Goal: Task Accomplishment & Management: Manage account settings

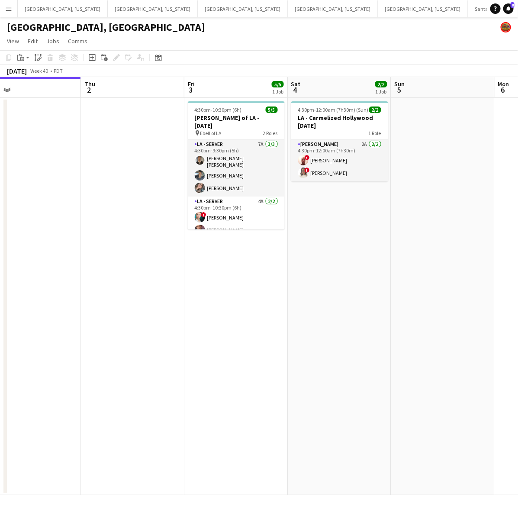
scroll to position [0, 231]
drag, startPoint x: 139, startPoint y: 317, endPoint x: 319, endPoint y: 262, distance: 188.7
click at [319, 262] on app-calendar-viewport "Mon 29 Tue 30 Wed 1 Thu 2 Fri 3 5/5 1 Job Sat 4 2/2 1 Job Sun 5 Mon 6 Tue 7 Wed…" at bounding box center [259, 286] width 518 height 418
drag, startPoint x: 92, startPoint y: 6, endPoint x: 115, endPoint y: 16, distance: 25.0
click at [108, 6] on button "[GEOGRAPHIC_DATA], [US_STATE] Close" at bounding box center [153, 8] width 90 height 17
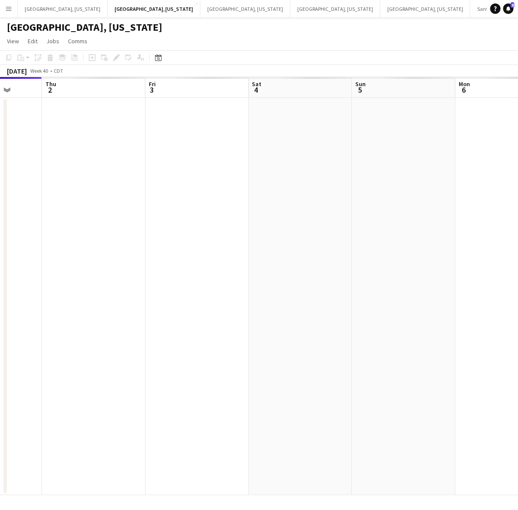
click at [79, 297] on app-calendar-viewport "Mon 29 Tue 30 Wed 1 Thu 2 Fri 3 Sat 4 Sun 5 Mon 6 Tue 7 Wed 8" at bounding box center [259, 286] width 518 height 418
drag, startPoint x: 323, startPoint y: 242, endPoint x: 120, endPoint y: 284, distance: 207.3
click at [120, 284] on app-calendar-viewport "Tue 30 Wed 1 Thu 2 Fri 3 Sat 4 Sun 5 Mon 6 Tue 7 Wed 8 Thu 9" at bounding box center [259, 286] width 518 height 418
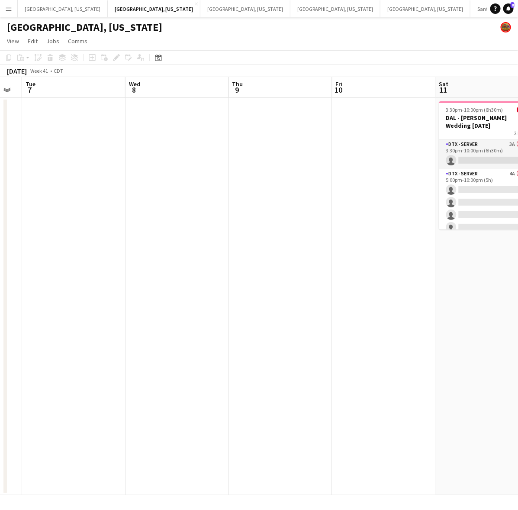
drag, startPoint x: 311, startPoint y: 224, endPoint x: 113, endPoint y: 273, distance: 203.5
click at [114, 273] on app-calendar-viewport "Sat 4 Sun 5 Mon 6 Tue 7 Wed 8 Thu 9 Fri 10 Sat 11 0/5 1 Job Sun 12 Mon 13 3:30p…" at bounding box center [259, 286] width 518 height 418
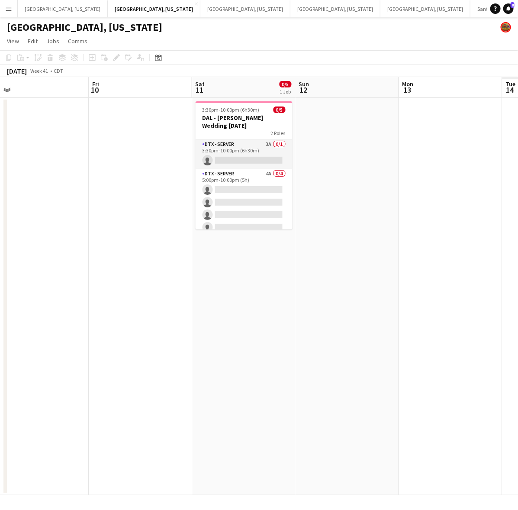
drag, startPoint x: 377, startPoint y: 215, endPoint x: 156, endPoint y: 260, distance: 224.9
click at [157, 263] on app-calendar-viewport "Mon 6 Tue 7 Wed 8 Thu 9 Fri 10 Sat 11 0/5 1 Job Sun 12 Mon 13 Tue 14 Wed 15 3:3…" at bounding box center [259, 286] width 518 height 418
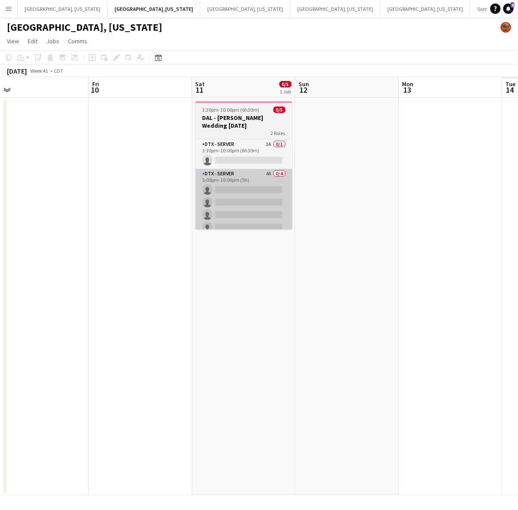
scroll to position [0, 327]
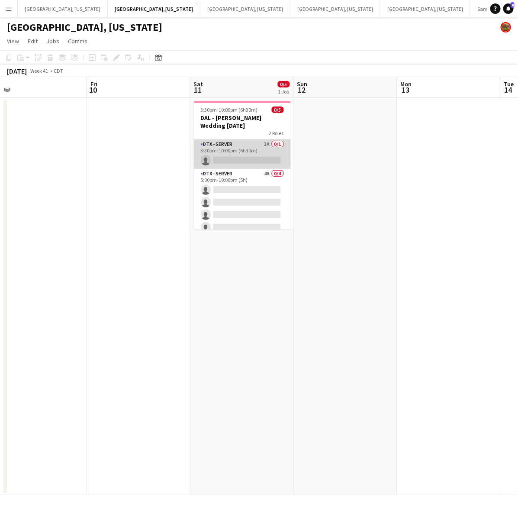
click at [215, 139] on app-card-role "DTX - Server 3A 0/1 3:30pm-10:00pm (6h30m) single-neutral-actions" at bounding box center [242, 153] width 97 height 29
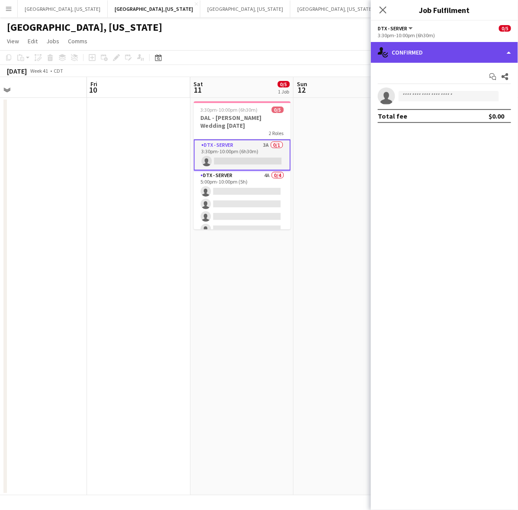
click at [420, 53] on div "single-neutral-actions-check-2 Confirmed" at bounding box center [444, 52] width 147 height 21
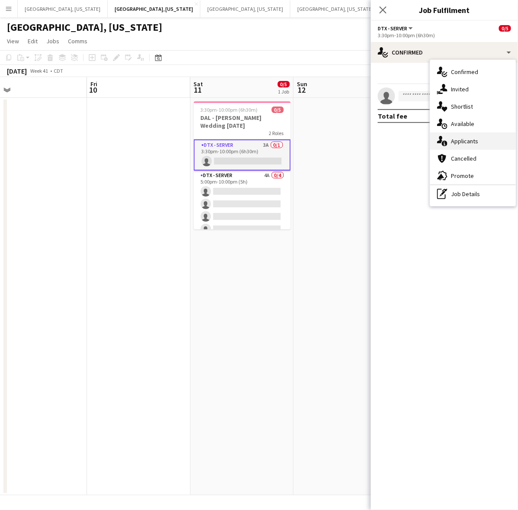
click at [455, 141] on span "Applicants" at bounding box center [464, 141] width 27 height 8
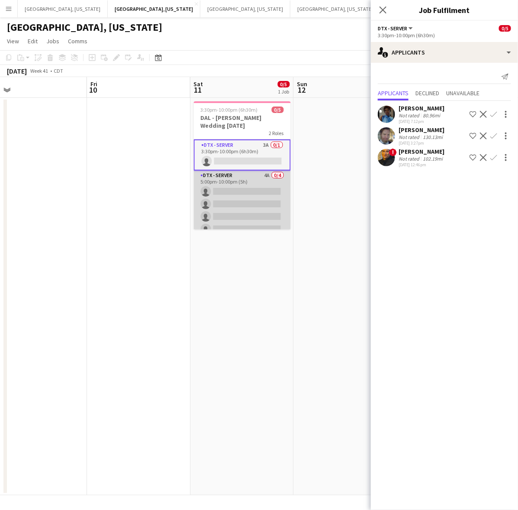
click at [271, 203] on app-card-role "DTX - Server 4A 0/4 5:00pm-10:00pm (5h) single-neutral-actions single-neutral-a…" at bounding box center [242, 204] width 97 height 67
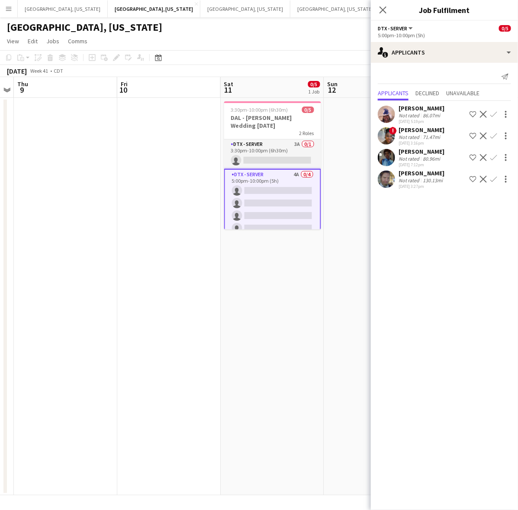
scroll to position [0, 278]
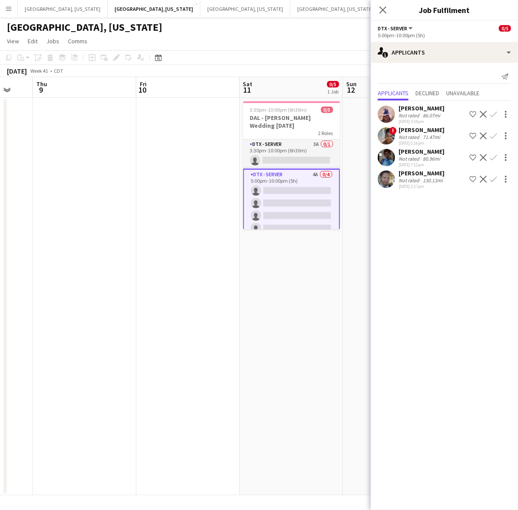
drag, startPoint x: 167, startPoint y: 229, endPoint x: 216, endPoint y: 211, distance: 52.5
click at [216, 211] on app-calendar-viewport "Mon 6 Tue 7 Wed 8 Thu 9 Fri 10 Sat 11 0/5 1 Job Sun 12 Mon 13 Tue 14 Wed 15 3:3…" at bounding box center [259, 286] width 518 height 418
click at [180, 200] on app-date-cell at bounding box center [187, 296] width 103 height 397
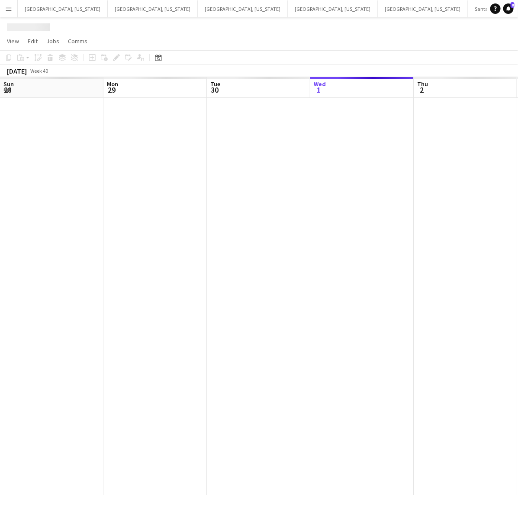
scroll to position [0, 207]
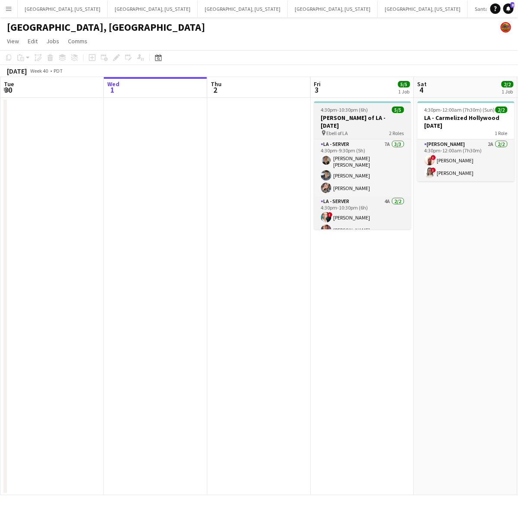
click at [343, 116] on h3 "[PERSON_NAME] of LA - [DATE]" at bounding box center [362, 122] width 97 height 16
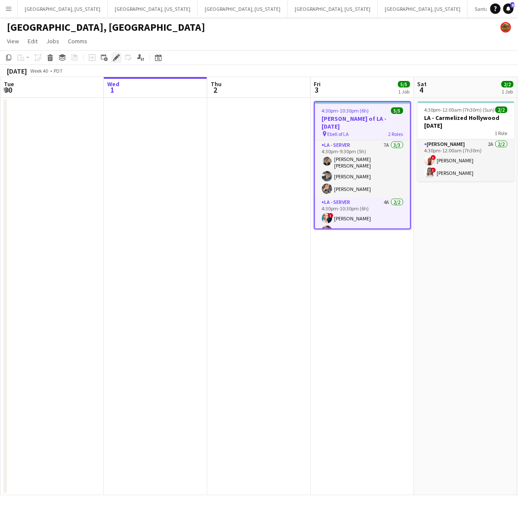
click at [115, 57] on icon at bounding box center [116, 57] width 5 height 5
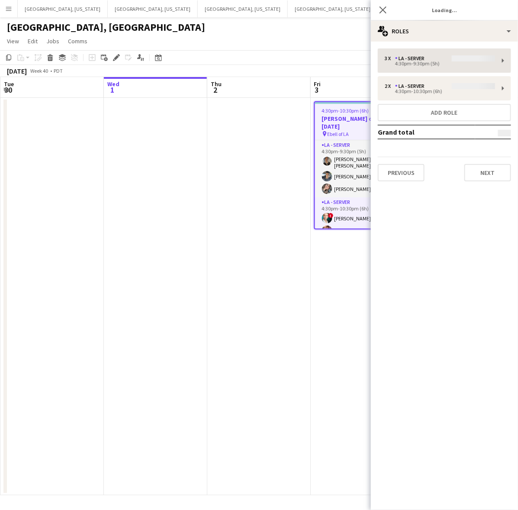
type input "**********"
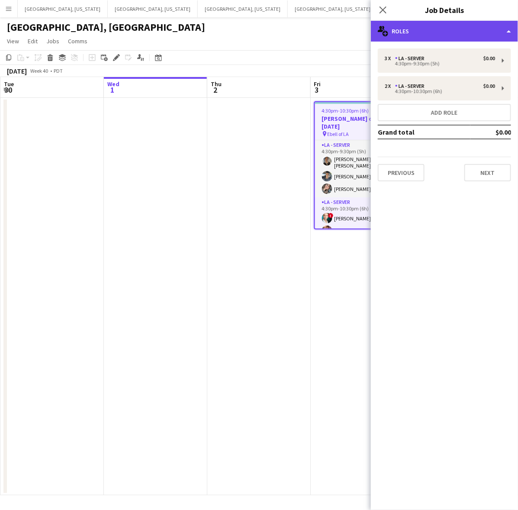
click at [407, 27] on div "multiple-users-add Roles" at bounding box center [444, 31] width 147 height 21
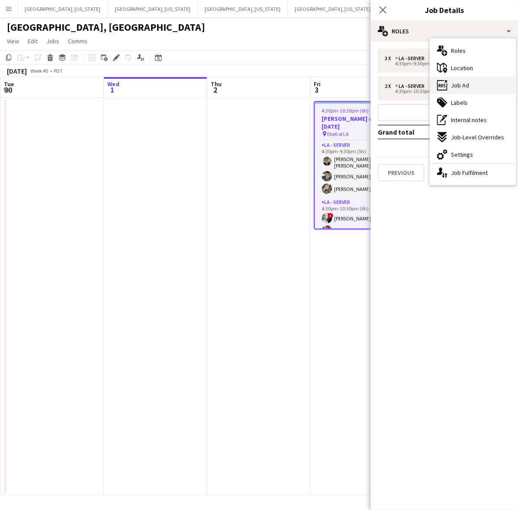
click at [442, 79] on div "ads-window Job Ad" at bounding box center [473, 85] width 86 height 17
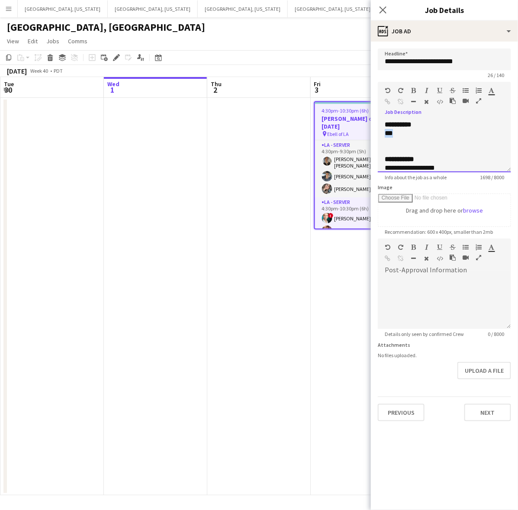
drag, startPoint x: 406, startPoint y: 135, endPoint x: 382, endPoint y: 132, distance: 24.4
click at [381, 132] on div "**********" at bounding box center [444, 146] width 133 height 52
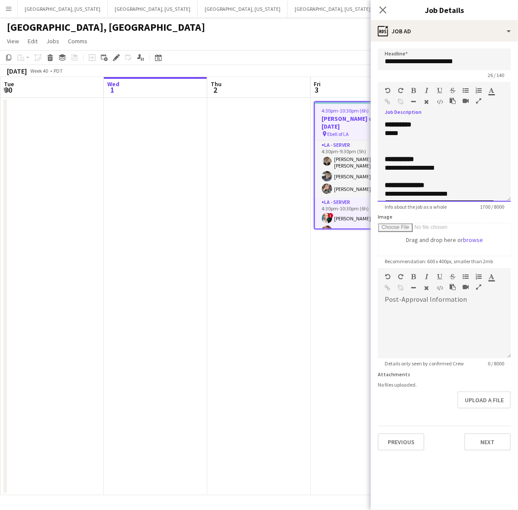
drag, startPoint x: 504, startPoint y: 168, endPoint x: 457, endPoint y: 397, distance: 234.3
click at [463, 202] on div "**********" at bounding box center [444, 160] width 133 height 81
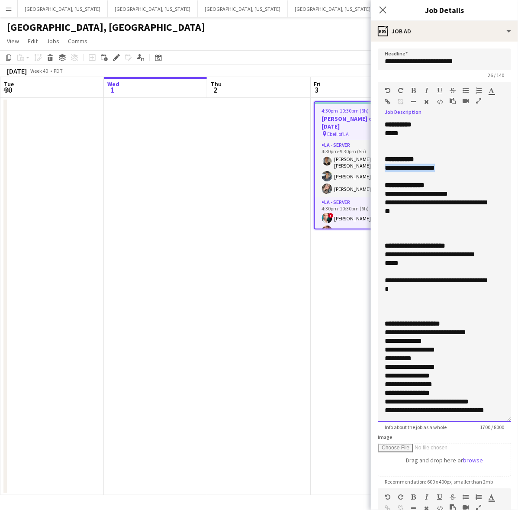
drag, startPoint x: 443, startPoint y: 168, endPoint x: 382, endPoint y: 168, distance: 60.2
click at [382, 168] on div "**********" at bounding box center [444, 271] width 133 height 302
copy div "**********"
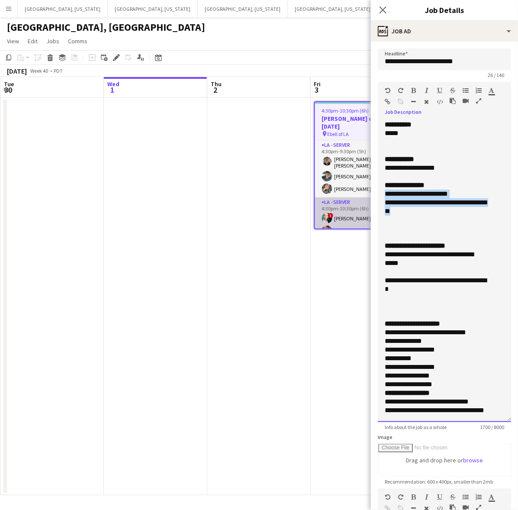
drag, startPoint x: 422, startPoint y: 210, endPoint x: 365, endPoint y: 194, distance: 59.5
click at [365, 194] on body "Menu Boards Boards Boards All jobs Status Workforce Workforce My Workforce Recr…" at bounding box center [259, 255] width 518 height 510
copy div "**********"
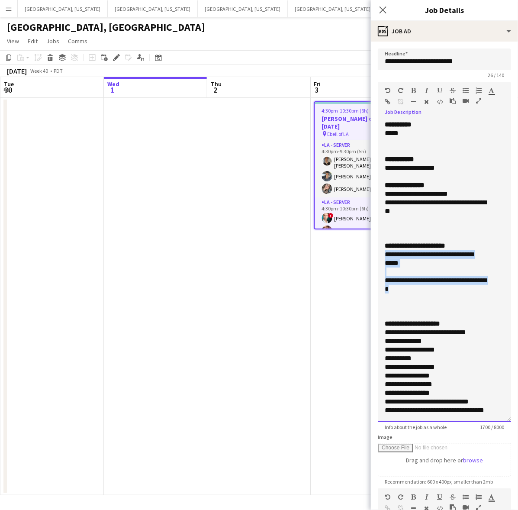
drag, startPoint x: 414, startPoint y: 289, endPoint x: 371, endPoint y: 253, distance: 55.3
click at [371, 253] on form "**********" at bounding box center [444, 359] width 147 height 623
copy div "**********"
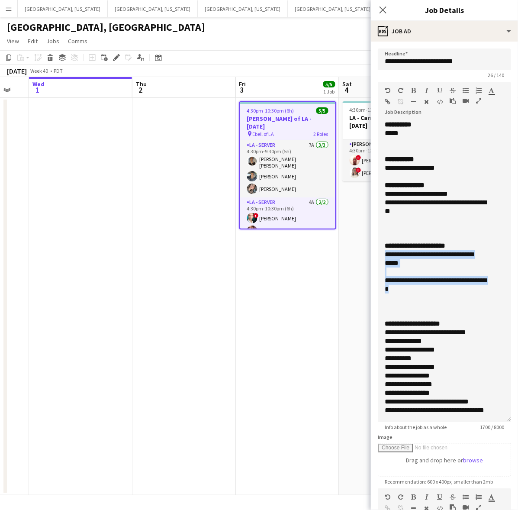
drag, startPoint x: 158, startPoint y: 260, endPoint x: 115, endPoint y: 295, distance: 56.0
click at [48, 298] on app-calendar-viewport "Sun 28 4/4 2 Jobs Mon 29 Tue 30 Wed 1 Thu 2 Fri 3 5/5 1 Job Sat 4 2/2 1 Job Sun…" at bounding box center [259, 286] width 518 height 418
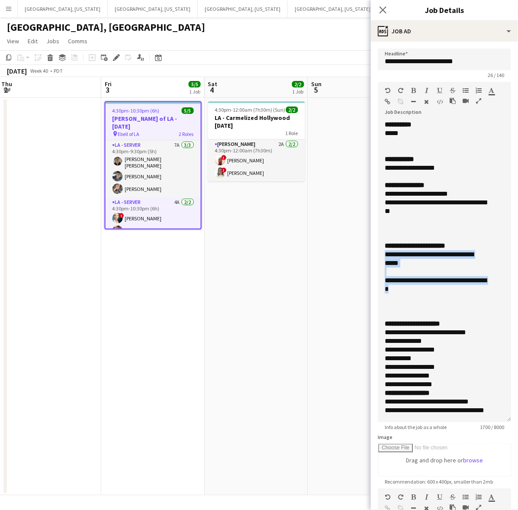
drag, startPoint x: 215, startPoint y: 286, endPoint x: 170, endPoint y: 295, distance: 46.4
click at [176, 295] on app-calendar-viewport "Mon 29 Tue 30 Wed 1 Thu 2 Fri 3 5/5 1 Job Sat 4 2/2 1 Job Sun 5 Mon 6 Tue 7 Wed…" at bounding box center [259, 286] width 518 height 418
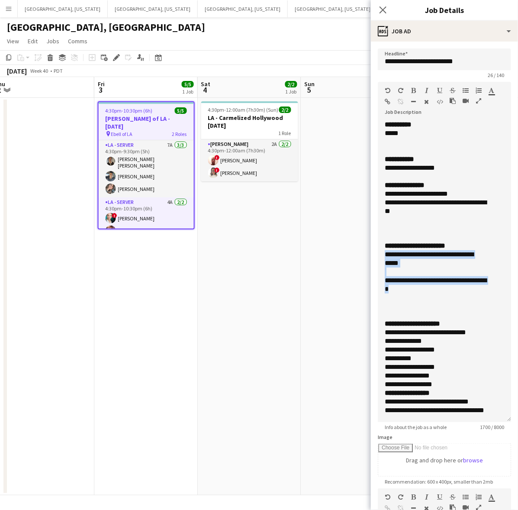
click at [180, 131] on span "2 Roles" at bounding box center [179, 134] width 15 height 6
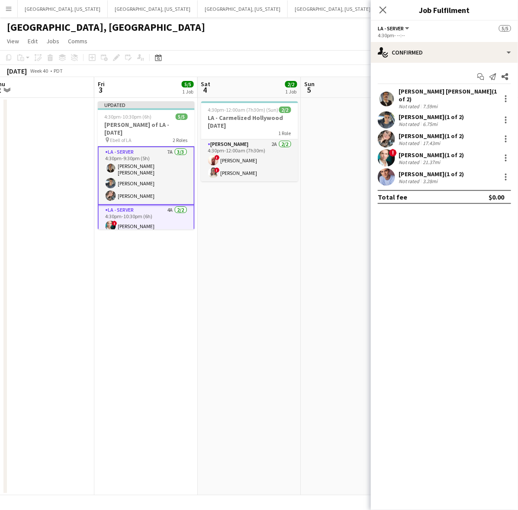
click at [394, 100] on app-user-avatar at bounding box center [386, 98] width 17 height 17
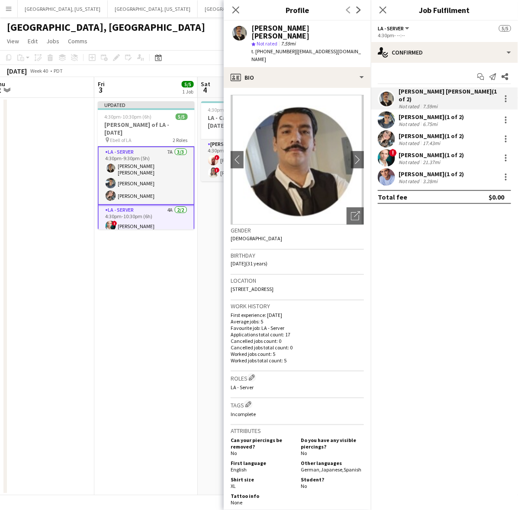
click at [268, 48] on span "t. [PHONE_NUMBER]" at bounding box center [274, 51] width 45 height 6
copy span "18188508727"
click at [411, 113] on div "[PERSON_NAME] (1 of 2)" at bounding box center [431, 117] width 65 height 8
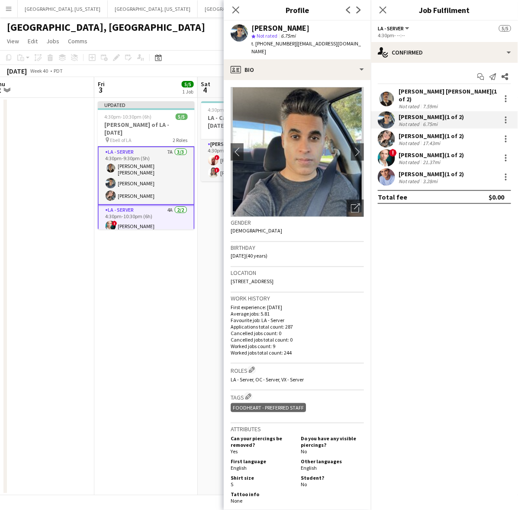
click at [271, 42] on span "t. [PHONE_NUMBER]" at bounding box center [274, 43] width 45 height 6
copy span "17035052640"
drag, startPoint x: 419, startPoint y: 141, endPoint x: 394, endPoint y: 117, distance: 34.3
click at [417, 140] on div "Not rated" at bounding box center [410, 143] width 23 height 6
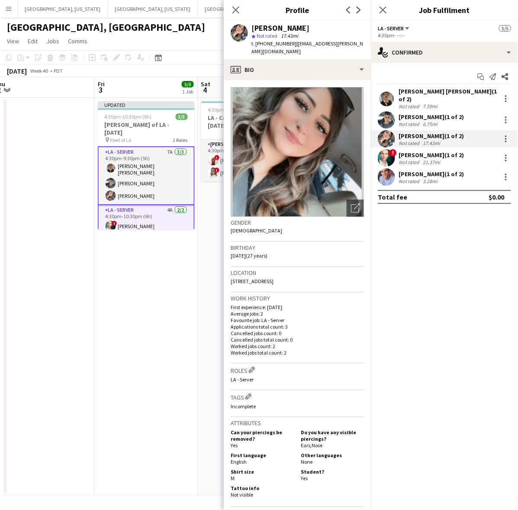
click at [265, 40] on span "t. [PHONE_NUMBER]" at bounding box center [274, 43] width 45 height 6
copy span "18055216304"
click at [413, 151] on div "[PERSON_NAME] (1 of 2)" at bounding box center [431, 155] width 65 height 8
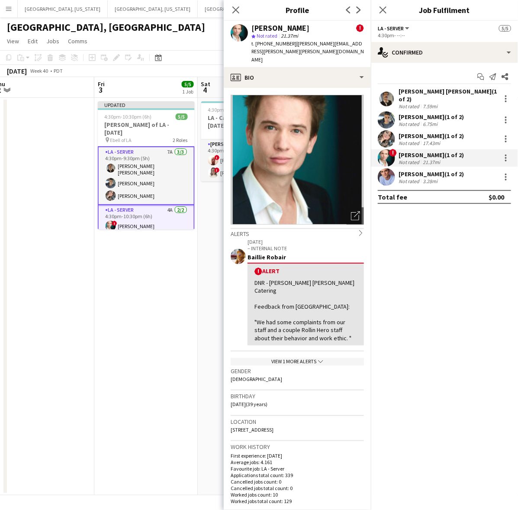
click at [269, 43] on span "t. [PHONE_NUMBER]" at bounding box center [274, 43] width 45 height 6
copy span "13236801392"
click at [401, 178] on div "Not rated" at bounding box center [410, 181] width 23 height 6
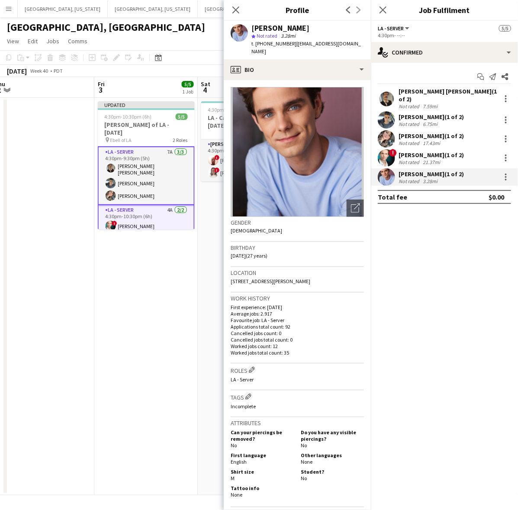
click at [274, 40] on span "t. [PHONE_NUMBER]" at bounding box center [274, 43] width 45 height 6
copy span "17707447805"
click at [124, 275] on app-date-cell "Updated 4:30pm-10:30pm (6h) 5/5 [PERSON_NAME] of LA - [DATE] pin Ebell of LA 2 …" at bounding box center [145, 296] width 103 height 397
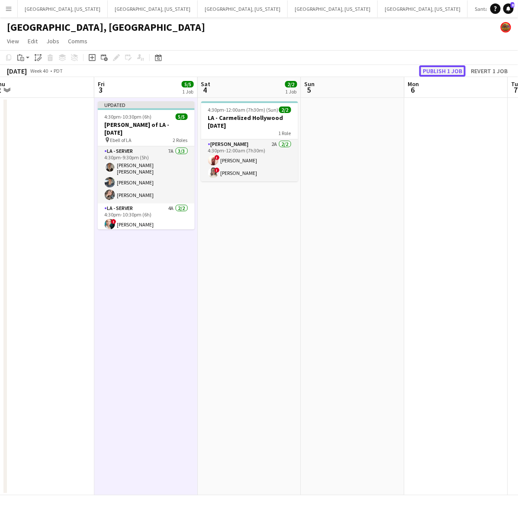
click at [444, 68] on button "Publish 1 job" at bounding box center [443, 70] width 46 height 11
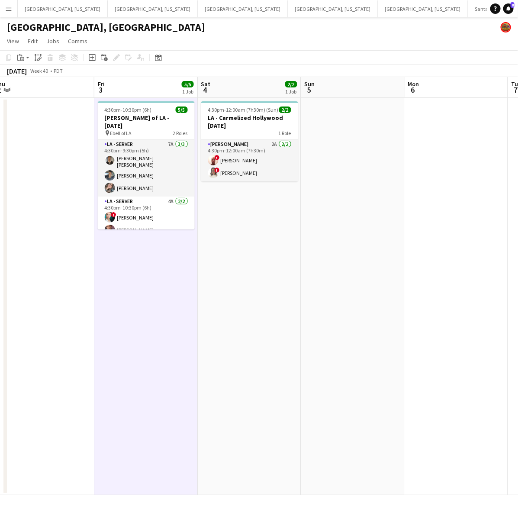
drag, startPoint x: 265, startPoint y: 117, endPoint x: 170, endPoint y: 84, distance: 100.1
click at [265, 117] on h3 "LA - Carmelized Hollywood [DATE]" at bounding box center [249, 122] width 97 height 16
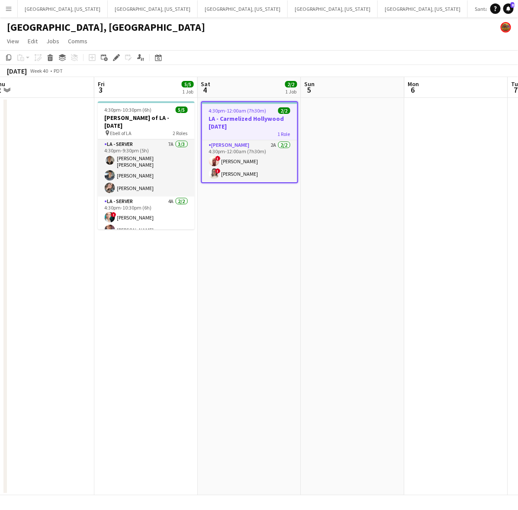
click at [113, 57] on icon "Edit" at bounding box center [116, 57] width 7 height 7
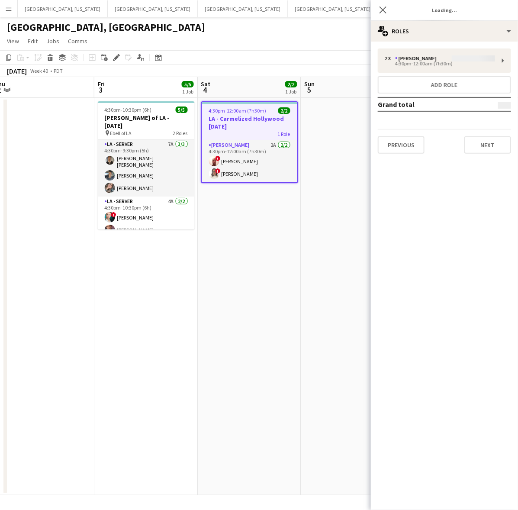
type input "**********"
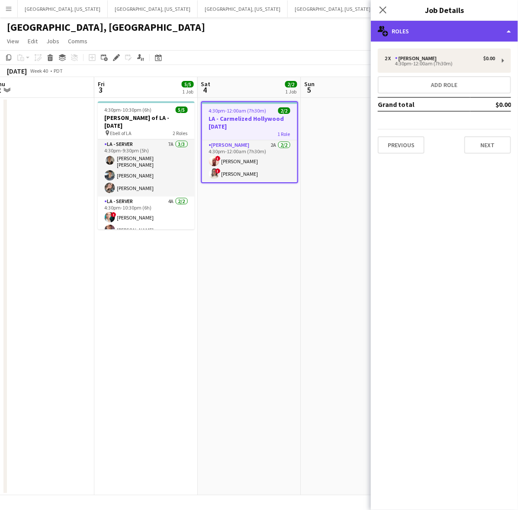
click at [454, 39] on div "multiple-users-add Roles" at bounding box center [444, 31] width 147 height 21
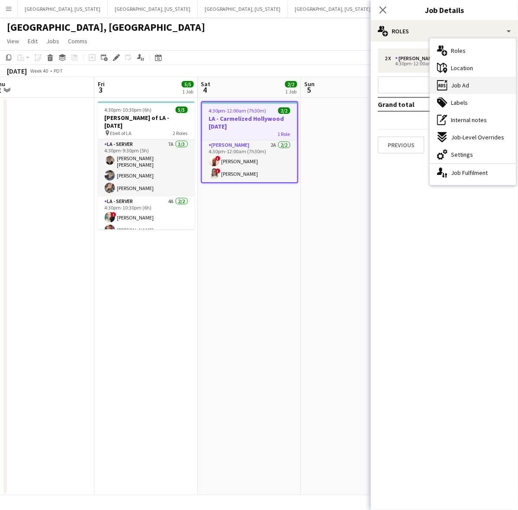
click at [477, 82] on div "ads-window Job Ad" at bounding box center [473, 85] width 86 height 17
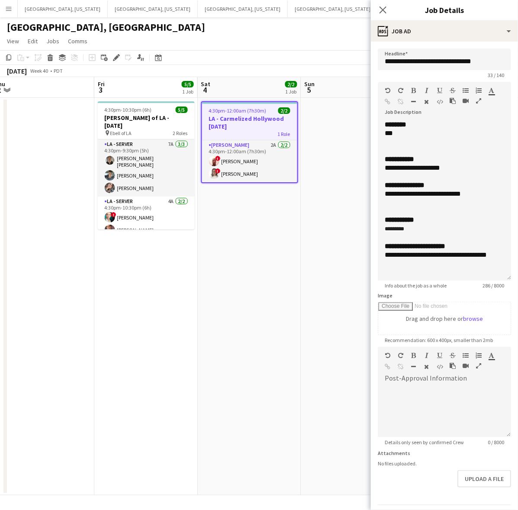
drag, startPoint x: 505, startPoint y: 169, endPoint x: 461, endPoint y: 274, distance: 113.7
click at [475, 281] on div "**********" at bounding box center [444, 200] width 133 height 160
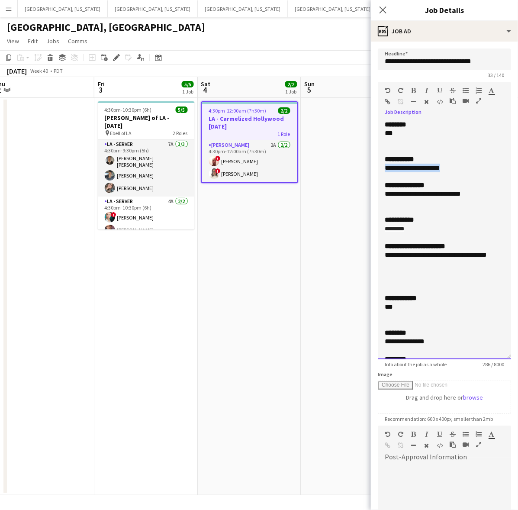
drag, startPoint x: 449, startPoint y: 168, endPoint x: 53, endPoint y: 139, distance: 397.6
click at [367, 171] on body "Menu Boards Boards Boards All jobs Status Workforce Workforce My Workforce Recr…" at bounding box center [259, 255] width 518 height 510
copy div "**********"
drag, startPoint x: 397, startPoint y: 263, endPoint x: 78, endPoint y: 226, distance: 321.3
click at [378, 258] on div "**********" at bounding box center [444, 239] width 133 height 239
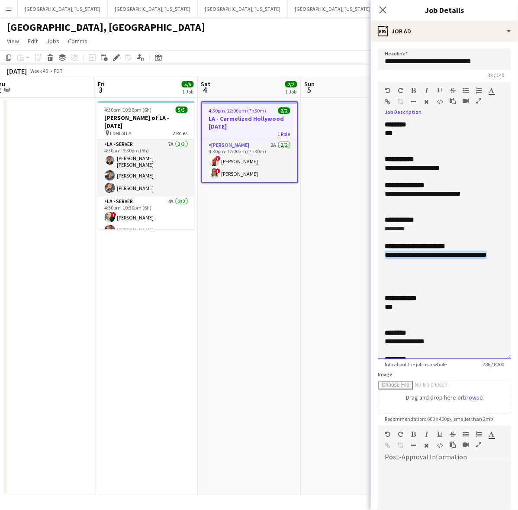
copy div "**********"
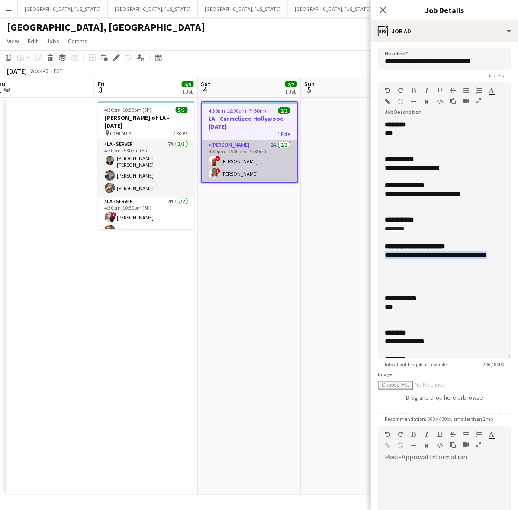
click at [259, 156] on app-card-role "[PERSON_NAME] 2A [DATE] 4:30pm-12:00am (7h30m) ! [PERSON_NAME] III ! [PERSON_NA…" at bounding box center [249, 161] width 95 height 42
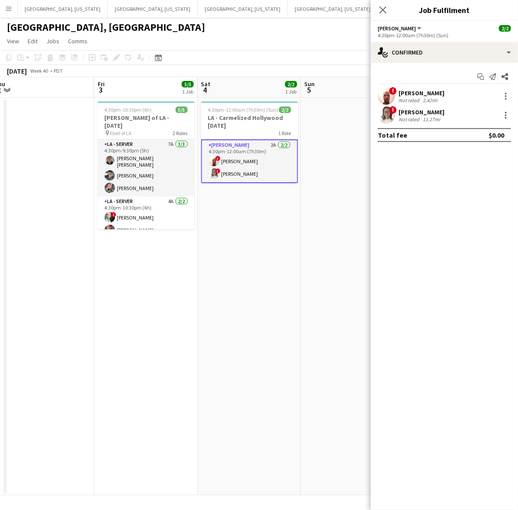
click at [401, 100] on div "Not rated" at bounding box center [410, 100] width 23 height 6
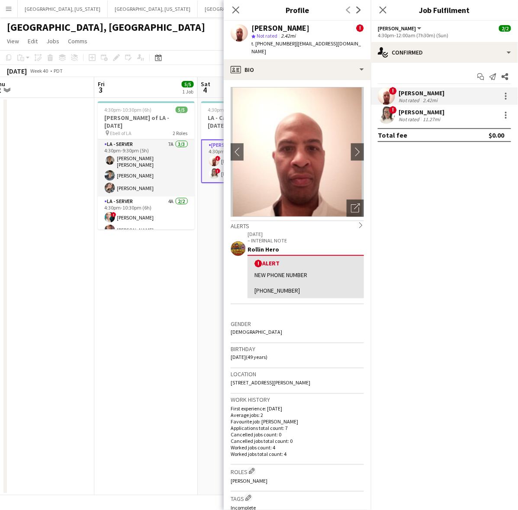
click at [277, 44] on span "t. [PHONE_NUMBER]" at bounding box center [274, 43] width 45 height 6
drag, startPoint x: 413, startPoint y: 119, endPoint x: 368, endPoint y: 56, distance: 76.8
click at [413, 119] on div "Not rated" at bounding box center [410, 119] width 23 height 6
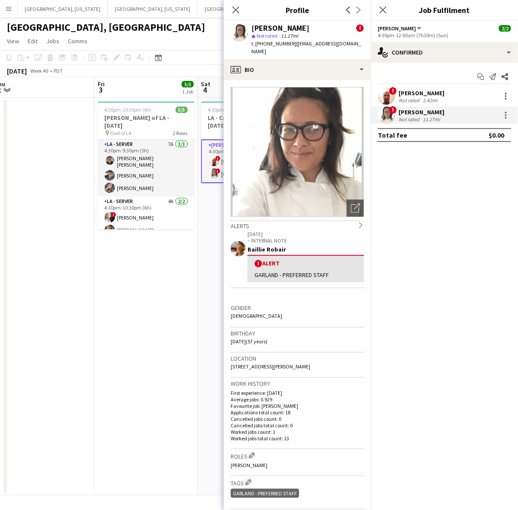
click at [273, 41] on span "t. [PHONE_NUMBER]" at bounding box center [274, 43] width 45 height 6
click at [207, 358] on app-date-cell "4:30pm-12:00am (7h30m) (Sun) 2/2 LA - Carmelized Hollywood [DATE] 1 Role [PERSO…" at bounding box center [249, 296] width 103 height 397
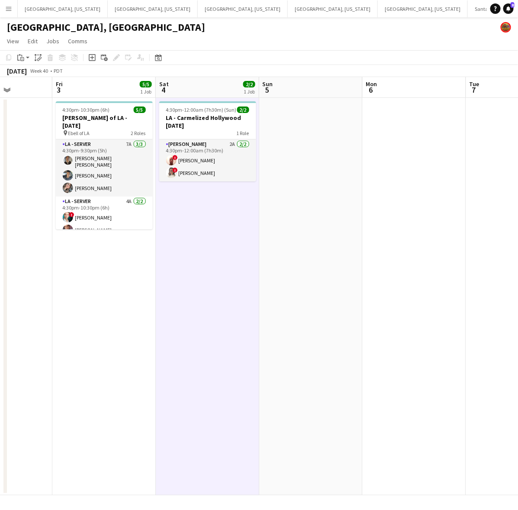
drag, startPoint x: 290, startPoint y: 219, endPoint x: 241, endPoint y: 269, distance: 70.1
click at [243, 269] on app-calendar-viewport "Tue 30 Wed 1 Thu 2 Fri 3 5/5 1 Job Sat 4 2/2 1 Job Sun 5 Mon 6 Tue 7 Wed 8 Thu …" at bounding box center [259, 286] width 518 height 418
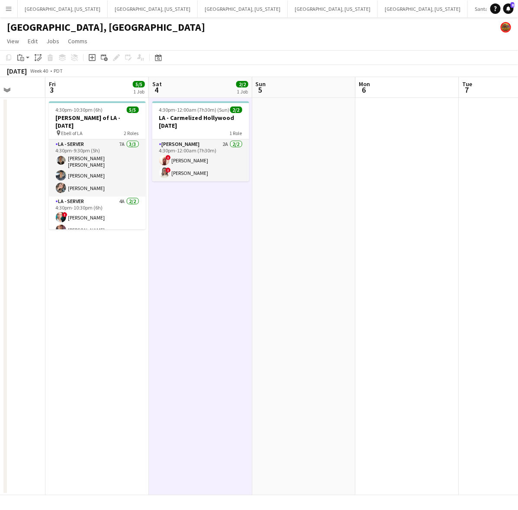
scroll to position [0, 273]
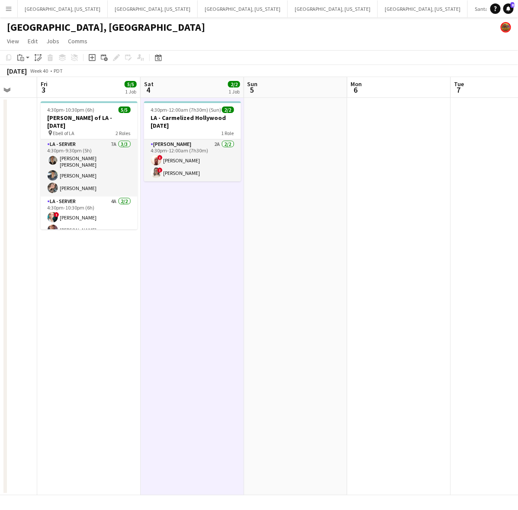
drag, startPoint x: 352, startPoint y: 252, endPoint x: 343, endPoint y: 252, distance: 8.7
click at [343, 252] on app-calendar-viewport "Tue 30 Wed 1 Thu 2 Fri 3 5/5 1 Job Sat 4 2/2 1 Job Sun 5 Mon 6 Tue 7 Wed 8 Thu …" at bounding box center [259, 286] width 518 height 418
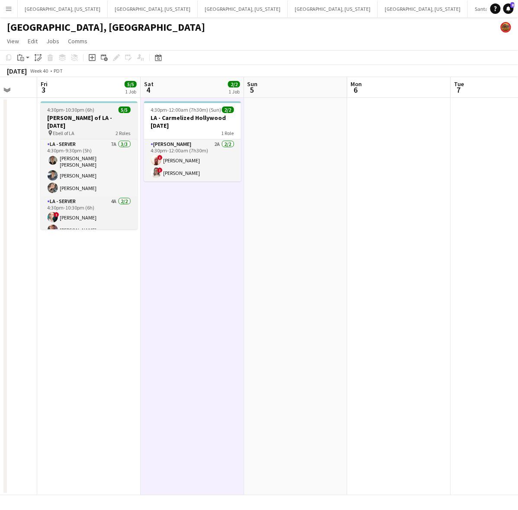
click at [91, 109] on span "4:30pm-10:30pm (6h)" at bounding box center [71, 110] width 47 height 6
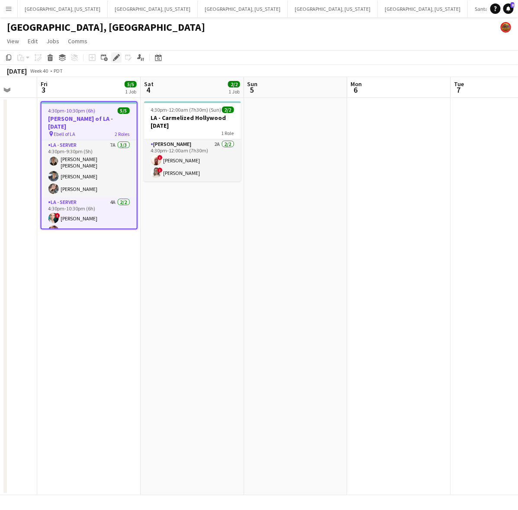
click at [121, 57] on div "Edit" at bounding box center [116, 57] width 10 height 10
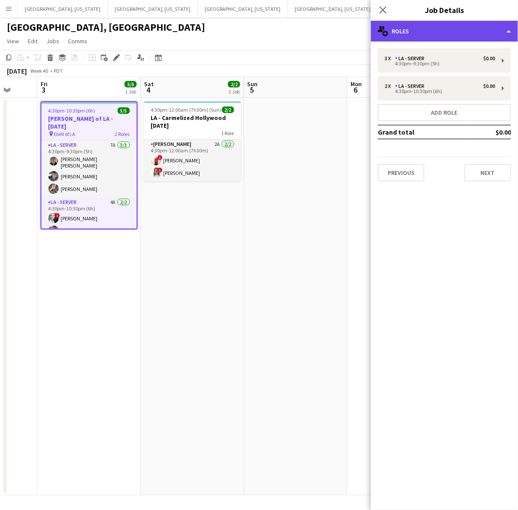
click at [394, 34] on div "multiple-users-add Roles" at bounding box center [444, 31] width 147 height 21
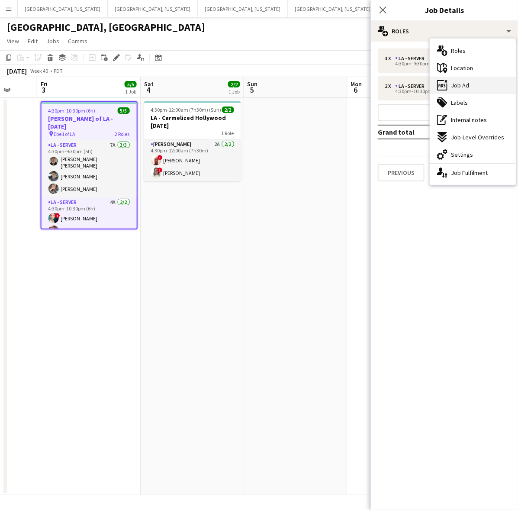
click at [490, 83] on div "ads-window Job Ad" at bounding box center [473, 85] width 86 height 17
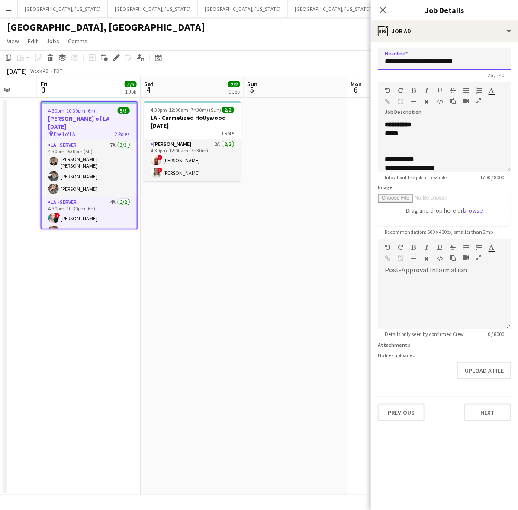
click at [410, 55] on input "**********" at bounding box center [444, 59] width 133 height 22
click at [449, 143] on div at bounding box center [445, 142] width 120 height 9
drag, startPoint x: 129, startPoint y: 124, endPoint x: 152, endPoint y: 116, distance: 24.4
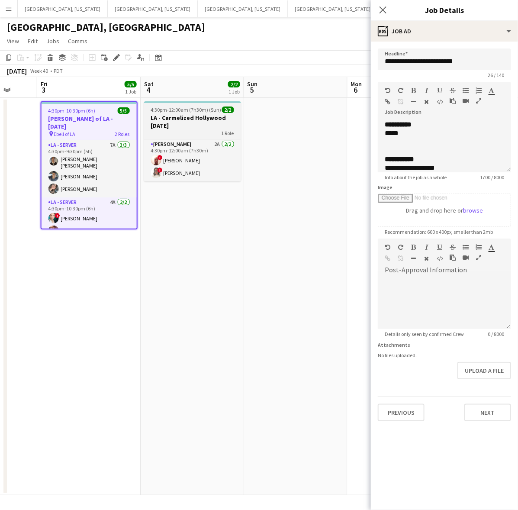
click at [129, 131] on span "2 Roles" at bounding box center [122, 134] width 15 height 6
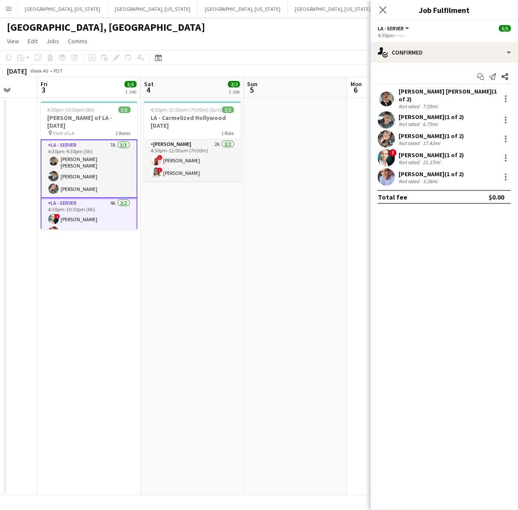
click at [398, 88] on div "[PERSON_NAME] [PERSON_NAME] (1 of 2) Not rated 7.59mi" at bounding box center [444, 98] width 147 height 22
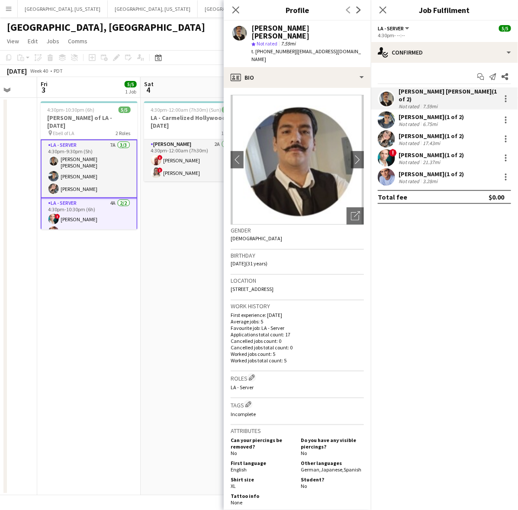
drag, startPoint x: 350, startPoint y: 43, endPoint x: 291, endPoint y: 48, distance: 59.5
click at [291, 48] on div "[PERSON_NAME] [PERSON_NAME] star Not rated 7.59mi t. [PHONE_NUMBER] | [EMAIL_AD…" at bounding box center [297, 44] width 147 height 46
drag, startPoint x: 420, startPoint y: 113, endPoint x: 401, endPoint y: 100, distance: 22.9
click at [420, 113] on div "[PERSON_NAME] (1 of 2)" at bounding box center [431, 117] width 65 height 8
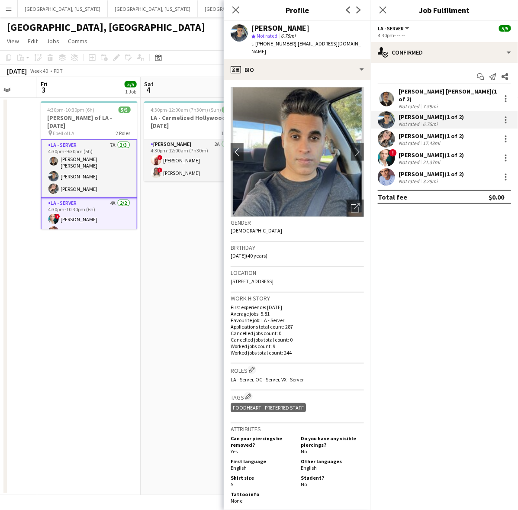
drag, startPoint x: 347, startPoint y: 45, endPoint x: 290, endPoint y: 47, distance: 57.2
click at [290, 47] on div "[PERSON_NAME] star Not rated 6.75mi t. [PHONE_NUMBER] | [EMAIL_ADDRESS][DOMAIN_…" at bounding box center [297, 40] width 147 height 39
click at [410, 140] on div "Not rated" at bounding box center [410, 143] width 23 height 6
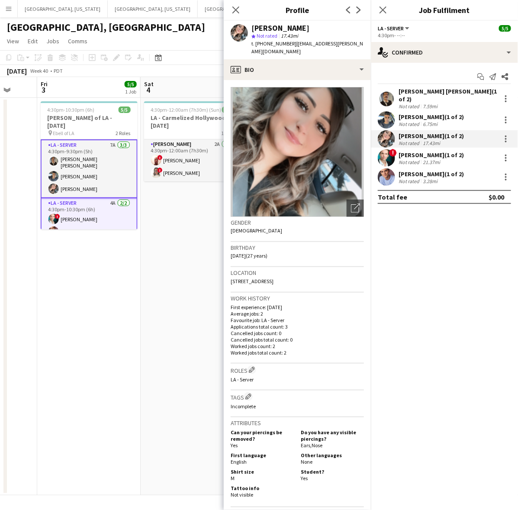
drag, startPoint x: 353, startPoint y: 42, endPoint x: 290, endPoint y: 48, distance: 63.1
click at [290, 48] on div "[PERSON_NAME] star Not rated 17.43mi t. [PHONE_NUMBER] | [EMAIL_ADDRESS][PERSON…" at bounding box center [297, 40] width 147 height 39
click at [397, 154] on div "! [PERSON_NAME] (1 of 2) Not rated 21.37mi" at bounding box center [444, 157] width 147 height 17
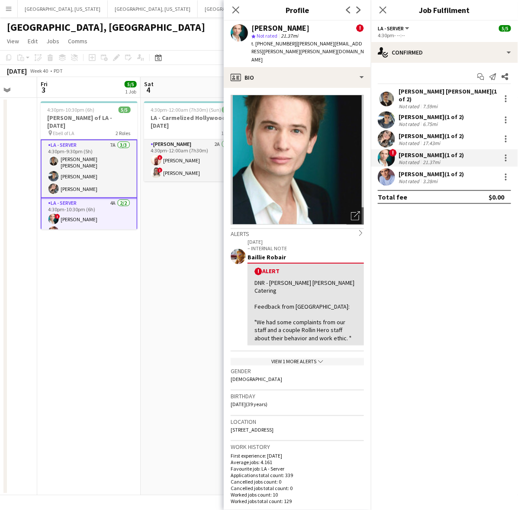
drag, startPoint x: 358, startPoint y: 42, endPoint x: 291, endPoint y: 48, distance: 67.3
click at [291, 48] on div "[PERSON_NAME] ! star Not rated 21.37mi t. [PHONE_NUMBER] | [PERSON_NAME][EMAIL_…" at bounding box center [297, 44] width 147 height 46
click at [389, 176] on app-user-avatar at bounding box center [386, 176] width 17 height 17
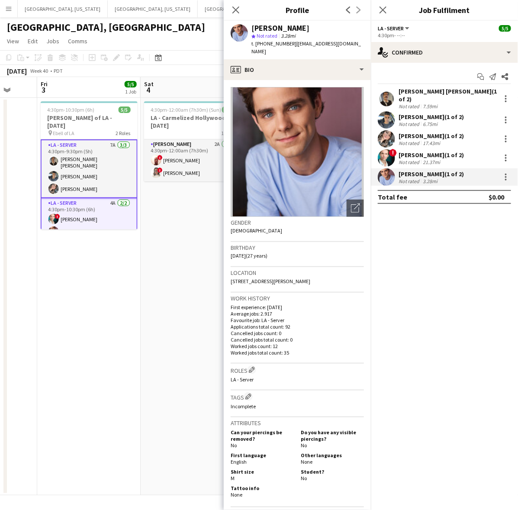
drag, startPoint x: 346, startPoint y: 46, endPoint x: 289, endPoint y: 48, distance: 56.8
click at [289, 48] on div "[PERSON_NAME] star Not rated 3.28mi t. [PHONE_NUMBER] | [EMAIL_ADDRESS][DOMAIN_…" at bounding box center [297, 40] width 147 height 39
click at [198, 297] on app-date-cell "4:30pm-12:00am (7h30m) (Sun) 2/2 LA - Carmelized Hollywood [DATE] 1 Role [PERSO…" at bounding box center [192, 296] width 103 height 397
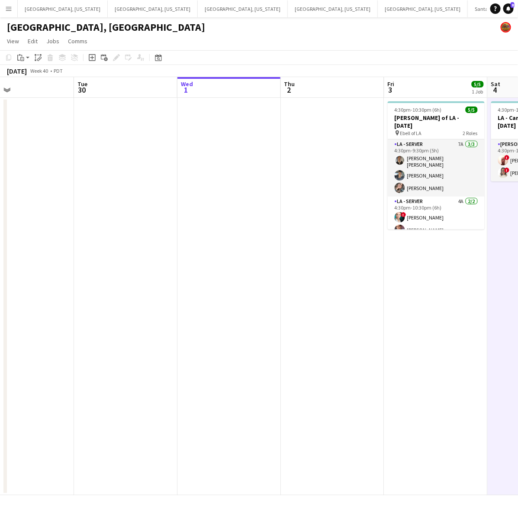
drag, startPoint x: 324, startPoint y: 297, endPoint x: 473, endPoint y: 254, distance: 155.5
click at [480, 258] on app-calendar-viewport "Sat 27 Sun 28 4/4 2 Jobs Mon 29 Tue 30 Wed 1 Thu 2 Fri 3 5/5 1 Job Sat 4 2/2 1 …" at bounding box center [259, 286] width 518 height 418
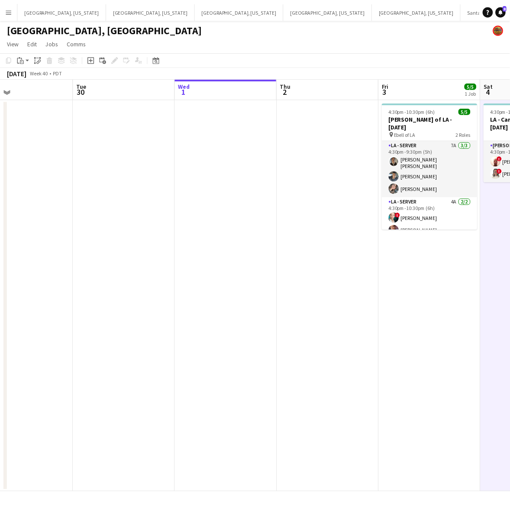
scroll to position [0, 184]
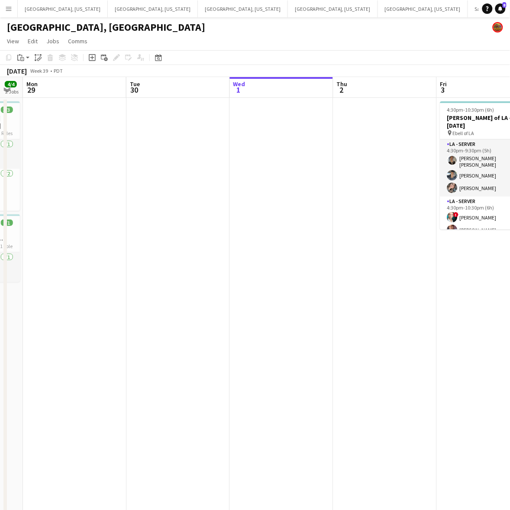
click at [141, 178] on app-date-cell at bounding box center [177, 406] width 103 height 617
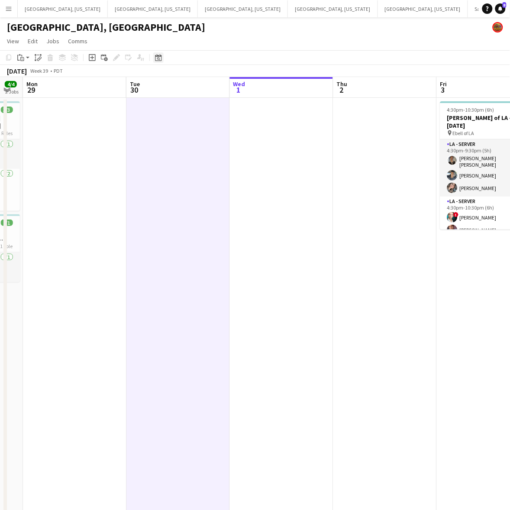
click at [155, 53] on div "Date picker" at bounding box center [158, 57] width 10 height 10
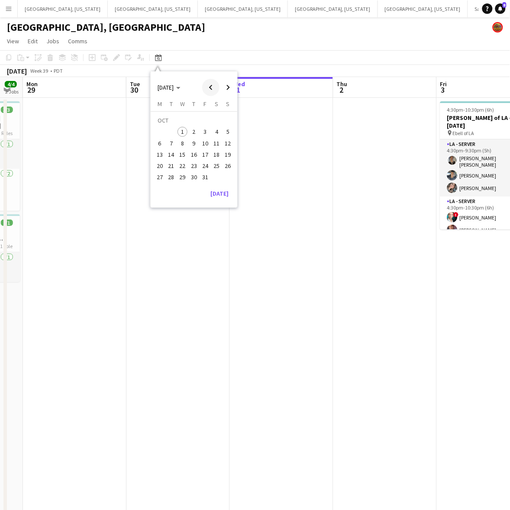
click at [211, 87] on span "Previous month" at bounding box center [210, 87] width 17 height 17
click at [206, 141] on span "11" at bounding box center [205, 143] width 10 height 10
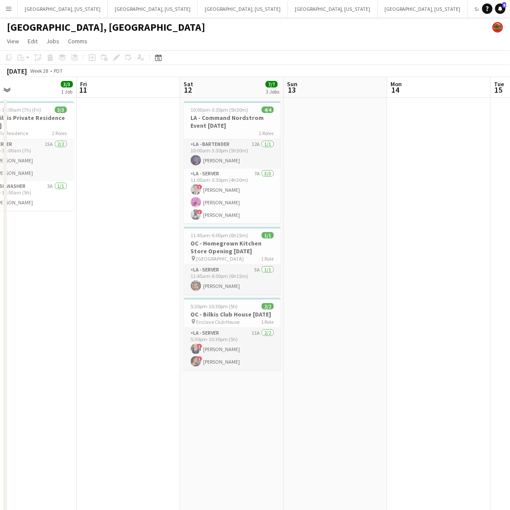
scroll to position [0, 346]
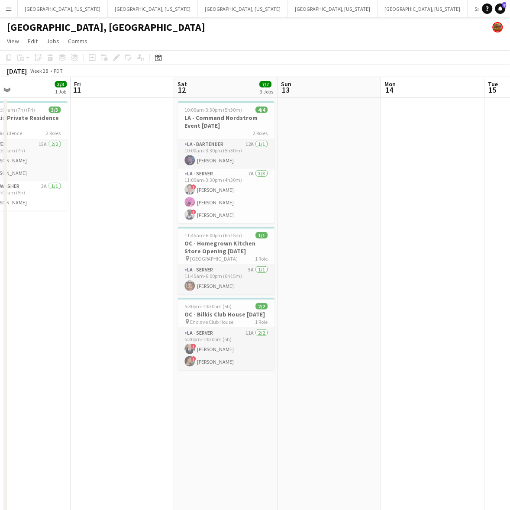
drag, startPoint x: 120, startPoint y: 226, endPoint x: 68, endPoint y: 271, distance: 68.7
click at [70, 272] on app-calendar-viewport "Mon 7 1/1 1 Job Tue 8 1/1 1 Job Wed 9 1/1 1 Job Thu 10 3/3 1 Job Fri 11 Sat 12 …" at bounding box center [255, 396] width 510 height 638
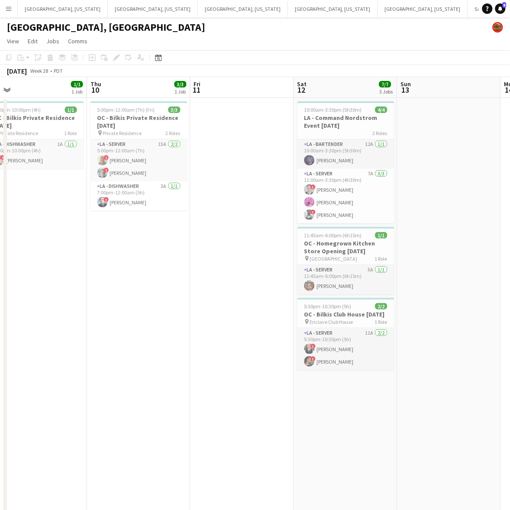
drag, startPoint x: 357, startPoint y: 157, endPoint x: 519, endPoint y: 65, distance: 186.0
click at [510, 65] on html "Menu Boards Boards Boards All jobs Status Workforce Workforce My Workforce Recr…" at bounding box center [255, 357] width 510 height 715
drag, startPoint x: 5, startPoint y: 200, endPoint x: 280, endPoint y: 143, distance: 280.6
click at [371, 137] on div "Mon 7 1/1 1 Job Tue 8 1/1 1 Job Wed 9 1/1 1 Job Thu 10 3/3 1 Job Fri 11 Sat 12 …" at bounding box center [255, 396] width 510 height 638
drag, startPoint x: 153, startPoint y: 203, endPoint x: 223, endPoint y: 156, distance: 84.8
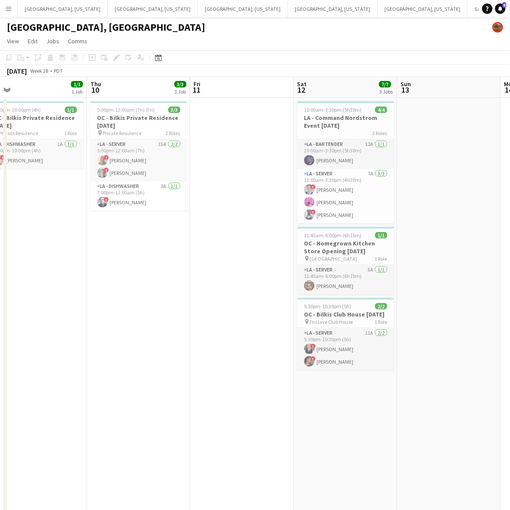
click at [408, 149] on app-calendar-viewport "Mon 7 1/1 1 Job Tue 8 1/1 1 Job Wed 9 1/1 1 Job Thu 10 3/3 1 Job Fri 11 Sat 12 …" at bounding box center [255, 396] width 510 height 638
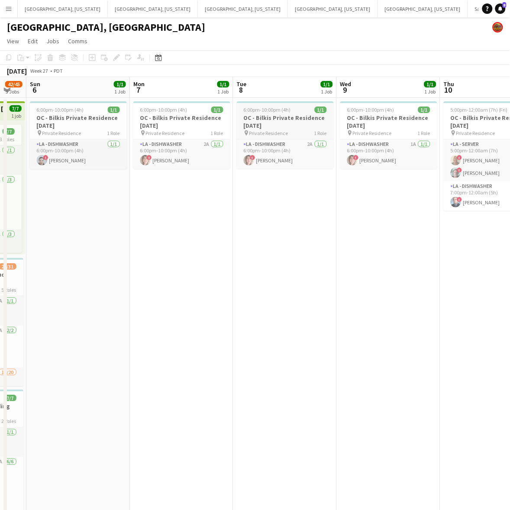
drag, startPoint x: 152, startPoint y: 185, endPoint x: 475, endPoint y: 114, distance: 330.3
click at [463, 118] on app-calendar-viewport "Fri 4 27/27 1 Job Sat 5 42/45 3 Jobs Sun 6 1/1 1 Job Mon 7 1/1 1 Job Tue 8 1/1 …" at bounding box center [255, 396] width 510 height 638
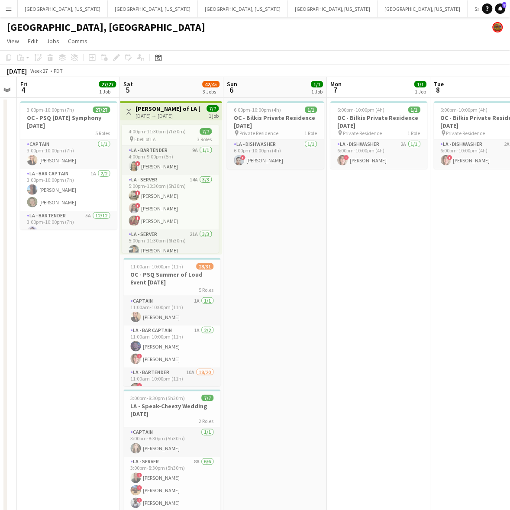
drag, startPoint x: 90, startPoint y: 236, endPoint x: 507, endPoint y: 157, distance: 424.8
click at [507, 157] on app-calendar-viewport "Tue 1 Wed 2 Thu 3 Fri 4 27/27 1 Job Sat 5 42/45 3 Jobs Sun 6 1/1 1 Job Mon 7 1/…" at bounding box center [255, 396] width 510 height 638
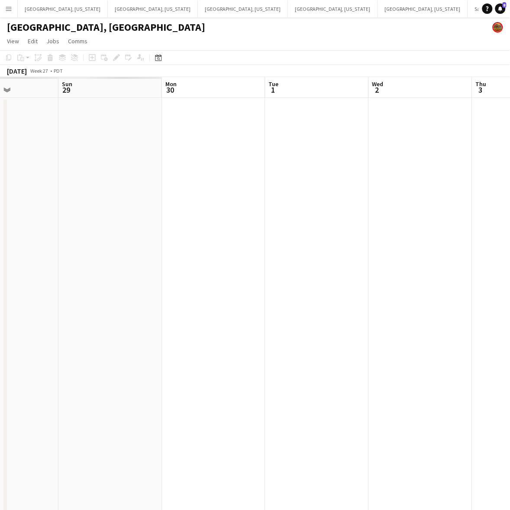
drag, startPoint x: 118, startPoint y: 201, endPoint x: 515, endPoint y: 128, distance: 404.2
click at [510, 128] on html "Menu Boards Boards Boards All jobs Status Workforce Workforce My Workforce Recr…" at bounding box center [255, 357] width 510 height 715
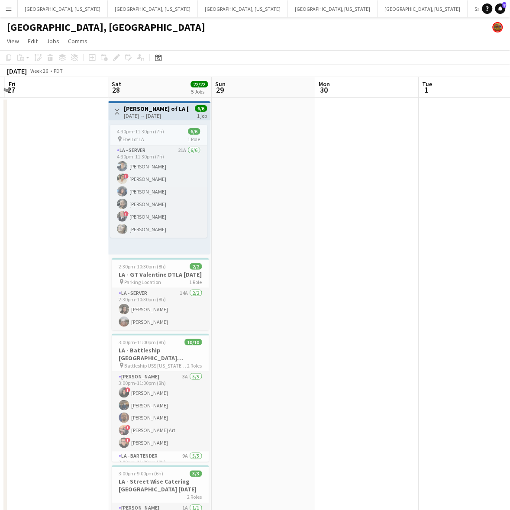
drag, startPoint x: 105, startPoint y: 197, endPoint x: 516, endPoint y: 129, distance: 416.5
click at [510, 132] on html "Menu Boards Boards Boards All jobs Status Workforce Workforce My Workforce Recr…" at bounding box center [255, 357] width 510 height 715
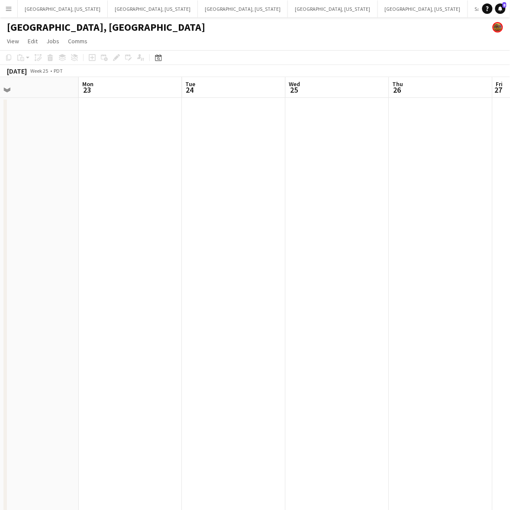
drag, startPoint x: 150, startPoint y: 183, endPoint x: 519, endPoint y: 108, distance: 376.4
click at [510, 108] on html "Menu Boards Boards Boards All jobs Status Workforce Workforce My Workforce Recr…" at bounding box center [255, 357] width 510 height 715
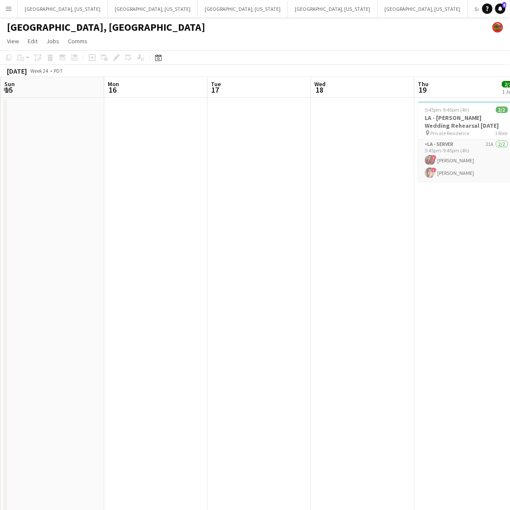
drag, startPoint x: 91, startPoint y: 208, endPoint x: 484, endPoint y: 159, distance: 395.3
click at [484, 159] on app-calendar-viewport "Fri 13 2/2 1 Job Sat 14 4/4 1 Job Sun 15 Mon 16 Tue 17 Wed 18 Thu 19 2/2 1 Job …" at bounding box center [255, 396] width 510 height 638
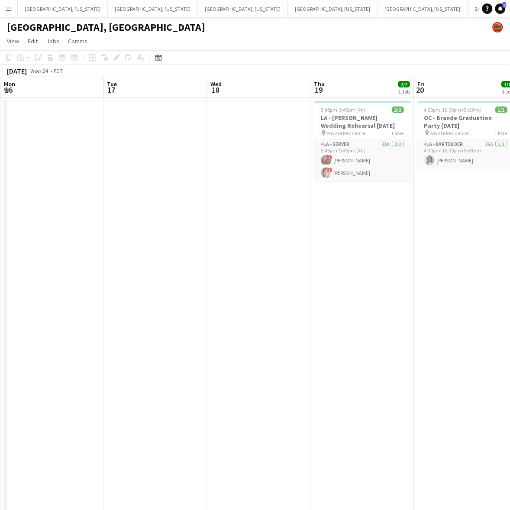
drag, startPoint x: 228, startPoint y: 197, endPoint x: 519, endPoint y: 114, distance: 302.6
click at [510, 114] on html "Menu Boards Boards Boards All jobs Status Workforce Workforce My Workforce Recr…" at bounding box center [255, 357] width 510 height 715
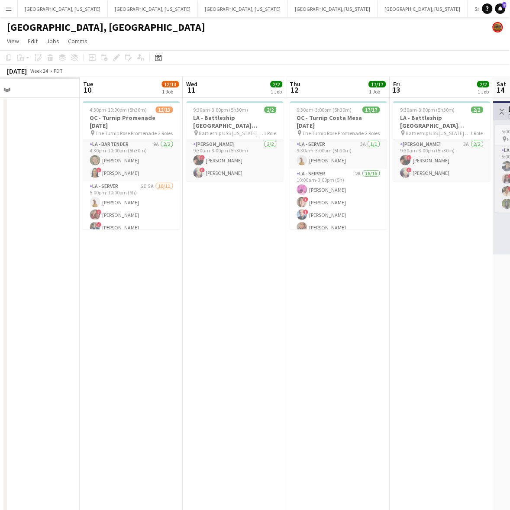
drag, startPoint x: 102, startPoint y: 219, endPoint x: 514, endPoint y: 177, distance: 414.3
click at [510, 178] on html "Menu Boards Boards Boards All jobs Status Workforce Workforce My Workforce Recr…" at bounding box center [255, 357] width 510 height 715
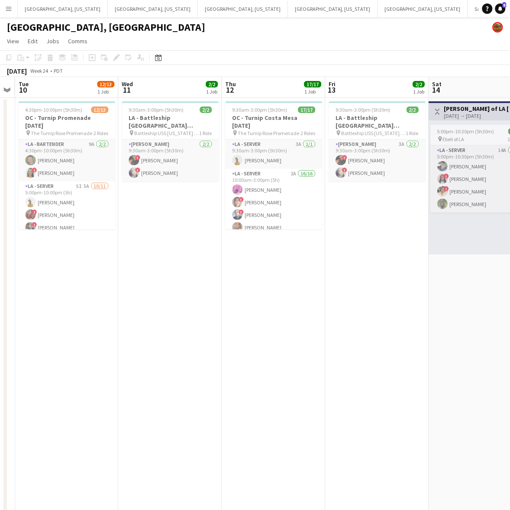
scroll to position [0, 312]
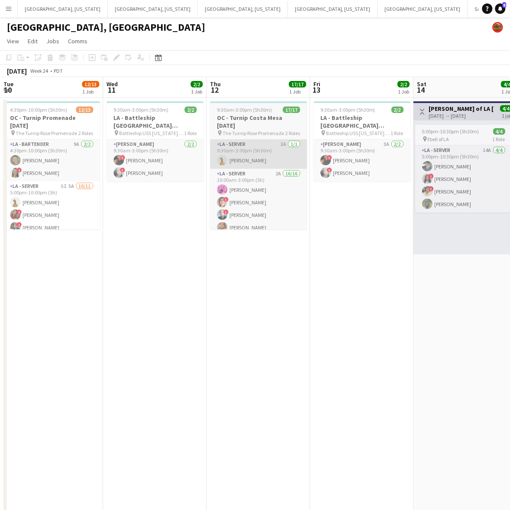
drag, startPoint x: 493, startPoint y: 178, endPoint x: 271, endPoint y: 152, distance: 223.2
click at [414, 185] on app-calendar-viewport "Sat 7 17/18 6 Jobs Sun 8 5/5 2 Jobs Mon 9 Tue 10 12/13 1 Job Wed 11 2/2 1 Job T…" at bounding box center [255, 396] width 510 height 638
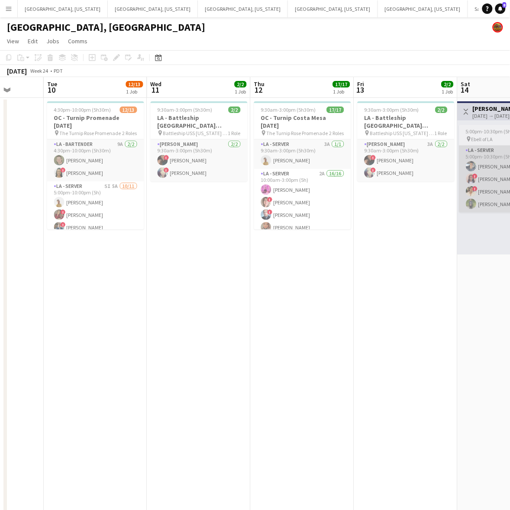
drag, startPoint x: 436, startPoint y: 103, endPoint x: 103, endPoint y: 168, distance: 339.7
click at [78, 177] on app-calendar-viewport "Sat 7 17/18 6 Jobs Sun 8 5/5 2 Jobs Mon 9 Tue 10 12/13 1 Job Wed 11 2/2 1 Job T…" at bounding box center [255, 396] width 510 height 638
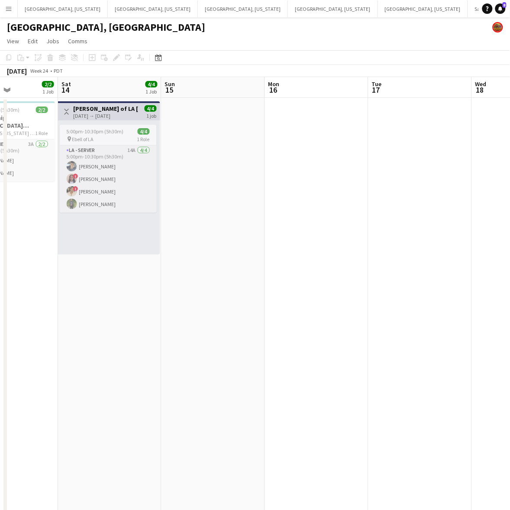
drag, startPoint x: 322, startPoint y: 132, endPoint x: 116, endPoint y: 167, distance: 208.6
click at [116, 167] on app-calendar-viewport "Wed 11 2/2 1 Job Thu 12 17/17 1 Job Fri 13 2/2 1 Job Sat 14 4/4 1 Job Sun 15 Mo…" at bounding box center [255, 396] width 510 height 638
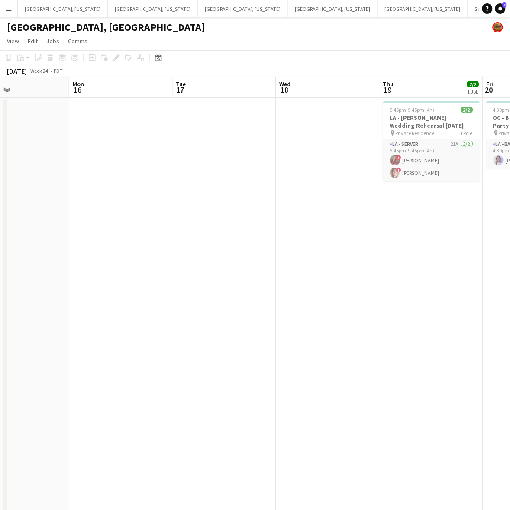
drag, startPoint x: 359, startPoint y: 135, endPoint x: 44, endPoint y: 183, distance: 318.5
click at [49, 183] on app-calendar-viewport "Fri 13 2/2 1 Job Sat 14 4/4 1 Job Sun 15 Mon 16 Tue 17 Wed 18 Thu 19 2/2 1 Job …" at bounding box center [255, 396] width 510 height 638
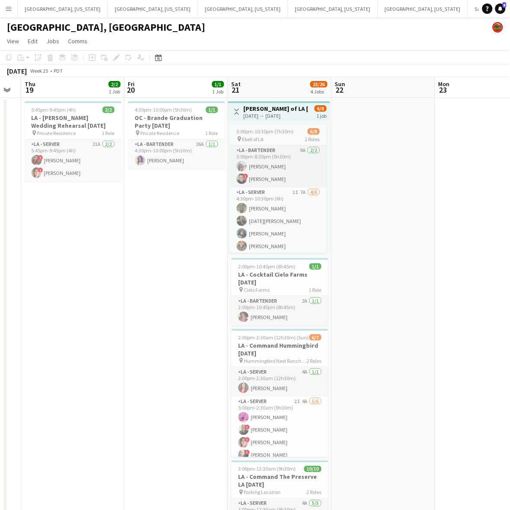
drag, startPoint x: 379, startPoint y: 148, endPoint x: 139, endPoint y: 176, distance: 241.1
click at [36, 197] on app-calendar-viewport "Mon 16 Tue 17 Wed 18 Thu 19 2/2 1 Job Fri 20 1/1 1 Job Sat 21 23/26 4 Jobs Sun …" at bounding box center [255, 396] width 510 height 638
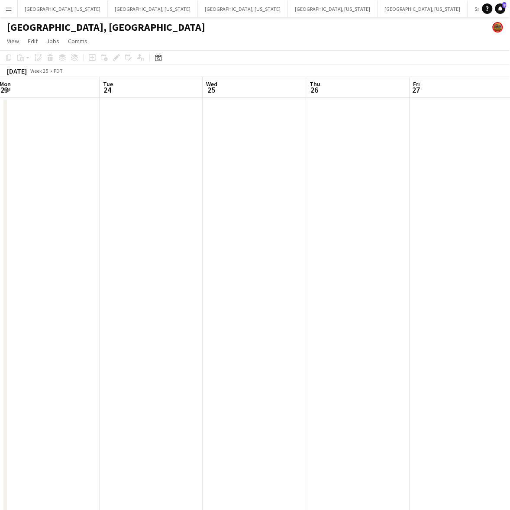
drag, startPoint x: 308, startPoint y: 158, endPoint x: 46, endPoint y: 202, distance: 265.5
click at [47, 202] on app-calendar-viewport "Sat 21 23/26 4 Jobs Sun 22 Mon 23 Tue 24 Wed 25 Thu 26 Fri 27 Sat 28 22/22 5 Jo…" at bounding box center [255, 396] width 510 height 638
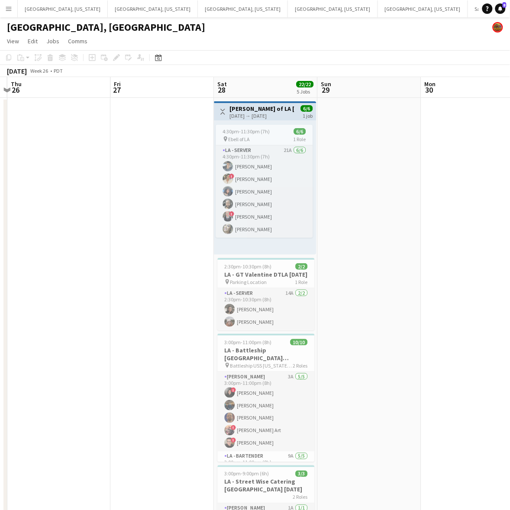
drag, startPoint x: 317, startPoint y: 159, endPoint x: 158, endPoint y: 179, distance: 160.1
click at [161, 180] on app-calendar-viewport "Mon 23 Tue 24 Wed 25 Thu 26 Fri 27 Sat 28 22/22 5 Jobs Sun 29 Mon 30 Tue 1 Wed …" at bounding box center [255, 396] width 510 height 638
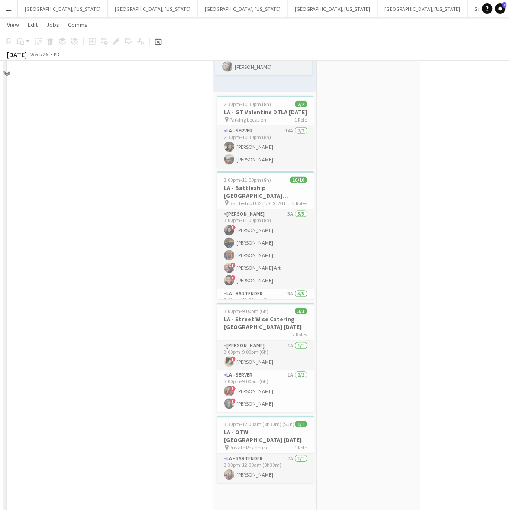
scroll to position [162, 0]
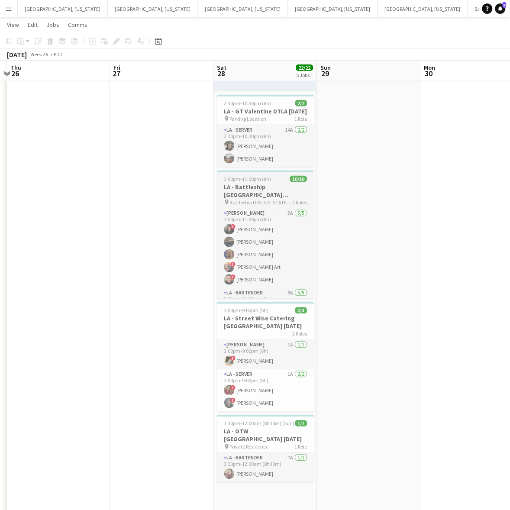
click at [251, 184] on h3 "LA - Battleship [GEOGRAPHIC_DATA][PERSON_NAME] [DATE]" at bounding box center [265, 191] width 97 height 16
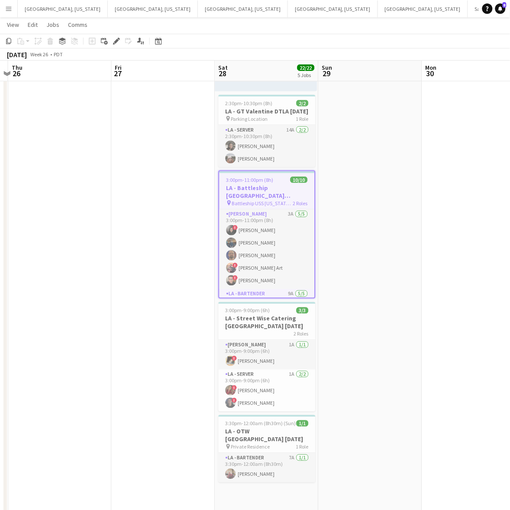
click at [253, 194] on h3 "LA - Battleship [GEOGRAPHIC_DATA][PERSON_NAME] [DATE]" at bounding box center [267, 192] width 95 height 16
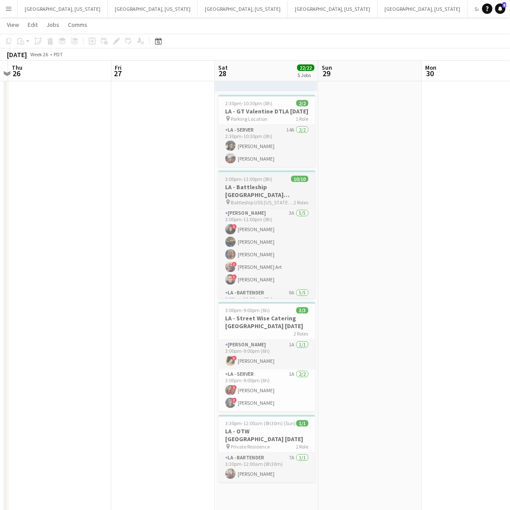
click at [263, 191] on h3 "LA - Battleship [GEOGRAPHIC_DATA][PERSON_NAME] [DATE]" at bounding box center [267, 191] width 97 height 16
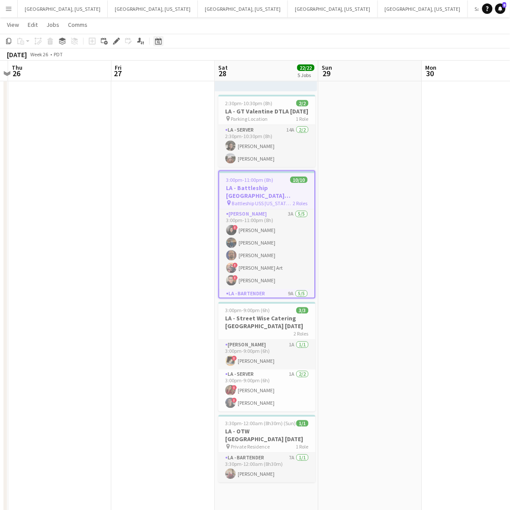
click at [157, 42] on icon "Date picker" at bounding box center [158, 41] width 7 height 7
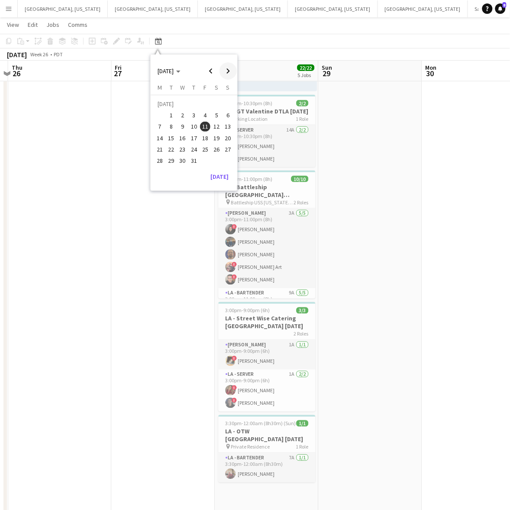
click at [228, 71] on span "Next month" at bounding box center [228, 70] width 17 height 17
click at [193, 116] on span "2" at bounding box center [194, 115] width 10 height 10
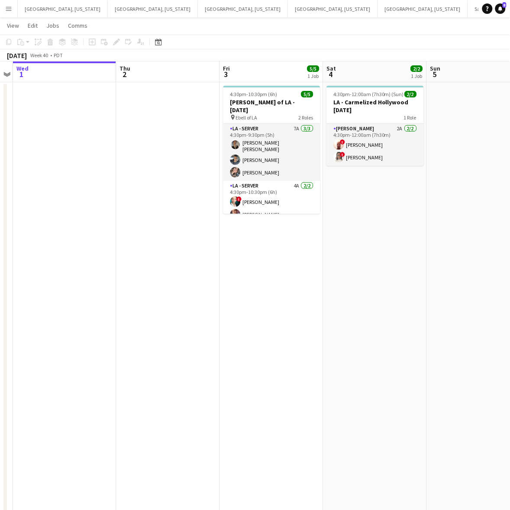
scroll to position [0, 0]
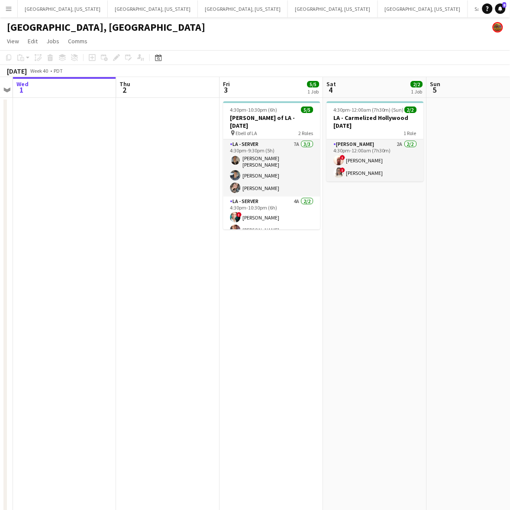
click at [169, 148] on app-date-cell at bounding box center [167, 406] width 103 height 617
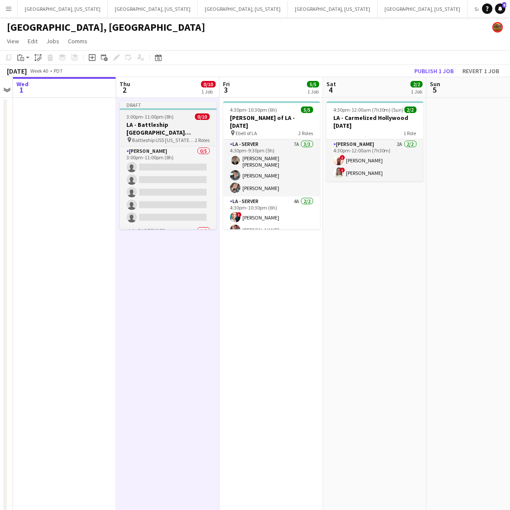
click at [169, 125] on h3 "LA - Battleship [GEOGRAPHIC_DATA][PERSON_NAME] [DATE]" at bounding box center [168, 129] width 97 height 16
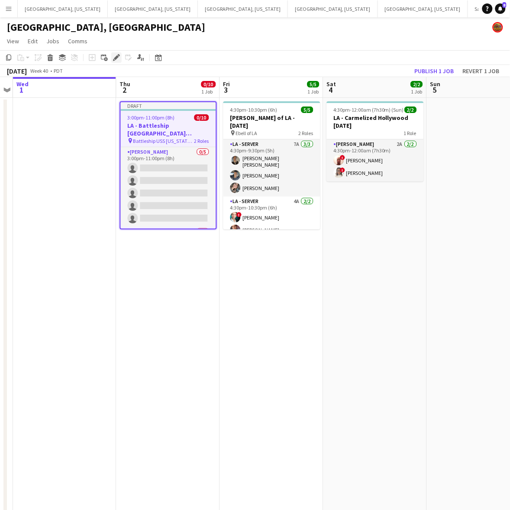
click at [116, 61] on div "Edit" at bounding box center [116, 57] width 10 height 10
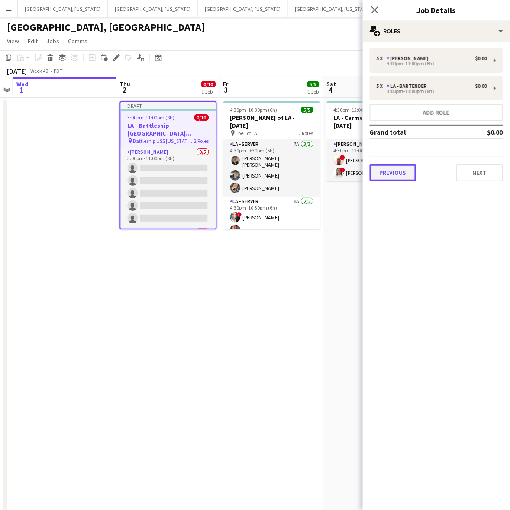
click at [406, 174] on button "Previous" at bounding box center [393, 172] width 47 height 17
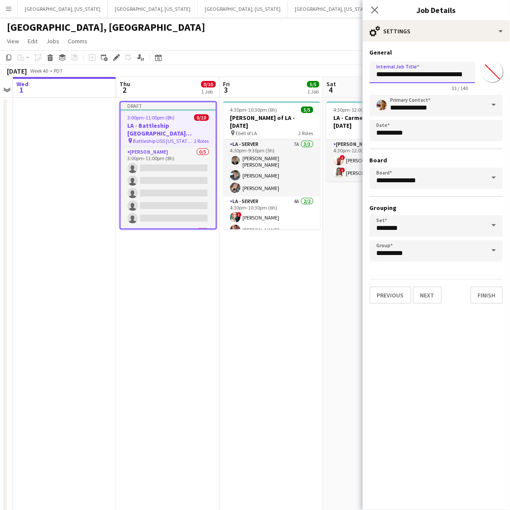
scroll to position [0, 3]
drag, startPoint x: 452, startPoint y: 74, endPoint x: 507, endPoint y: 89, distance: 57.2
click at [507, 89] on form "**********" at bounding box center [436, 175] width 147 height 255
type input "**********"
click at [428, 292] on button "Next" at bounding box center [427, 294] width 29 height 17
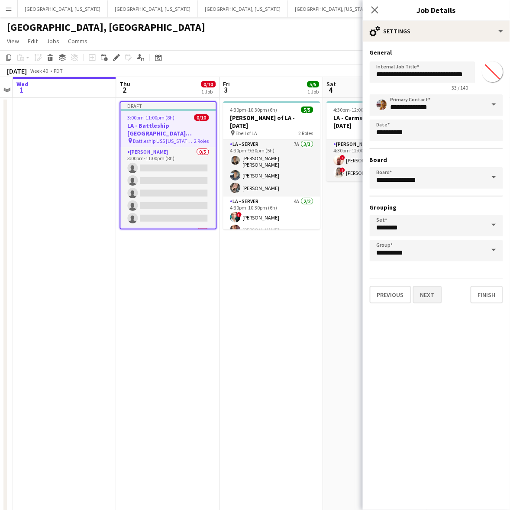
scroll to position [0, 0]
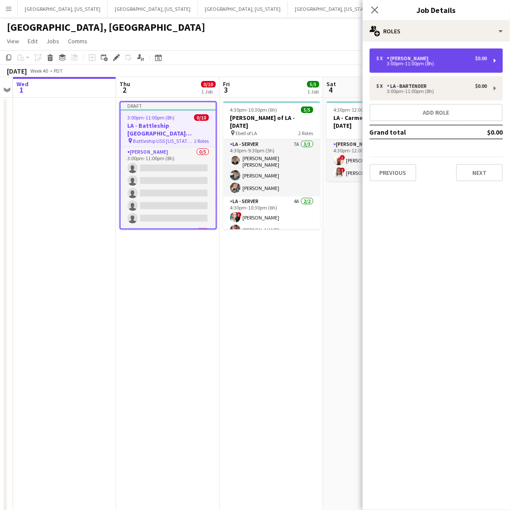
click at [395, 62] on div "3:00pm-11:00pm (8h)" at bounding box center [432, 63] width 110 height 4
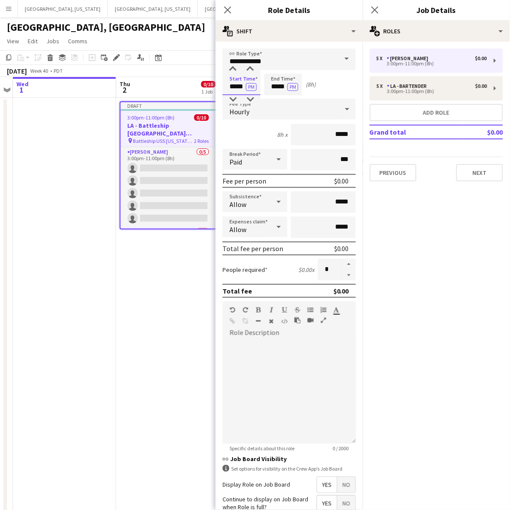
drag, startPoint x: 226, startPoint y: 84, endPoint x: 286, endPoint y: 85, distance: 59.3
click at [285, 85] on div "Start Time ***** PM End Time ***** PM (8h)" at bounding box center [289, 85] width 133 height 22
type input "*****"
click at [250, 110] on div "Hourly" at bounding box center [281, 109] width 116 height 21
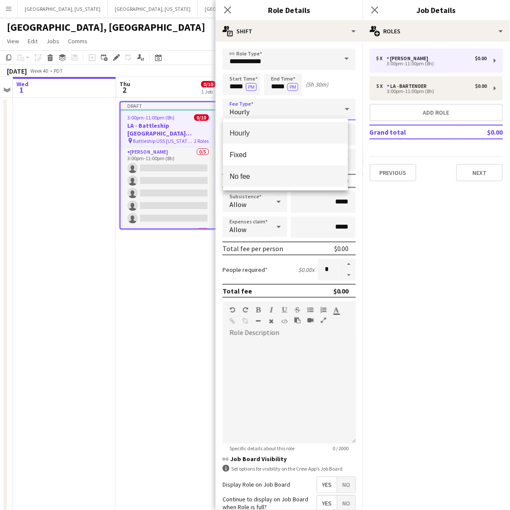
click at [253, 185] on mat-option "No fee" at bounding box center [285, 176] width 125 height 22
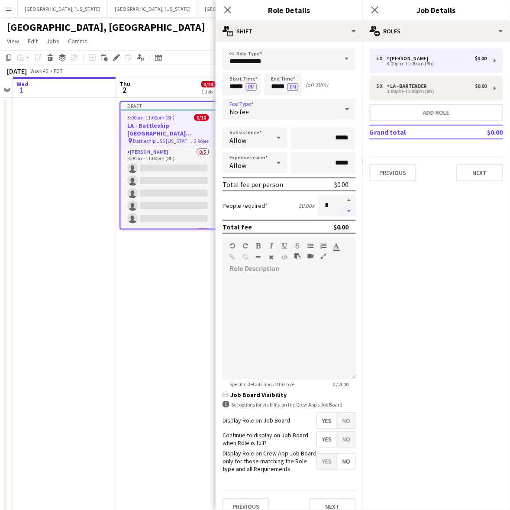
click at [342, 209] on button "button" at bounding box center [349, 211] width 14 height 11
click at [342, 210] on button "button" at bounding box center [349, 211] width 14 height 11
type input "*"
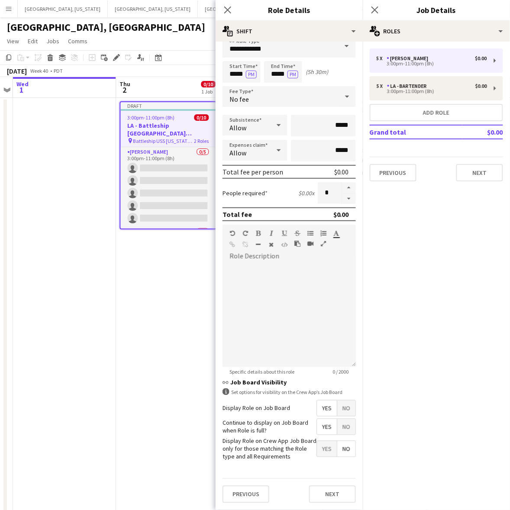
click at [317, 420] on span "Yes" at bounding box center [327, 427] width 20 height 16
click at [323, 494] on button "Next" at bounding box center [332, 494] width 47 height 17
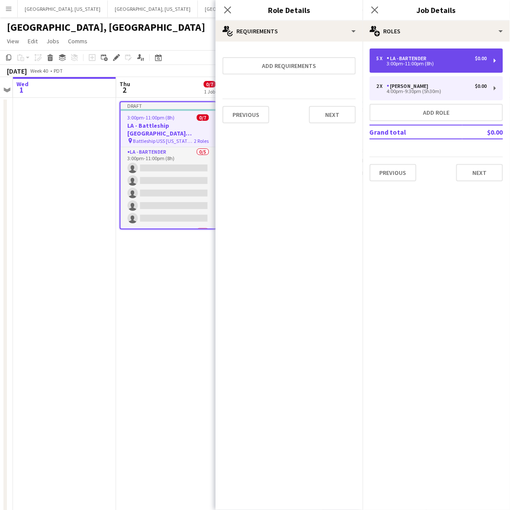
click at [426, 63] on div "3:00pm-11:00pm (8h)" at bounding box center [432, 63] width 110 height 4
type input "**********"
type input "*****"
type input "*"
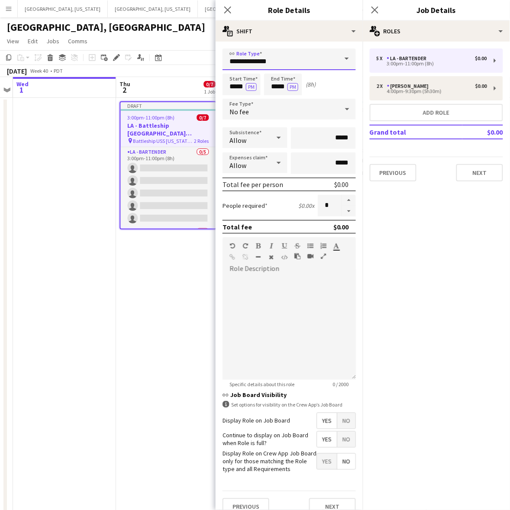
click at [249, 57] on input "**********" at bounding box center [289, 59] width 133 height 22
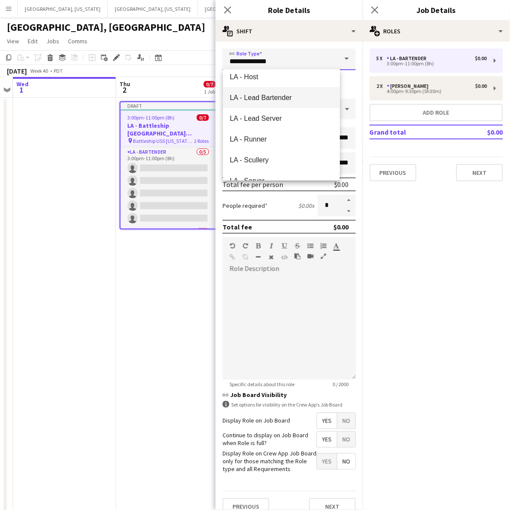
scroll to position [1127, 0]
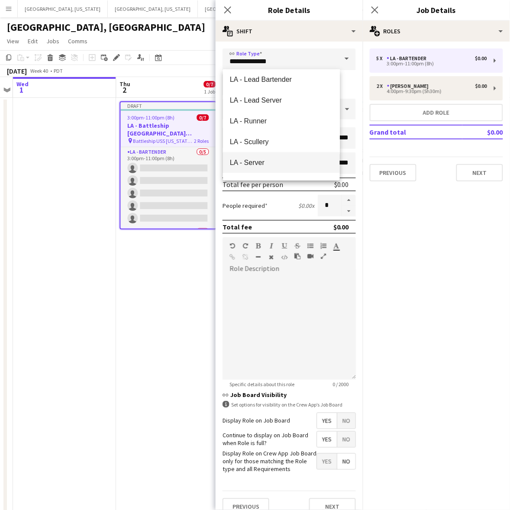
click at [252, 160] on span "LA - Server" at bounding box center [281, 162] width 103 height 8
type input "**********"
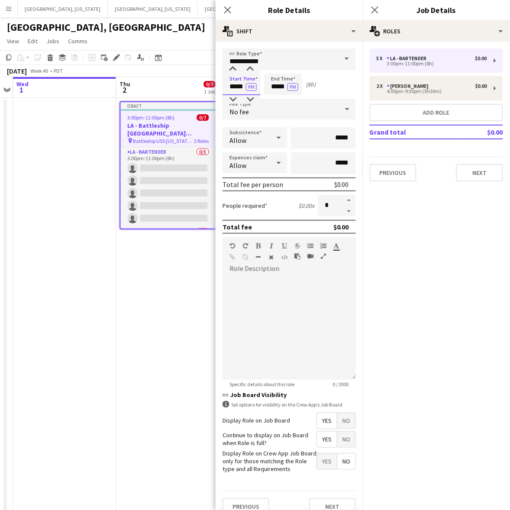
drag, startPoint x: 231, startPoint y: 87, endPoint x: 270, endPoint y: 98, distance: 40.7
click at [270, 98] on form "**********" at bounding box center [289, 285] width 147 height 474
type input "*****"
click at [307, 5] on h3 "Role Details" at bounding box center [289, 9] width 147 height 11
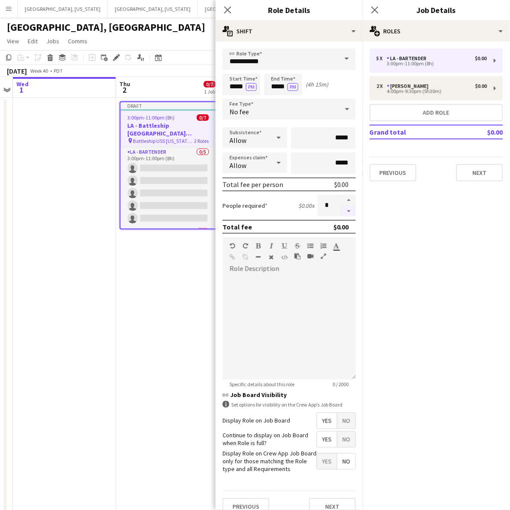
click at [342, 210] on button "button" at bounding box center [349, 211] width 14 height 11
click at [342, 207] on button "button" at bounding box center [349, 211] width 14 height 11
type input "*"
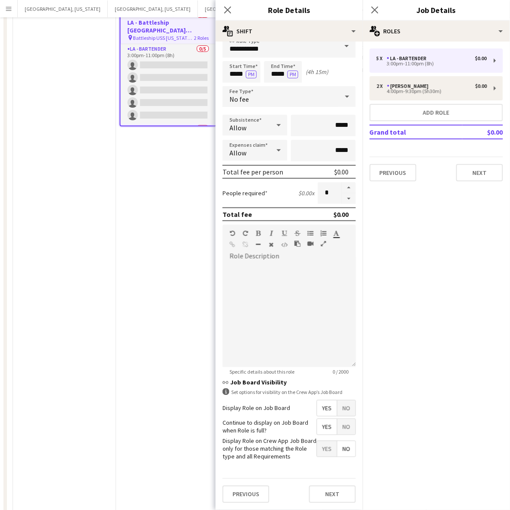
scroll to position [204, 0]
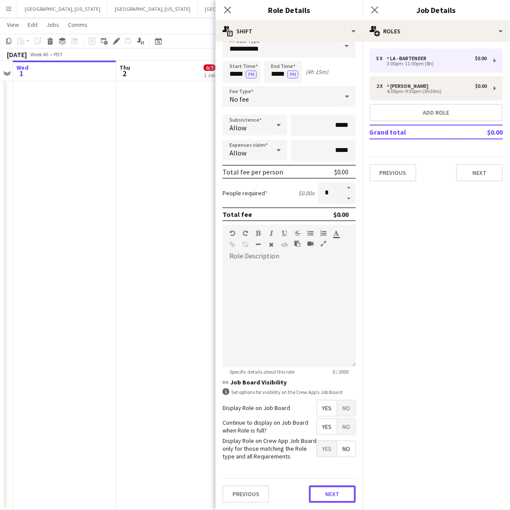
drag, startPoint x: 333, startPoint y: 498, endPoint x: 336, endPoint y: 485, distance: 12.9
click at [333, 497] on button "Next" at bounding box center [332, 494] width 47 height 17
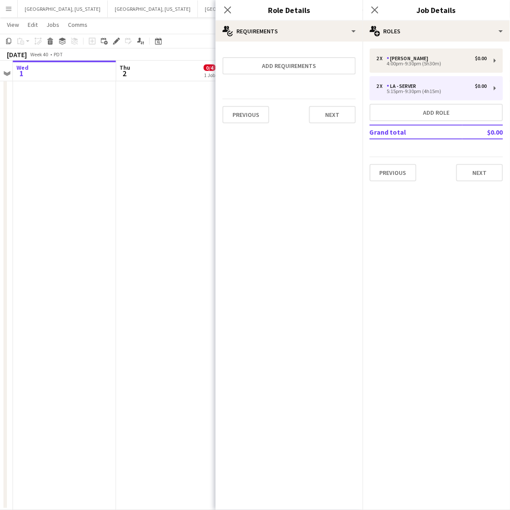
scroll to position [0, 0]
click at [491, 172] on button "Next" at bounding box center [479, 172] width 47 height 17
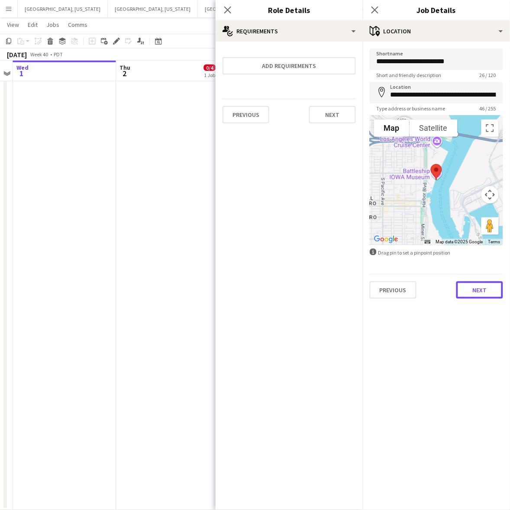
click at [476, 285] on button "Next" at bounding box center [479, 289] width 47 height 17
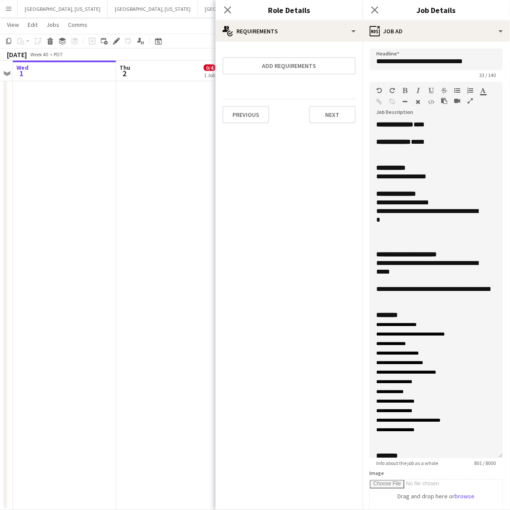
drag, startPoint x: 497, startPoint y: 166, endPoint x: 506, endPoint y: 447, distance: 281.1
click at [507, 449] on mat-expansion-panel "**********" at bounding box center [436, 276] width 147 height 468
drag, startPoint x: 438, startPoint y: 141, endPoint x: 362, endPoint y: 125, distance: 78.0
click at [362, 125] on body "Menu Boards Boards Boards All jobs Status Workforce Workforce My Workforce Recr…" at bounding box center [255, 153] width 510 height 714
click at [440, 142] on div "**********" at bounding box center [428, 142] width 103 height 9
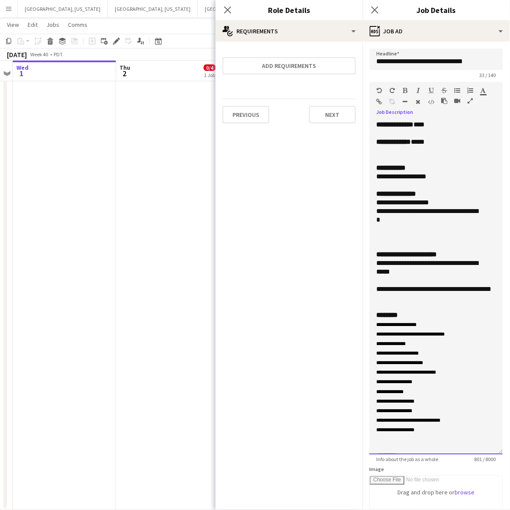
drag, startPoint x: 445, startPoint y: 143, endPoint x: 366, endPoint y: 117, distance: 82.6
click at [366, 117] on form "**********" at bounding box center [436, 375] width 147 height 655
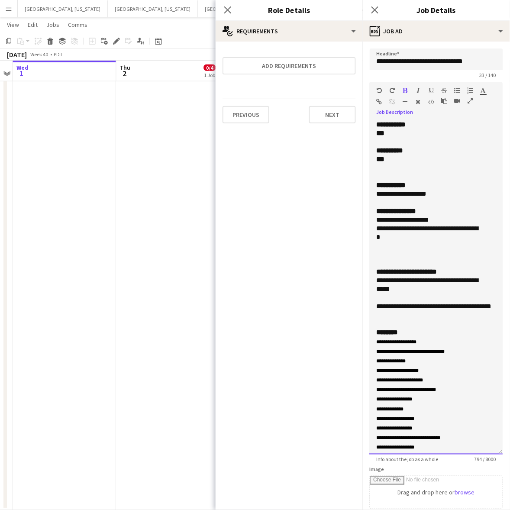
drag, startPoint x: 389, startPoint y: 135, endPoint x: 373, endPoint y: 133, distance: 16.1
click at [373, 133] on div "**********" at bounding box center [436, 287] width 133 height 334
drag, startPoint x: 388, startPoint y: 159, endPoint x: 374, endPoint y: 161, distance: 14.0
click at [374, 161] on div "**********" at bounding box center [436, 287] width 133 height 334
click at [409, 191] on div "**********" at bounding box center [428, 194] width 103 height 9
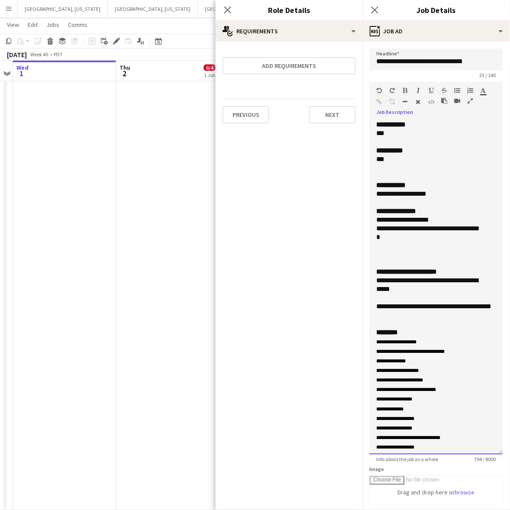
click at [431, 197] on div "**********" at bounding box center [428, 194] width 103 height 9
drag, startPoint x: 417, startPoint y: 194, endPoint x: 366, endPoint y: 196, distance: 50.7
click at [368, 196] on form "**********" at bounding box center [436, 375] width 147 height 655
drag, startPoint x: 405, startPoint y: 315, endPoint x: 370, endPoint y: 283, distance: 47.5
click at [370, 283] on div "**********" at bounding box center [436, 287] width 133 height 334
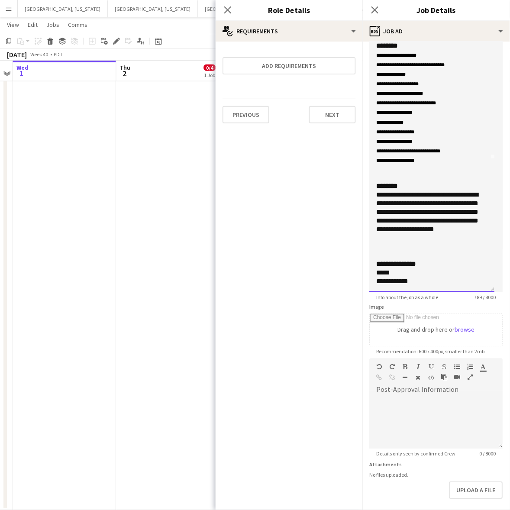
scroll to position [199, 0]
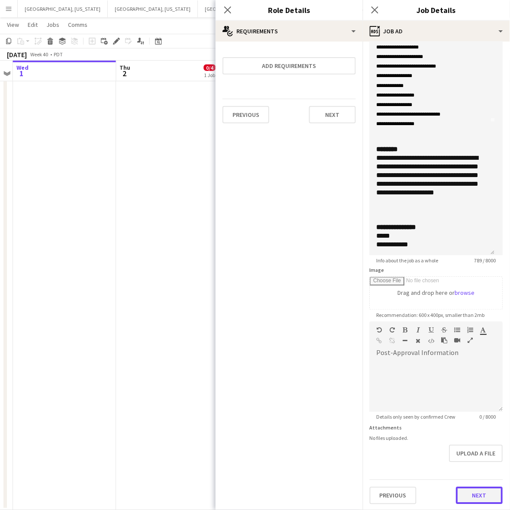
click at [472, 493] on button "Next" at bounding box center [479, 495] width 47 height 17
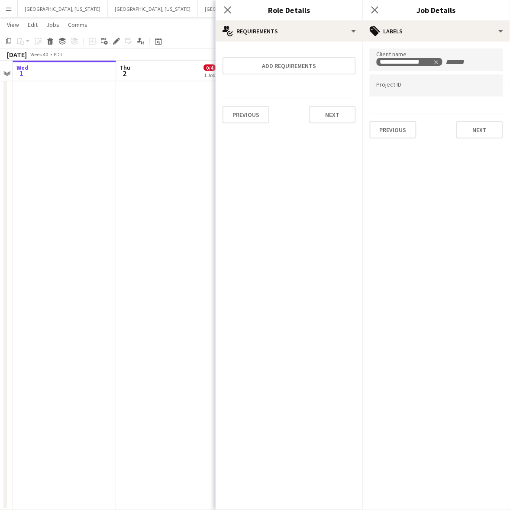
scroll to position [0, 0]
click at [472, 126] on button "Next" at bounding box center [479, 129] width 47 height 17
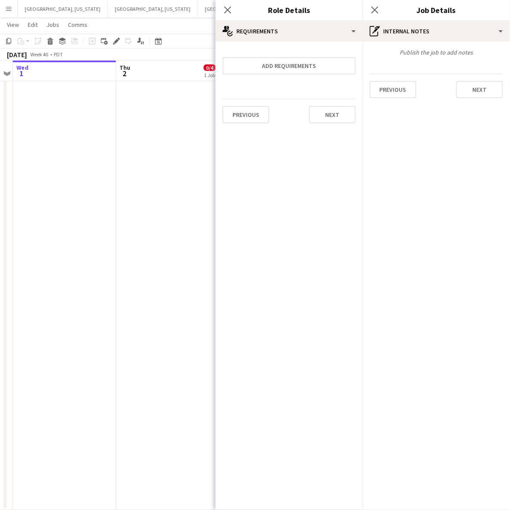
drag, startPoint x: 156, startPoint y: 130, endPoint x: 185, endPoint y: 117, distance: 31.8
click at [156, 130] on app-date-cell "Draft 4:00pm-9:30pm (5h30m) 0/4 LA - Battleship [GEOGRAPHIC_DATA][PERSON_NAME] …" at bounding box center [167, 201] width 103 height 617
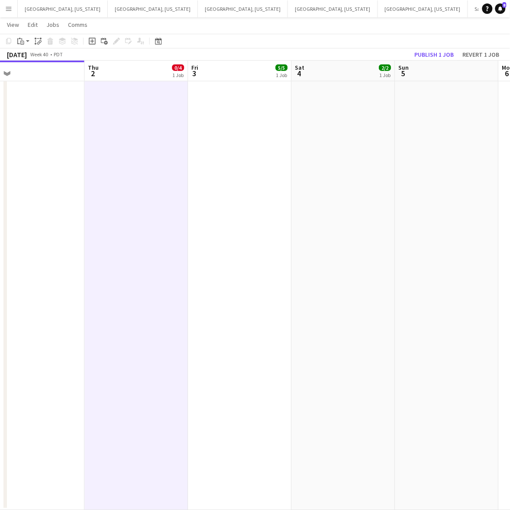
drag, startPoint x: 368, startPoint y: 129, endPoint x: 377, endPoint y: 156, distance: 28.1
click at [377, 156] on app-calendar-viewport "Sun 28 4/4 2 Jobs Mon 29 Tue 30 Wed 1 Thu 2 0/4 1 Job Fri 3 5/5 1 Job Sat 4 2/2…" at bounding box center [255, 170] width 510 height 681
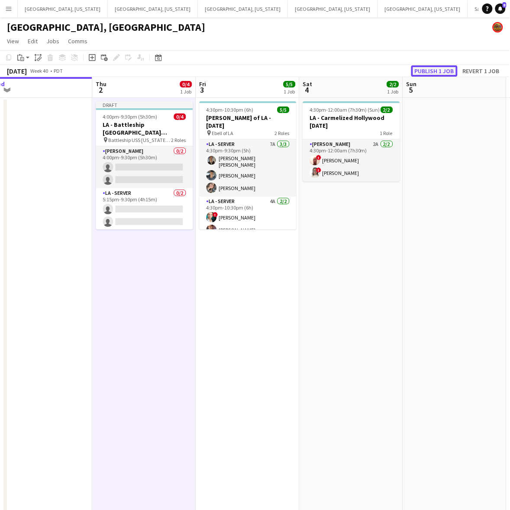
click at [438, 68] on button "Publish 1 job" at bounding box center [434, 70] width 46 height 11
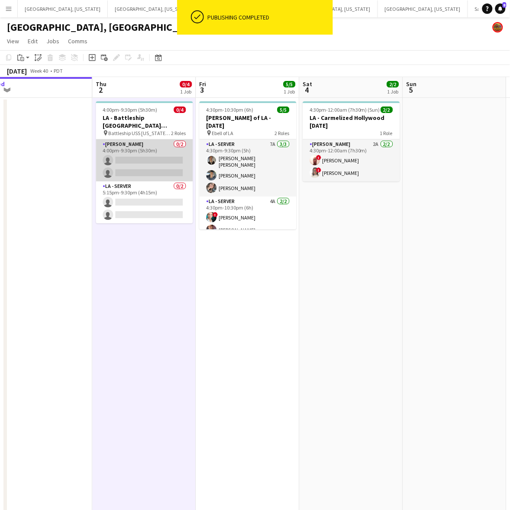
click at [167, 169] on app-card-role "[PERSON_NAME] 0/2 4:00pm-9:30pm (5h30m) single-neutral-actions single-neutral-a…" at bounding box center [144, 160] width 97 height 42
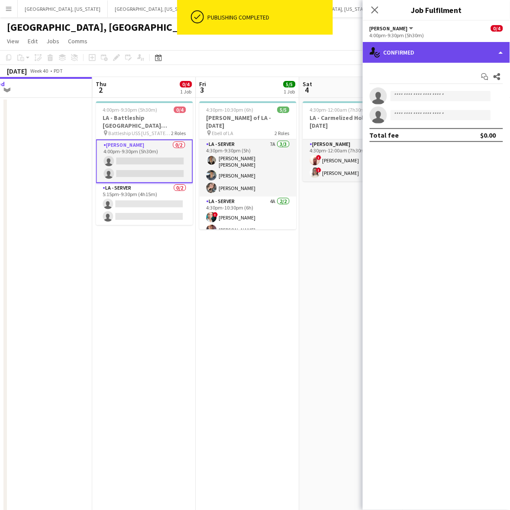
click at [440, 57] on div "single-neutral-actions-check-2 Confirmed" at bounding box center [436, 52] width 147 height 21
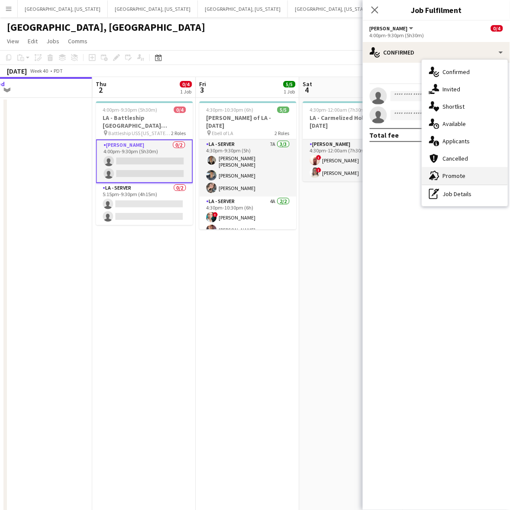
click at [451, 170] on div "advertising-megaphone Promote" at bounding box center [465, 175] width 86 height 17
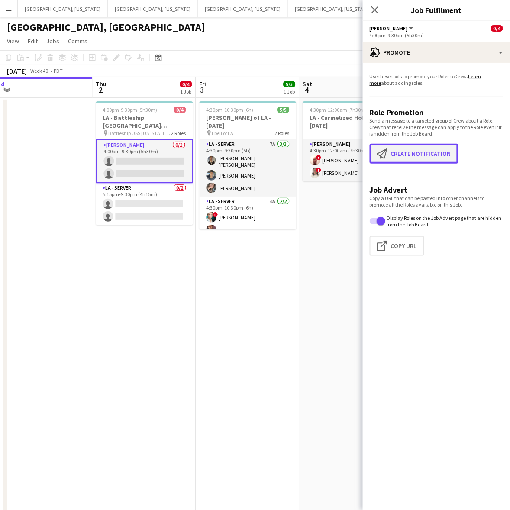
click at [419, 154] on button "Create notification Create notification" at bounding box center [414, 154] width 89 height 20
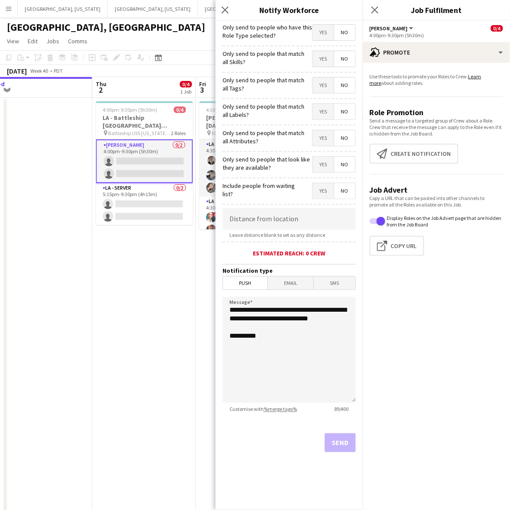
click at [327, 33] on span "Yes" at bounding box center [323, 33] width 21 height 16
click at [355, 442] on button "Send" at bounding box center [340, 442] width 31 height 19
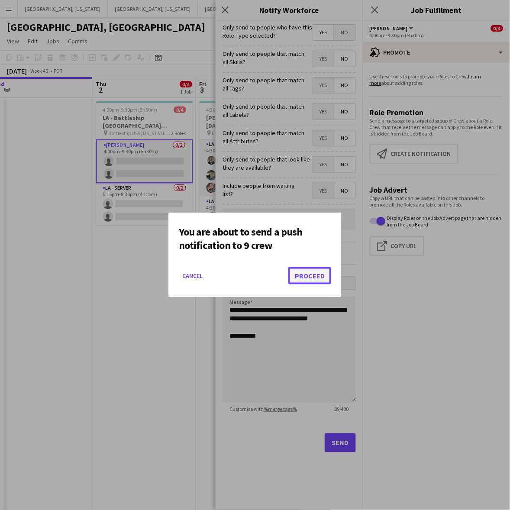
click at [323, 280] on button "Proceed" at bounding box center [309, 275] width 43 height 17
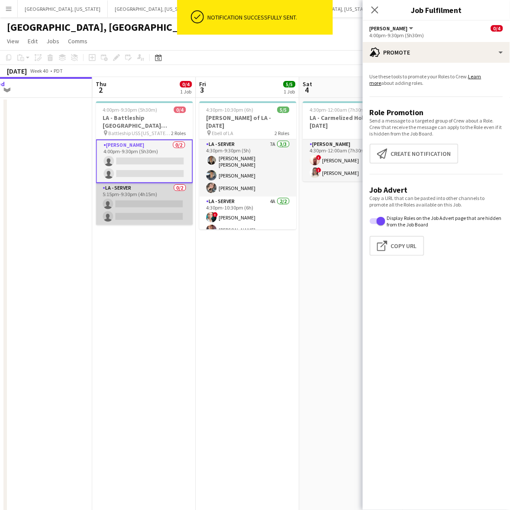
click at [161, 194] on app-card-role "LA - Server 0/2 5:15pm-9:30pm (4h15m) single-neutral-actions single-neutral-act…" at bounding box center [144, 204] width 97 height 42
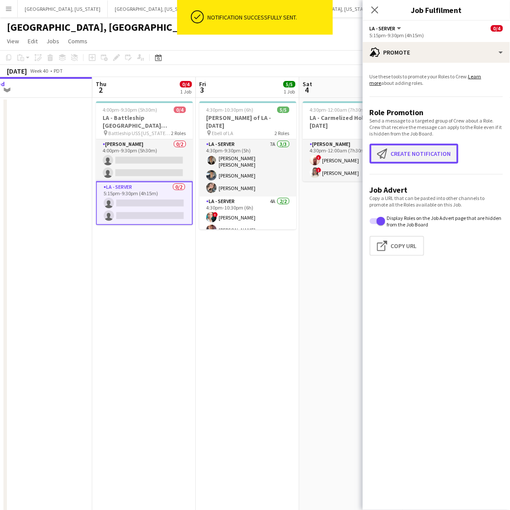
click at [430, 158] on button "Create notification Create notification" at bounding box center [414, 154] width 89 height 20
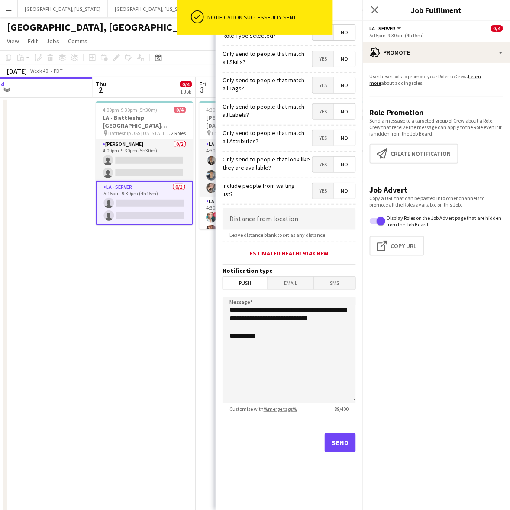
click at [325, 39] on span "Yes" at bounding box center [323, 33] width 21 height 16
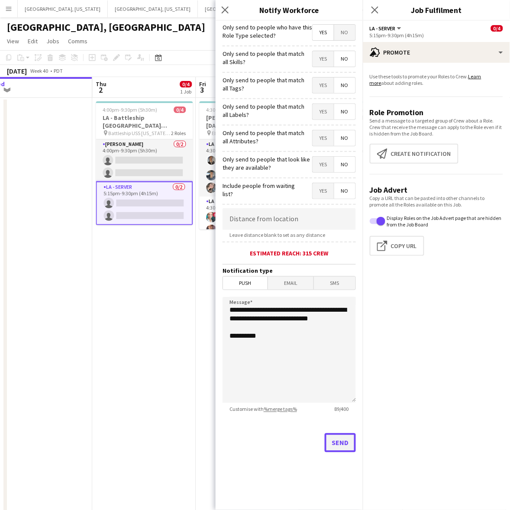
click at [343, 446] on button "Send" at bounding box center [340, 442] width 31 height 19
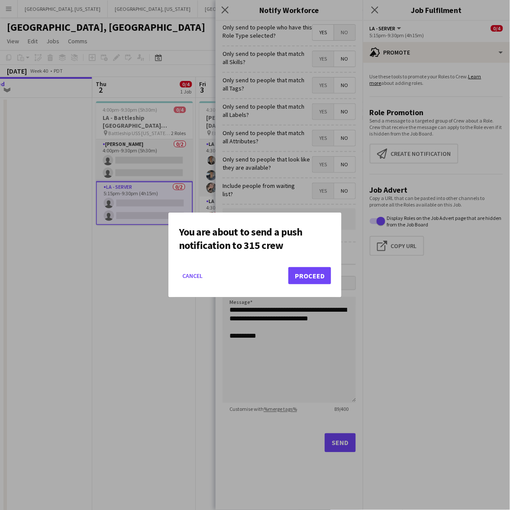
click at [310, 265] on mat-dialog-actions "Cancel Proceed" at bounding box center [255, 279] width 152 height 37
click at [308, 271] on button "Proceed" at bounding box center [309, 275] width 43 height 17
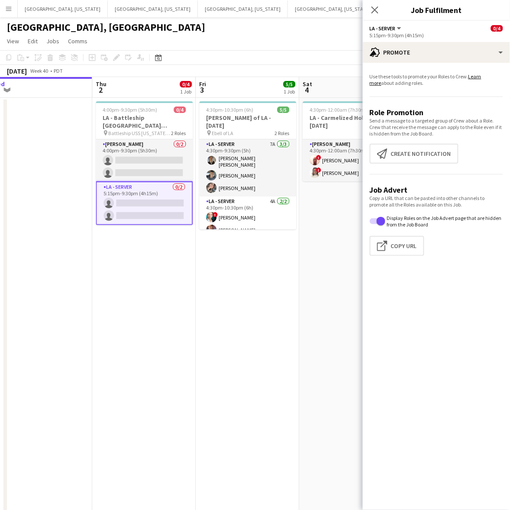
click at [165, 325] on app-date-cell "4:00pm-9:30pm (5h30m) 0/4 LA - Battleship San [PERSON_NAME] [DATE] pin Battlesh…" at bounding box center [144, 406] width 103 height 617
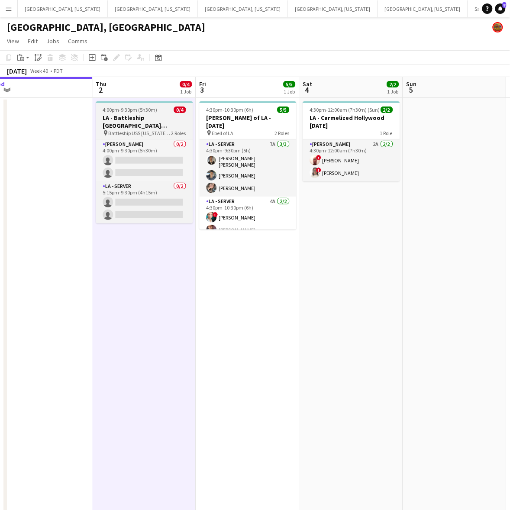
click at [147, 120] on h3 "LA - Battleship [GEOGRAPHIC_DATA][PERSON_NAME] [DATE]" at bounding box center [144, 122] width 97 height 16
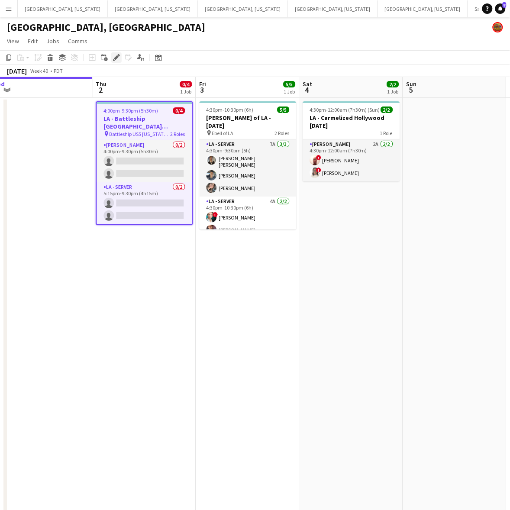
click at [116, 57] on icon at bounding box center [116, 57] width 5 height 5
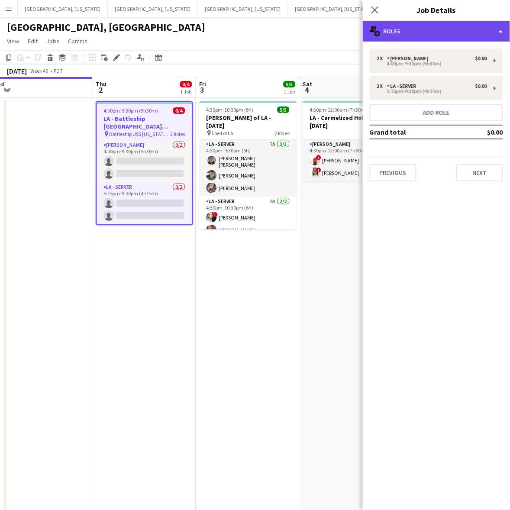
click at [419, 33] on div "multiple-users-add Roles" at bounding box center [436, 31] width 147 height 21
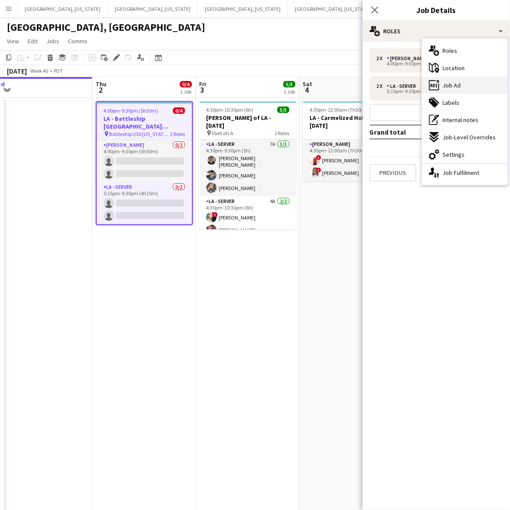
click at [452, 84] on span "Job Ad" at bounding box center [452, 85] width 18 height 8
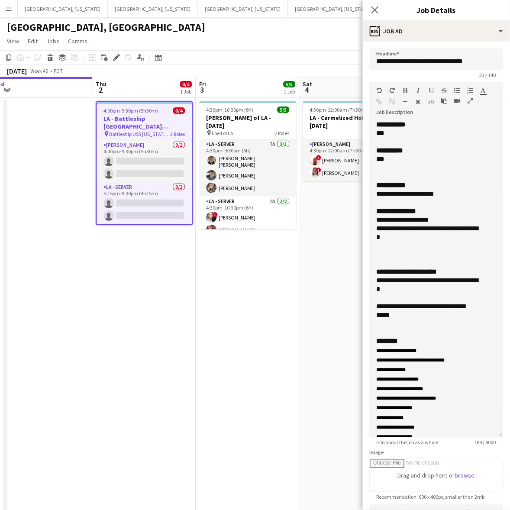
drag, startPoint x: 501, startPoint y: 168, endPoint x: 431, endPoint y: 537, distance: 375.3
click at [431, 510] on html "Menu Boards Boards Boards All jobs Status Workforce Workforce My Workforce Recr…" at bounding box center [255, 357] width 510 height 715
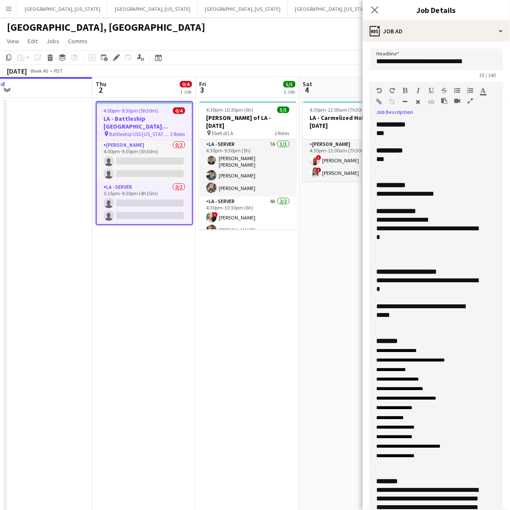
drag, startPoint x: 412, startPoint y: 313, endPoint x: 375, endPoint y: 280, distance: 49.7
click at [375, 280] on div "**********" at bounding box center [436, 330] width 133 height 420
drag, startPoint x: 452, startPoint y: 193, endPoint x: 436, endPoint y: 195, distance: 15.4
click at [443, 196] on div "**********" at bounding box center [428, 194] width 103 height 9
drag, startPoint x: 436, startPoint y: 197, endPoint x: 371, endPoint y: 193, distance: 64.6
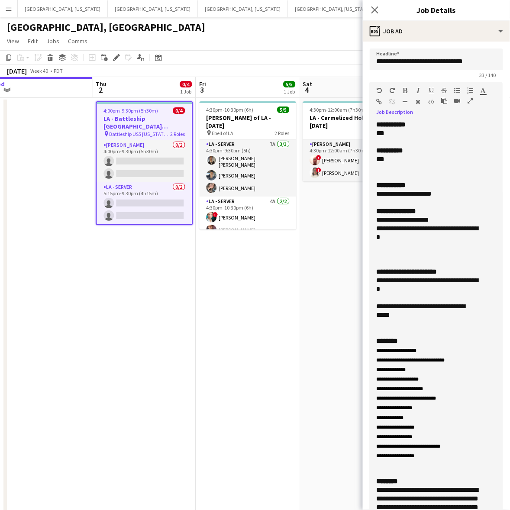
click at [371, 193] on div "**********" at bounding box center [436, 330] width 133 height 420
drag, startPoint x: 390, startPoint y: 230, endPoint x: 369, endPoint y: 221, distance: 22.5
click at [370, 221] on div "**********" at bounding box center [436, 330] width 133 height 420
click at [243, 257] on app-calendar-viewport "Sun 28 4/4 2 Jobs Mon 29 Tue 30 Wed 1 Thu 2 0/4 1 Job Fri 3 5/5 1 Job Sat 4 2/2…" at bounding box center [255, 396] width 510 height 638
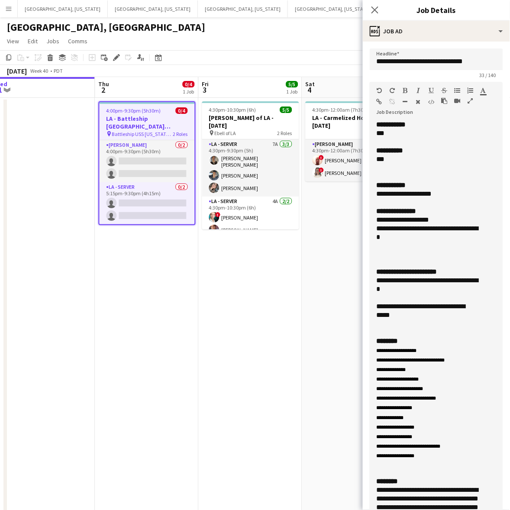
click at [267, 34] on app-page-menu "View Day view expanded Day view collapsed Month view Date picker Jump to [DATE]…" at bounding box center [255, 42] width 510 height 16
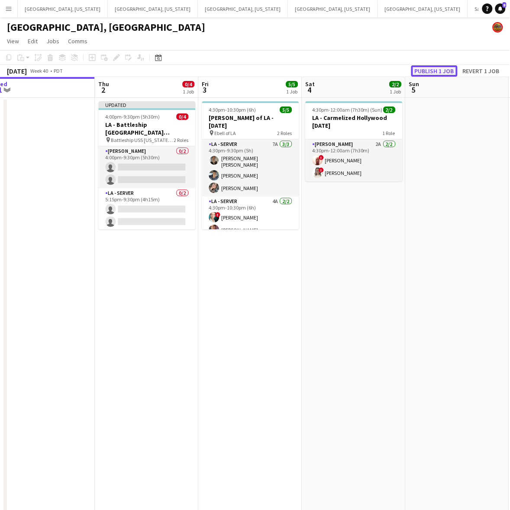
click at [434, 72] on button "Publish 1 job" at bounding box center [434, 70] width 46 height 11
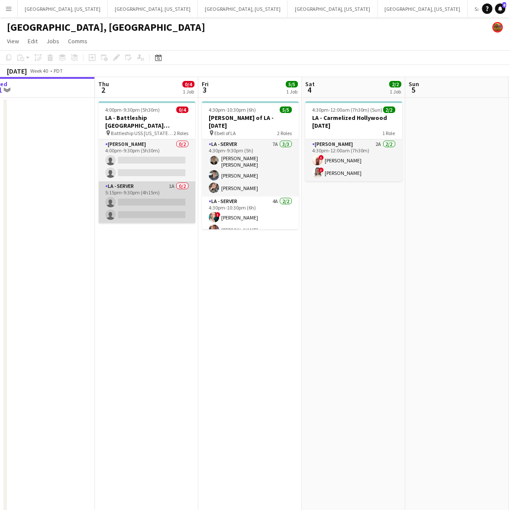
click at [167, 192] on app-card-role "LA - Server 1A 0/2 5:15pm-9:30pm (4h15m) single-neutral-actions single-neutral-…" at bounding box center [147, 202] width 97 height 42
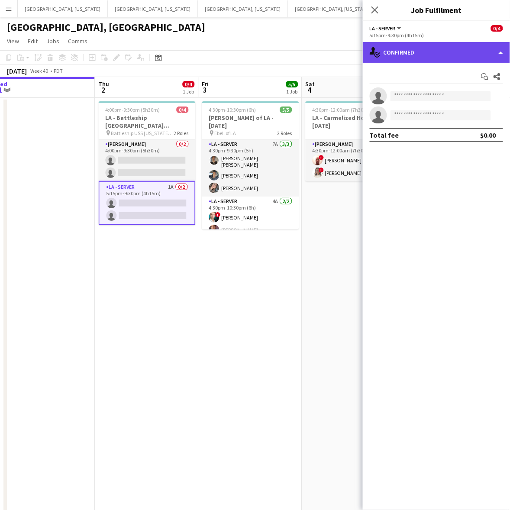
click at [446, 47] on div "single-neutral-actions-check-2 Confirmed" at bounding box center [436, 52] width 147 height 21
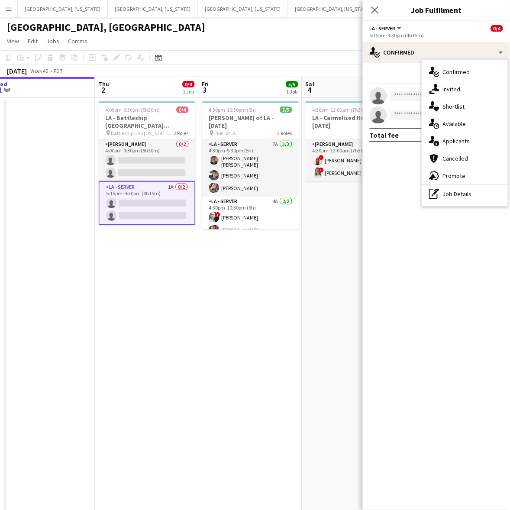
click at [445, 145] on div "single-neutral-actions-information Applicants" at bounding box center [465, 140] width 86 height 17
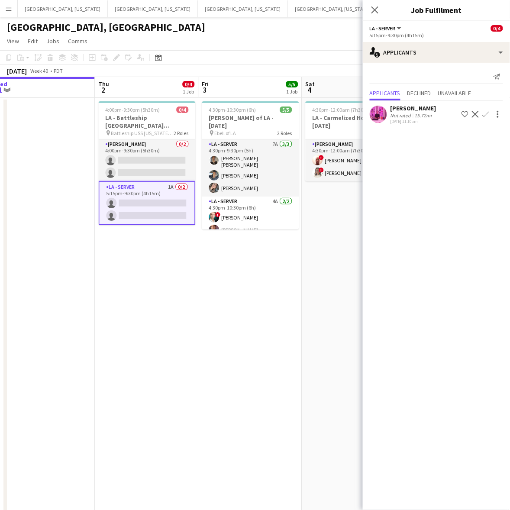
click at [178, 268] on app-date-cell "4:00pm-9:30pm (5h30m) 0/4 LA - Battleship San [PERSON_NAME] [DATE] pin Battlesh…" at bounding box center [146, 406] width 103 height 617
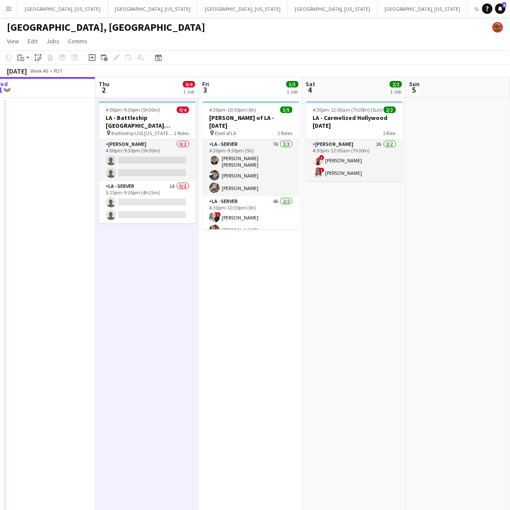
click at [12, 5] on app-icon "Menu" at bounding box center [8, 8] width 7 height 7
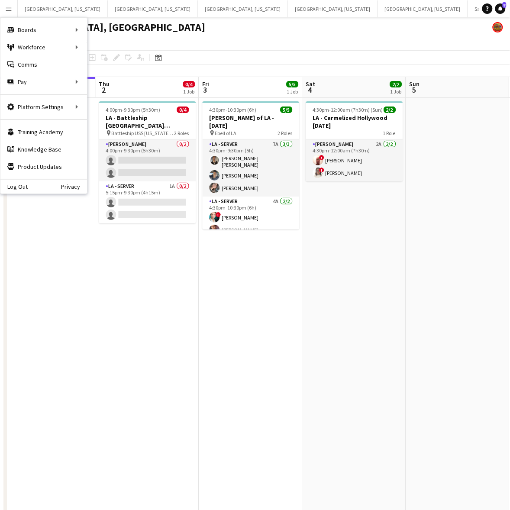
click at [187, 299] on app-date-cell "4:00pm-9:30pm (5h30m) 0/4 LA - Battleship San [PERSON_NAME] [DATE] pin Battlesh…" at bounding box center [147, 406] width 103 height 617
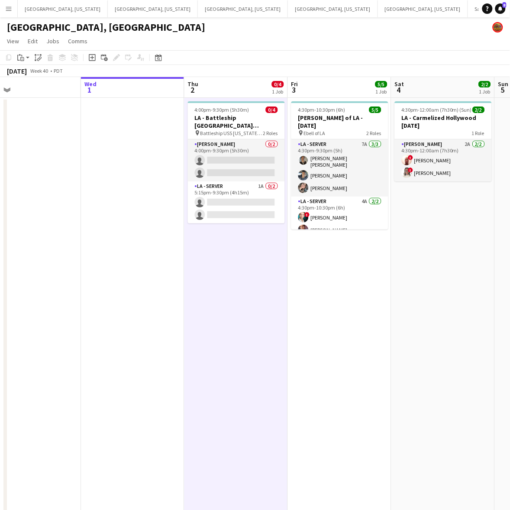
drag, startPoint x: 126, startPoint y: 325, endPoint x: 197, endPoint y: 314, distance: 72.3
click at [209, 310] on app-calendar-viewport "Sun 28 4/4 2 Jobs Mon 29 Tue 30 Wed 1 Thu 2 0/4 1 Job Fri 3 5/5 1 Job Sat 4 2/2…" at bounding box center [255, 396] width 510 height 638
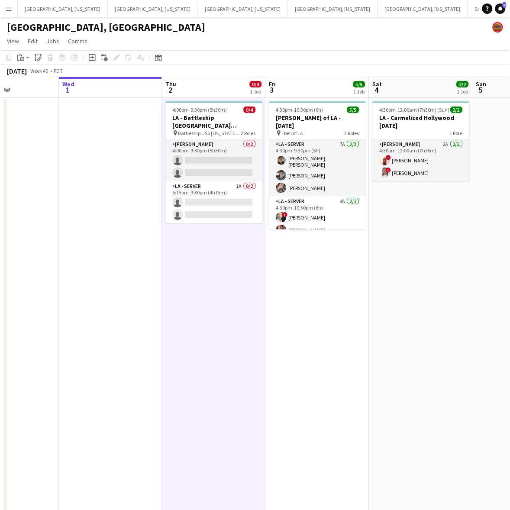
drag, startPoint x: 229, startPoint y: 278, endPoint x: 94, endPoint y: 354, distance: 154.7
click at [94, 354] on app-calendar-viewport "Sun 28 4/4 2 Jobs Mon 29 Tue 30 Wed 1 Thu 2 0/4 1 Job Fri 3 5/5 1 Job Sat 4 2/2…" at bounding box center [255, 396] width 510 height 638
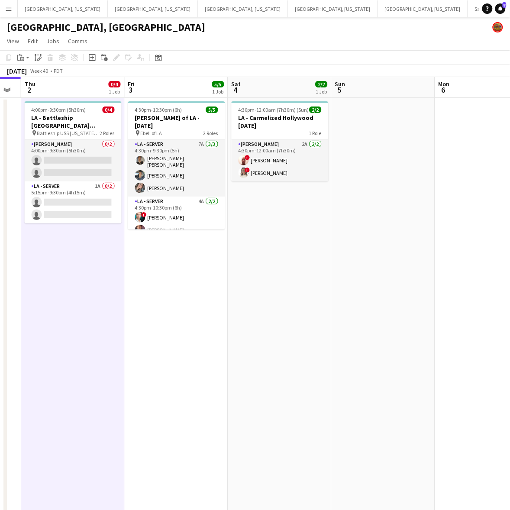
drag, startPoint x: 274, startPoint y: 274, endPoint x: 252, endPoint y: 282, distance: 23.4
click at [250, 282] on app-calendar-viewport "Mon 29 Tue 30 Wed 1 Thu 2 0/4 1 Job Fri 3 5/5 1 Job Sat 4 2/2 1 Job Sun 5 Mon 6…" at bounding box center [255, 396] width 510 height 638
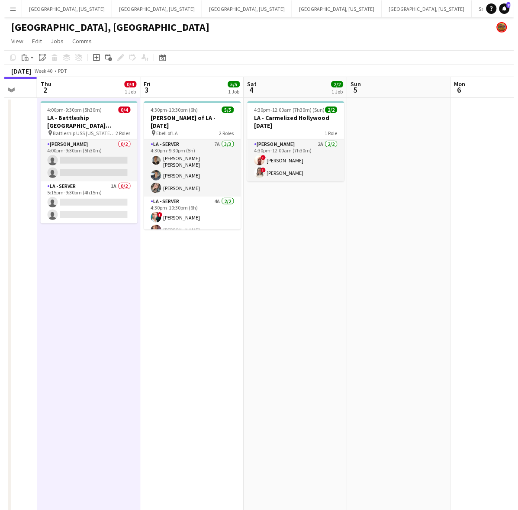
scroll to position [0, 291]
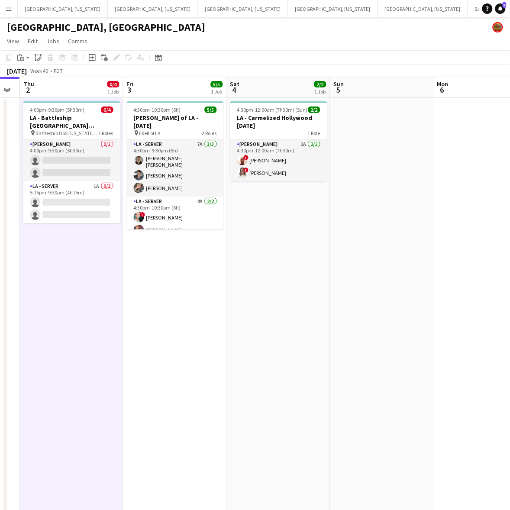
drag, startPoint x: 323, startPoint y: 258, endPoint x: 320, endPoint y: 293, distance: 35.2
click at [320, 293] on app-calendar-viewport "Mon 29 Tue 30 Wed 1 Thu 2 0/4 1 Job Fri 3 5/5 1 Job Sat 4 2/2 1 Job Sun 5 Mon 6…" at bounding box center [255, 396] width 510 height 638
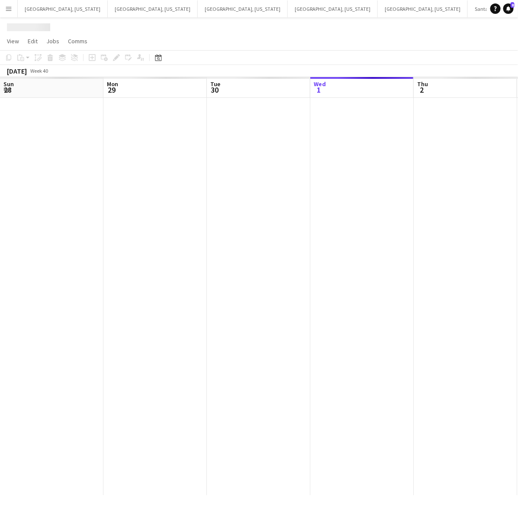
scroll to position [0, 207]
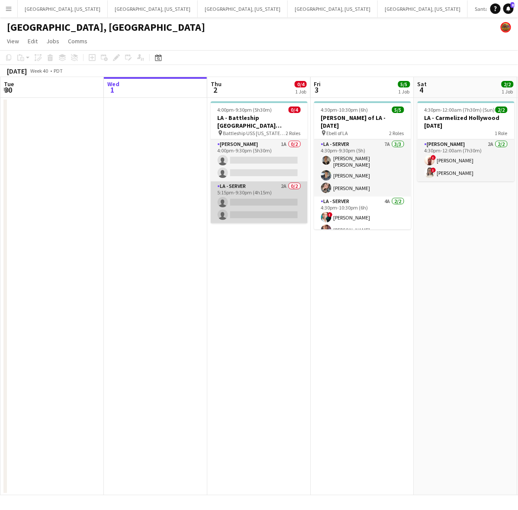
click at [271, 192] on app-card-role "LA - Server 2A 0/2 5:15pm-9:30pm (4h15m) single-neutral-actions single-neutral-…" at bounding box center [259, 202] width 97 height 42
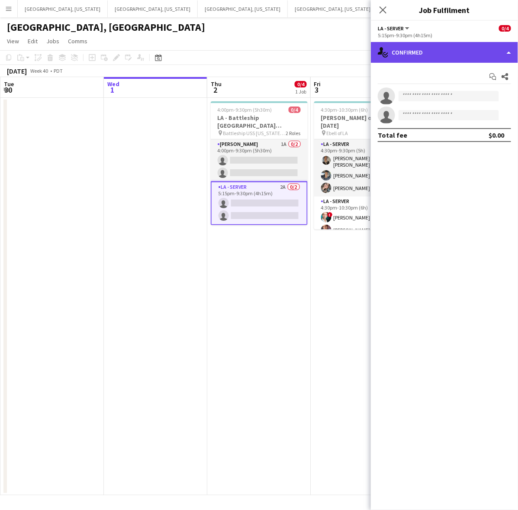
click at [468, 50] on div "single-neutral-actions-check-2 Confirmed" at bounding box center [444, 52] width 147 height 21
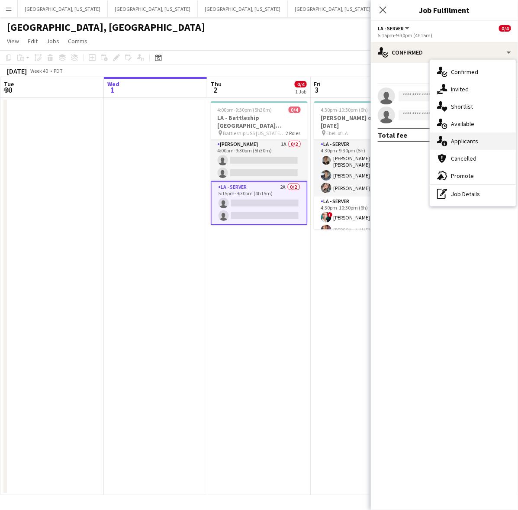
click at [486, 136] on div "single-neutral-actions-information Applicants" at bounding box center [473, 140] width 86 height 17
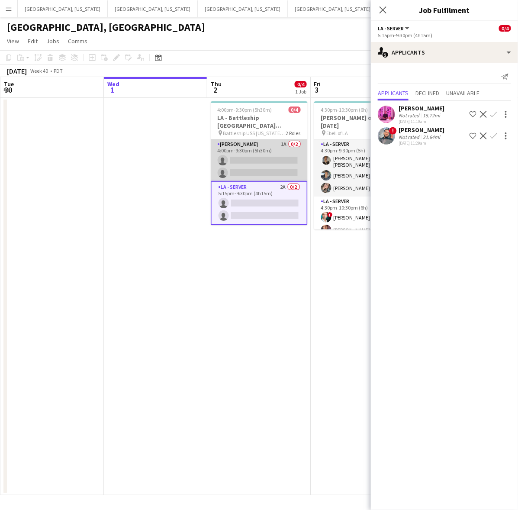
click at [283, 161] on app-card-role "[PERSON_NAME] 1A 0/2 4:00pm-9:30pm (5h30m) single-neutral-actions single-neutra…" at bounding box center [259, 160] width 97 height 42
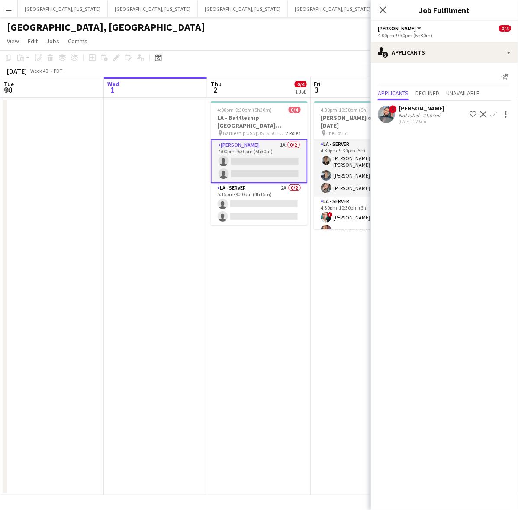
click at [263, 305] on app-date-cell "4:00pm-9:30pm (5h30m) 0/4 LA - Battleship San [PERSON_NAME] [DATE] pin Battlesh…" at bounding box center [258, 296] width 103 height 397
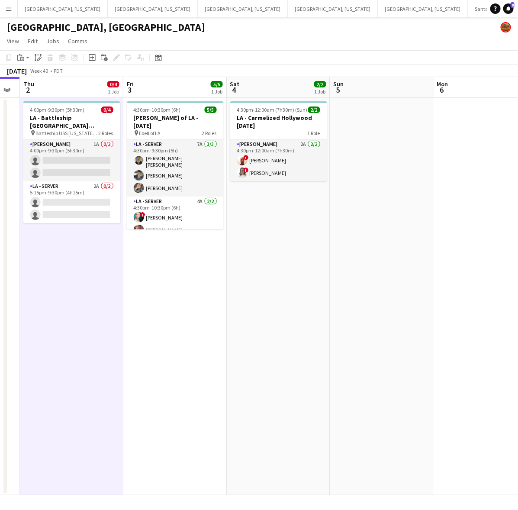
drag, startPoint x: 287, startPoint y: 325, endPoint x: 87, endPoint y: 362, distance: 203.3
click at [53, 367] on app-calendar-viewport "Mon 29 Tue 30 Wed 1 Thu 2 0/4 1 Job Fri 3 5/5 1 Job Sat 4 2/2 1 Job Sun 5 Mon 6…" at bounding box center [259, 286] width 518 height 418
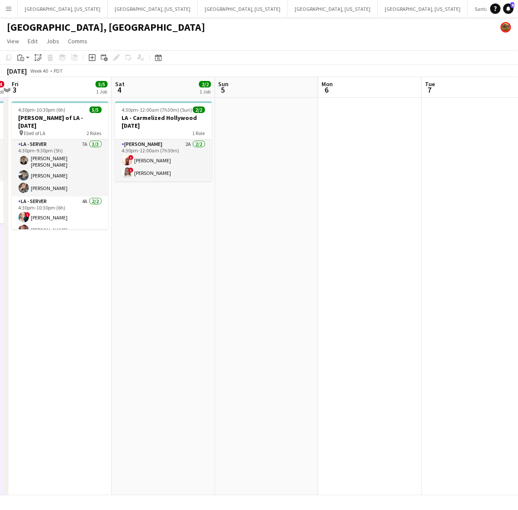
drag, startPoint x: 380, startPoint y: 291, endPoint x: 226, endPoint y: 323, distance: 157.1
click at [166, 325] on app-calendar-viewport "Tue 30 Wed 1 Thu 2 0/4 1 Job Fri 3 5/5 1 Job Sat 4 2/2 1 Job Sun 5 Mon 6 Tue 7 …" at bounding box center [259, 286] width 518 height 418
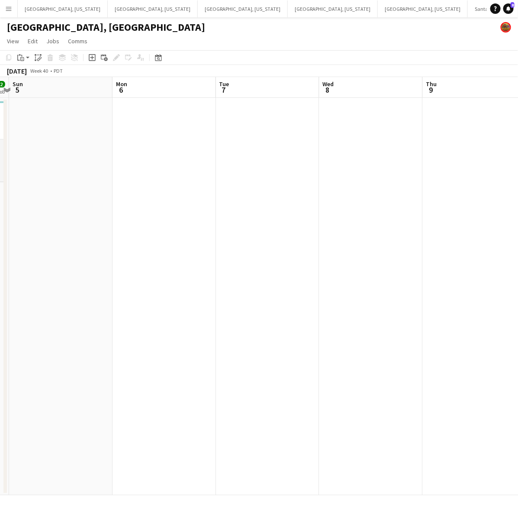
drag, startPoint x: 438, startPoint y: 271, endPoint x: 362, endPoint y: 263, distance: 77.0
click at [157, 303] on app-calendar-viewport "Thu 2 0/4 1 Job Fri 3 5/5 1 Job Sat 4 2/2 1 Job Sun 5 Mon 6 Tue 7 Wed 8 Thu 9 F…" at bounding box center [259, 286] width 518 height 418
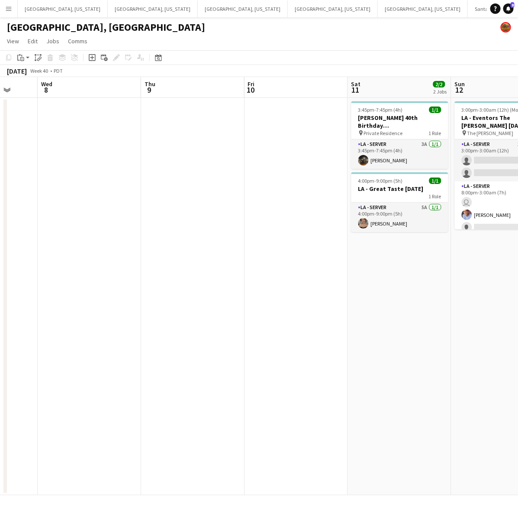
drag, startPoint x: 362, startPoint y: 263, endPoint x: 262, endPoint y: 285, distance: 101.9
click at [262, 285] on app-calendar-viewport "Sun 5 Mon 6 Tue 7 Wed 8 Thu 9 Fri 10 Sat 11 2/2 2 Jobs Sun 12 2/5 1 Job Mon 13 …" at bounding box center [259, 286] width 518 height 418
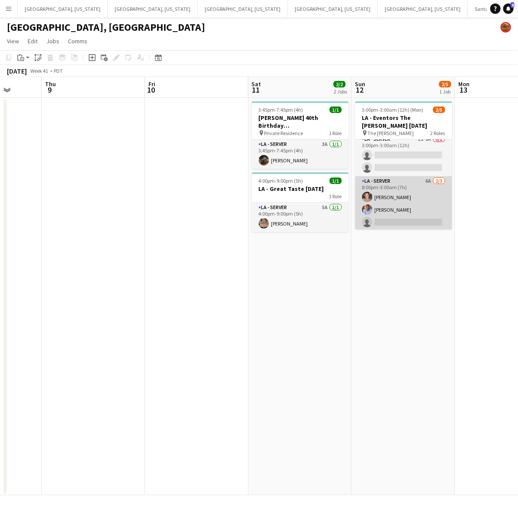
scroll to position [6, 0]
click at [413, 201] on app-card-role "LA - Server 6A [DATE] 8:00pm-3:00am (7h) [PERSON_NAME] [PERSON_NAME] single-neu…" at bounding box center [403, 202] width 97 height 55
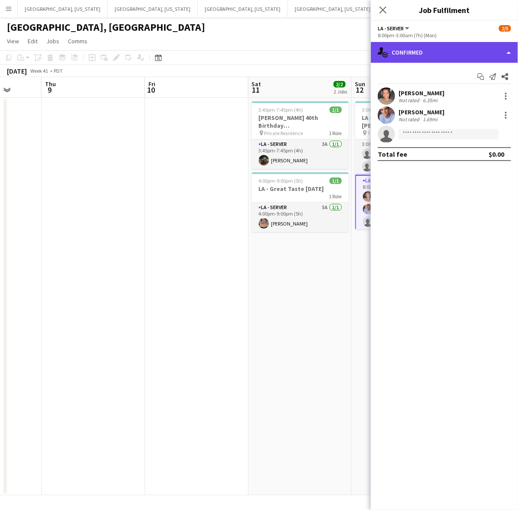
click at [419, 59] on div "single-neutral-actions-check-2 Confirmed" at bounding box center [444, 52] width 147 height 21
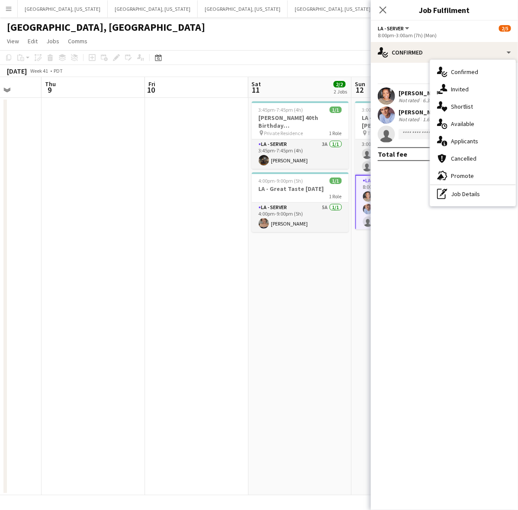
drag, startPoint x: 473, startPoint y: 141, endPoint x: 446, endPoint y: 167, distance: 36.7
click at [472, 141] on span "Applicants" at bounding box center [464, 141] width 27 height 8
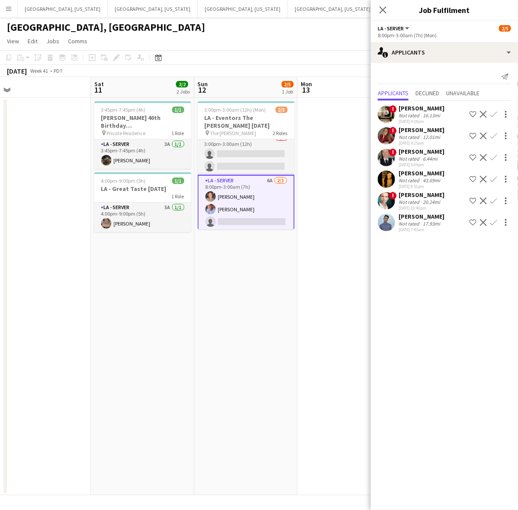
scroll to position [0, 265]
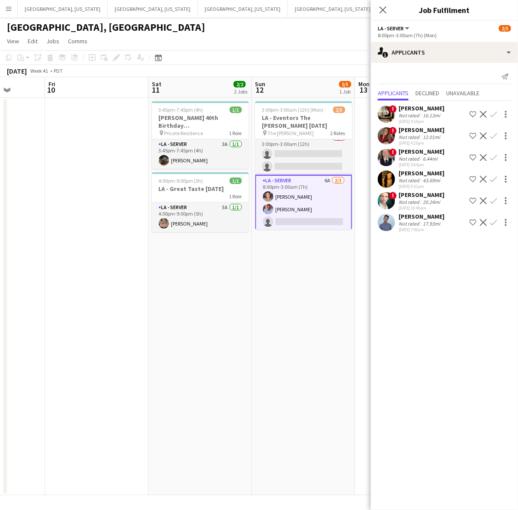
drag, startPoint x: 352, startPoint y: 278, endPoint x: 160, endPoint y: 322, distance: 196.6
click at [160, 322] on app-calendar-viewport "Tue 7 Wed 8 Thu 9 Fri 10 Sat 11 2/2 2 Jobs Sun 12 2/5 1 Job Mon 13 Tue 14 Wed 1…" at bounding box center [259, 286] width 518 height 418
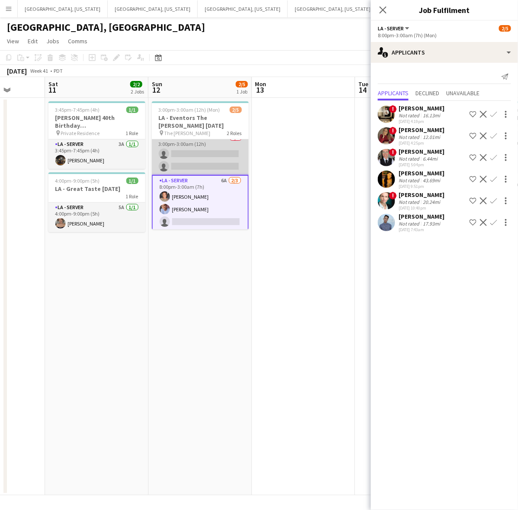
click at [198, 160] on app-card-role "LA - Server 1I 8A 0/2 3:00pm-3:00am (12h) single-neutral-actions single-neutral…" at bounding box center [200, 154] width 97 height 42
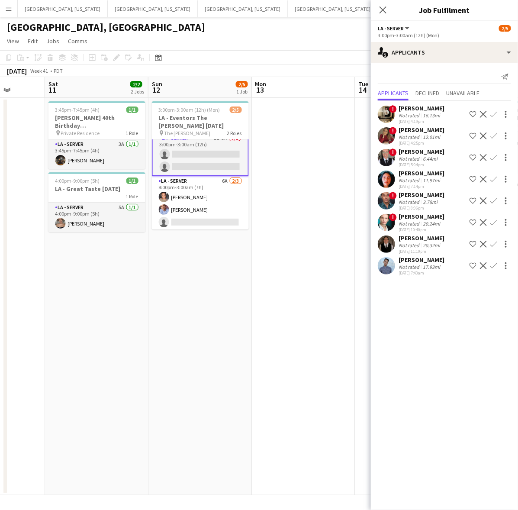
scroll to position [0, 0]
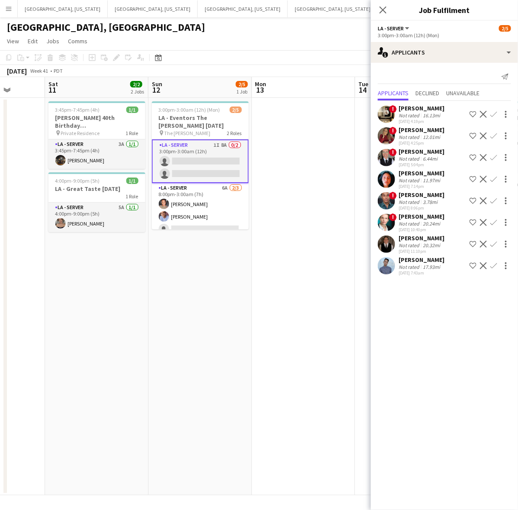
drag, startPoint x: 329, startPoint y: 274, endPoint x: -17, endPoint y: 313, distance: 348.6
click at [0, 313] on html "Menu Boards Boards Boards All jobs Status Workforce Workforce My Workforce Recr…" at bounding box center [259, 255] width 518 height 510
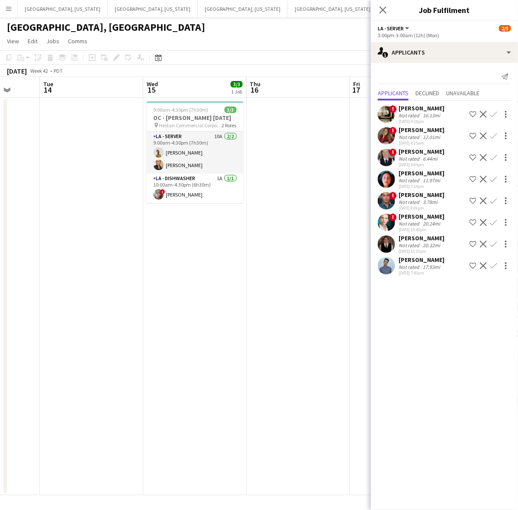
scroll to position [0, 339]
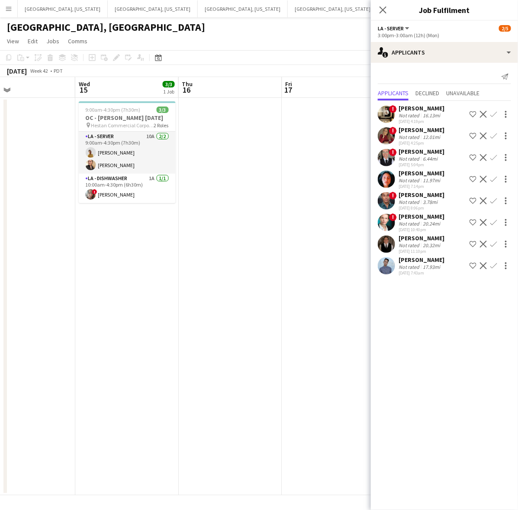
drag, startPoint x: -59, startPoint y: 304, endPoint x: -109, endPoint y: 305, distance: 49.8
click at [0, 305] on html "Menu Boards Boards Boards All jobs Status Workforce Workforce My Workforce Recr…" at bounding box center [259, 255] width 518 height 510
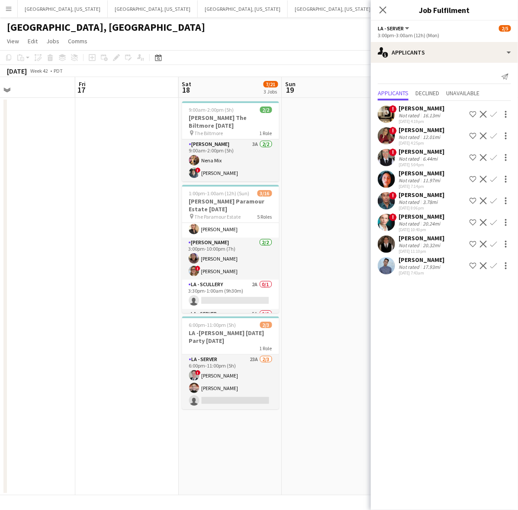
scroll to position [108, 0]
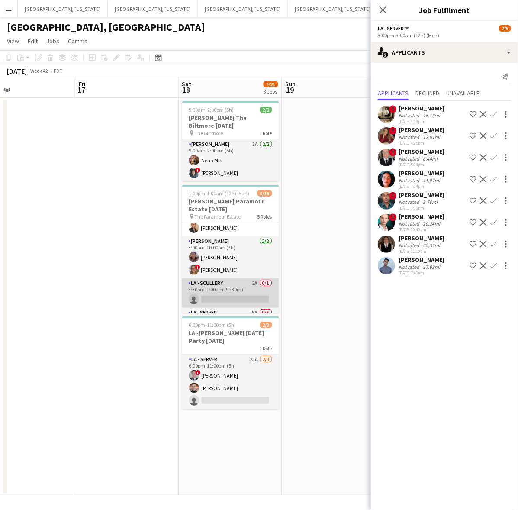
click at [239, 284] on app-card-role "LA - Scullery 2A 0/1 3:30pm-1:00am (9h30m) single-neutral-actions" at bounding box center [230, 292] width 97 height 29
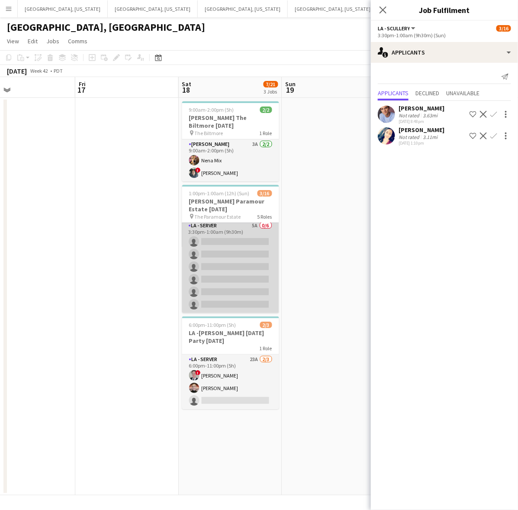
click at [224, 266] on app-card-role "LA - Server 5A 0/6 3:30pm-1:00am (9h30m) single-neutral-actions single-neutral-…" at bounding box center [230, 267] width 97 height 92
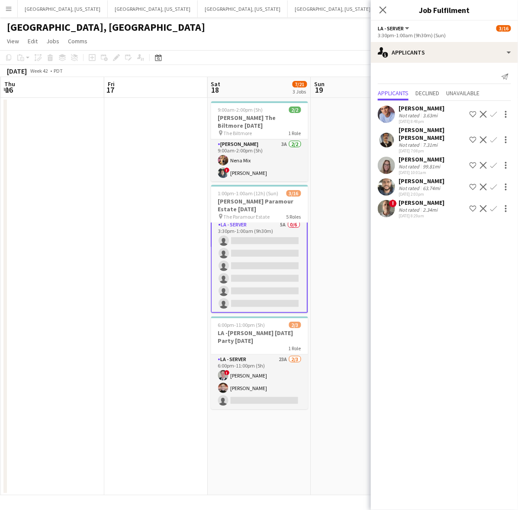
drag, startPoint x: 133, startPoint y: 178, endPoint x: 181, endPoint y: 175, distance: 47.3
click at [181, 175] on app-calendar-viewport "Mon 13 Tue 14 Wed 15 3/3 1 Job Thu 16 Fri 17 Sat 18 7/21 3 Jobs Sun 19 Mon 20 T…" at bounding box center [259, 286] width 518 height 418
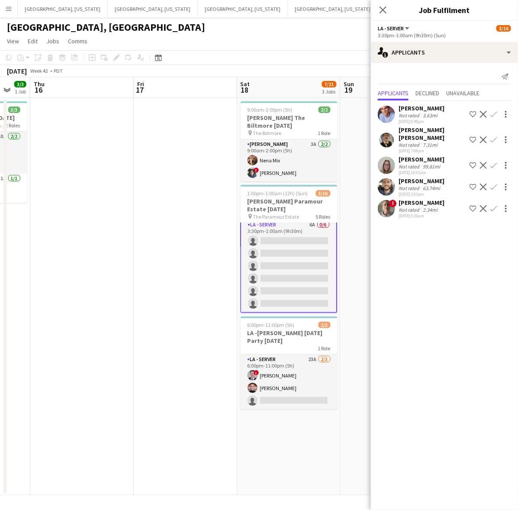
scroll to position [0, 187]
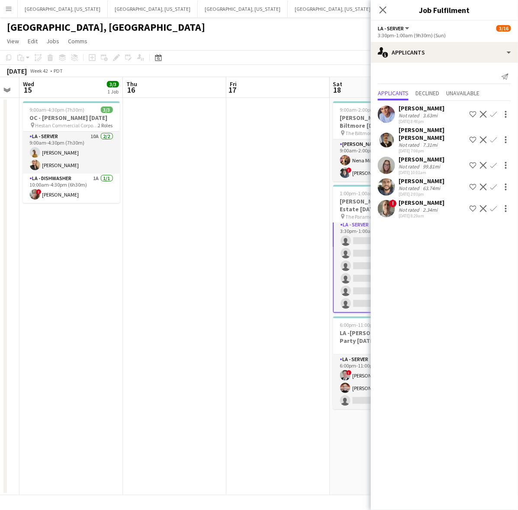
drag, startPoint x: 141, startPoint y: 262, endPoint x: 204, endPoint y: 259, distance: 63.3
click at [204, 259] on app-calendar-viewport "Mon 13 Tue 14 Wed 15 3/3 1 Job Thu 16 Fri 17 Sat 18 7/21 3 Jobs Sun 19 Mon 20 T…" at bounding box center [259, 286] width 518 height 418
click at [381, 4] on app-icon "Close pop-in" at bounding box center [383, 10] width 13 height 13
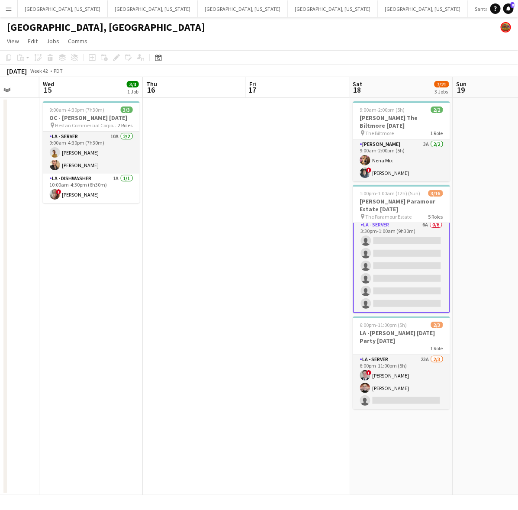
drag, startPoint x: 247, startPoint y: 250, endPoint x: 236, endPoint y: 284, distance: 34.9
click at [239, 283] on app-calendar-viewport "Sun 12 2/5 1 Job Mon 13 Tue 14 Wed 15 3/3 1 Job Thu 16 Fri 17 Sat 18 7/21 3 Job…" at bounding box center [259, 286] width 518 height 418
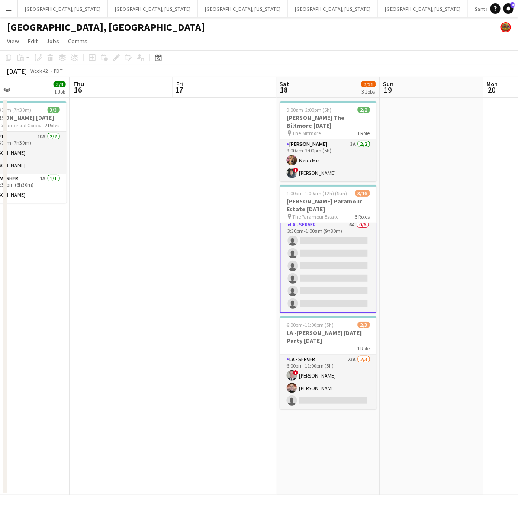
drag, startPoint x: 278, startPoint y: 275, endPoint x: 208, endPoint y: 282, distance: 70.0
click at [210, 282] on app-calendar-viewport "Sun 12 2/5 1 Job Mon 13 Tue 14 Wed 15 3/3 1 Job Thu 16 Fri 17 Sat 18 7/21 3 Job…" at bounding box center [259, 286] width 518 height 418
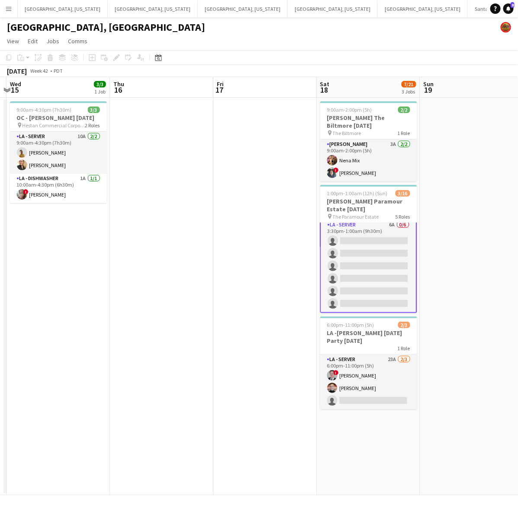
click at [287, 280] on app-calendar-viewport "Mon 13 Tue 14 Wed 15 3/3 1 Job Thu 16 Fri 17 Sat 18 7/21 3 Jobs Sun 19 Mon 20 T…" at bounding box center [259, 286] width 518 height 418
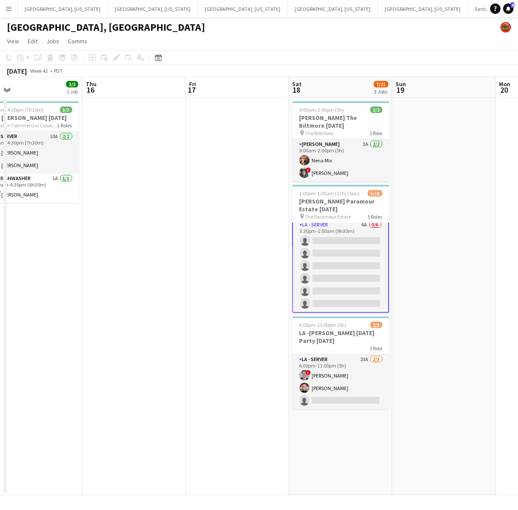
drag, startPoint x: 184, startPoint y: 236, endPoint x: 158, endPoint y: 249, distance: 29.0
click at [158, 249] on app-calendar-viewport "Mon 13 Tue 14 Wed 15 3/3 1 Job Thu 16 Fri 17 Sat 18 7/21 3 Jobs Sun 19 Mon 20 T…" at bounding box center [259, 286] width 518 height 418
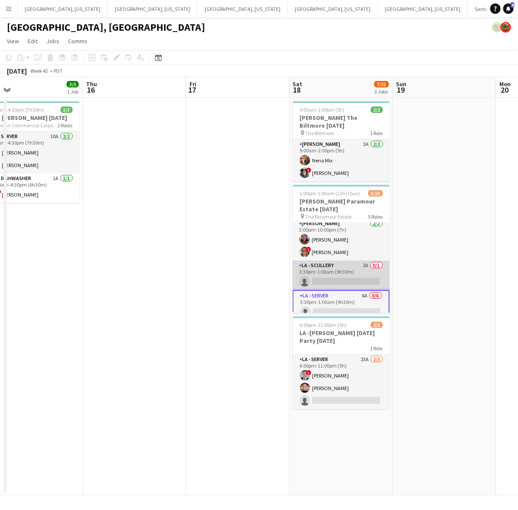
scroll to position [0, 0]
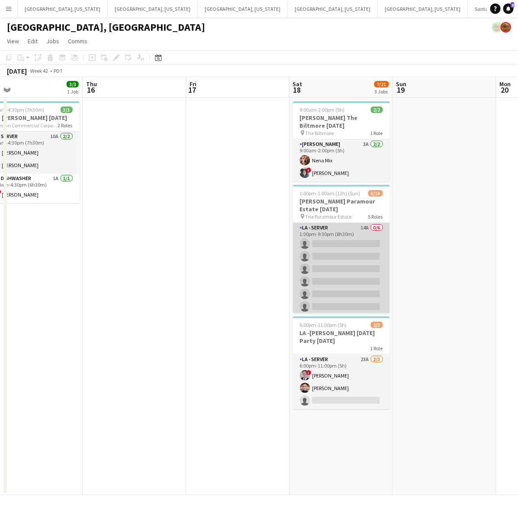
click at [339, 248] on app-card-role "LA - Server 14A 0/6 1:00pm-9:30pm (8h30m) single-neutral-actions single-neutral…" at bounding box center [341, 269] width 97 height 92
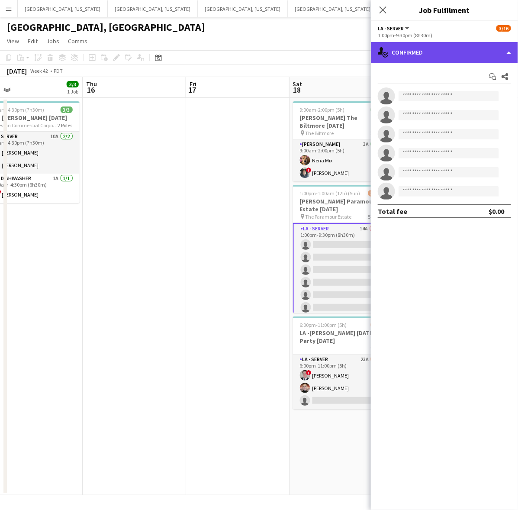
click at [423, 51] on div "single-neutral-actions-check-2 Confirmed" at bounding box center [444, 52] width 147 height 21
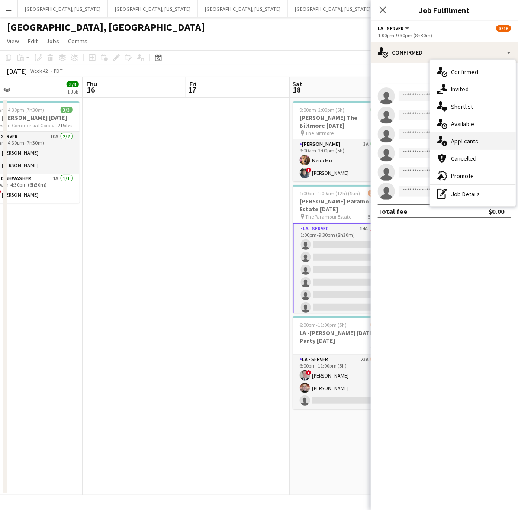
click at [473, 145] on span "Applicants" at bounding box center [464, 141] width 27 height 8
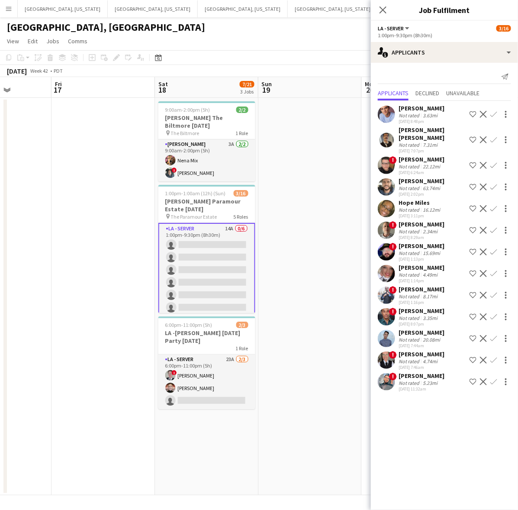
scroll to position [0, 274]
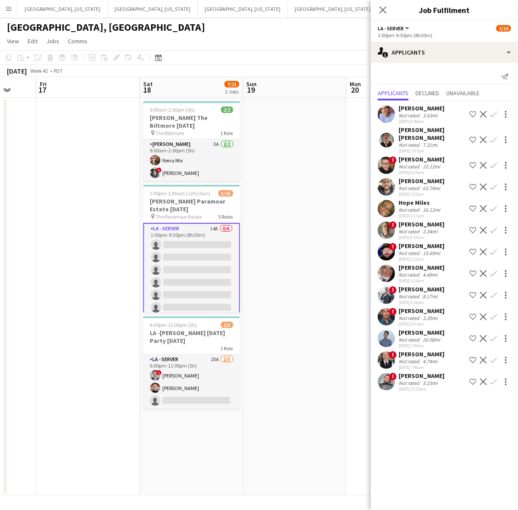
drag, startPoint x: 239, startPoint y: 324, endPoint x: 123, endPoint y: 343, distance: 117.7
click at [126, 346] on app-calendar-viewport "Tue 14 Wed 15 3/3 1 Job Thu 16 Fri 17 Sat 18 7/21 3 Jobs Sun 19 Mon 20 Tue 21 W…" at bounding box center [259, 286] width 518 height 418
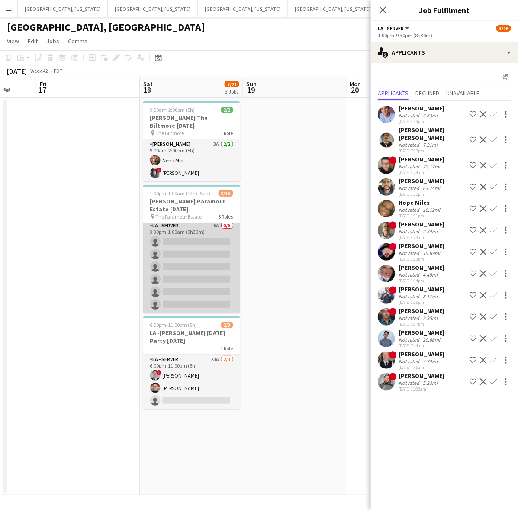
scroll to position [143, 0]
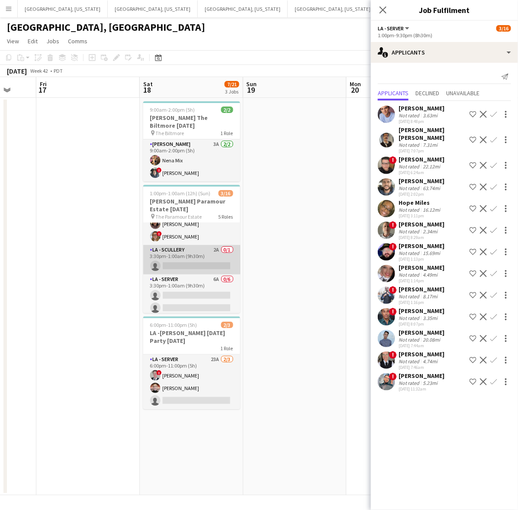
click at [204, 259] on app-card-role "LA - Scullery 2A 0/1 3:30pm-1:00am (9h30m) single-neutral-actions" at bounding box center [191, 259] width 97 height 29
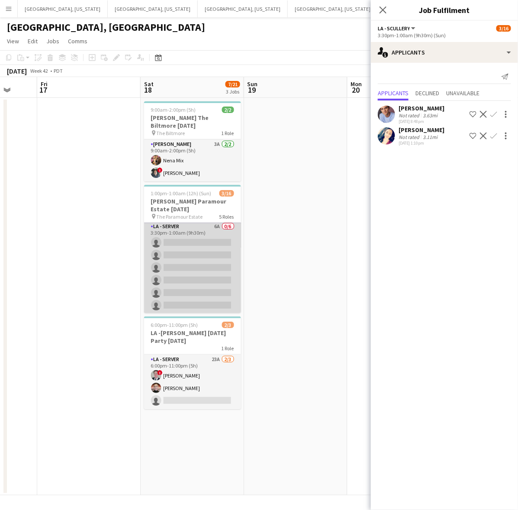
click at [210, 276] on app-card-role "LA - Server 6A 0/6 3:30pm-1:00am (9h30m) single-neutral-actions single-neutral-…" at bounding box center [192, 268] width 97 height 92
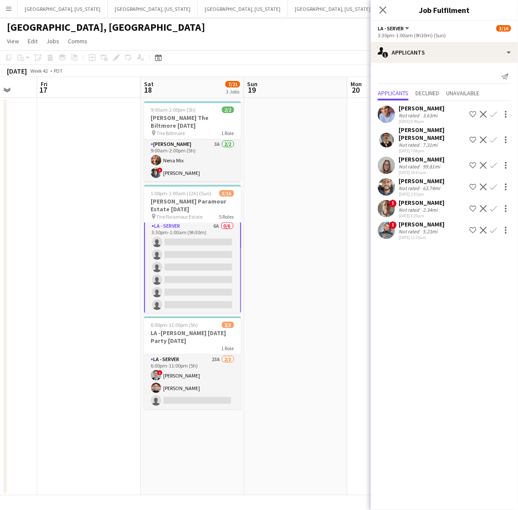
drag, startPoint x: 115, startPoint y: 235, endPoint x: 519, endPoint y: 143, distance: 413.8
click at [510, 143] on html "Menu Boards Boards Boards All jobs Status Workforce Workforce My Workforce Recr…" at bounding box center [259, 255] width 518 height 510
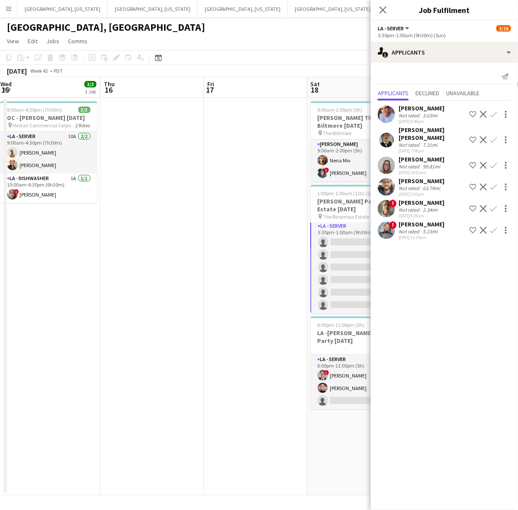
drag, startPoint x: 189, startPoint y: 229, endPoint x: 301, endPoint y: 182, distance: 122.2
click at [293, 186] on app-calendar-viewport "Mon 13 Tue 14 Wed 15 3/3 1 Job Thu 16 Fri 17 Sat 18 7/21 3 Jobs Sun 19 Mon 20 T…" at bounding box center [259, 286] width 518 height 418
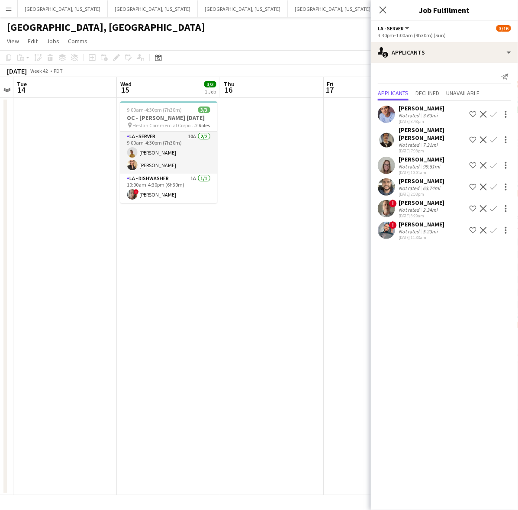
drag, startPoint x: 163, startPoint y: 228, endPoint x: 325, endPoint y: 167, distance: 172.5
click at [319, 170] on app-calendar-viewport "Sun 12 2/5 1 Job Mon 13 Tue 14 Wed 15 3/3 1 Job Thu 16 Fri 17 Sat 18 7/21 3 Job…" at bounding box center [259, 286] width 518 height 418
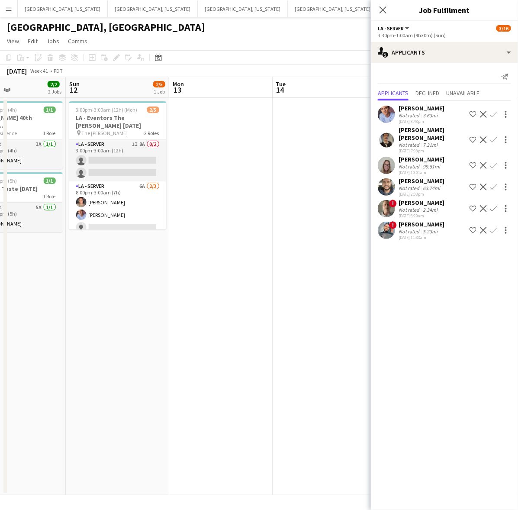
drag, startPoint x: 239, startPoint y: 201, endPoint x: 265, endPoint y: 195, distance: 26.3
click at [265, 195] on app-calendar-viewport "Thu 9 Fri 10 Sat 11 2/2 2 Jobs Sun 12 2/5 1 Job Mon 13 Tue 14 Wed 15 3/3 1 Job …" at bounding box center [259, 286] width 518 height 418
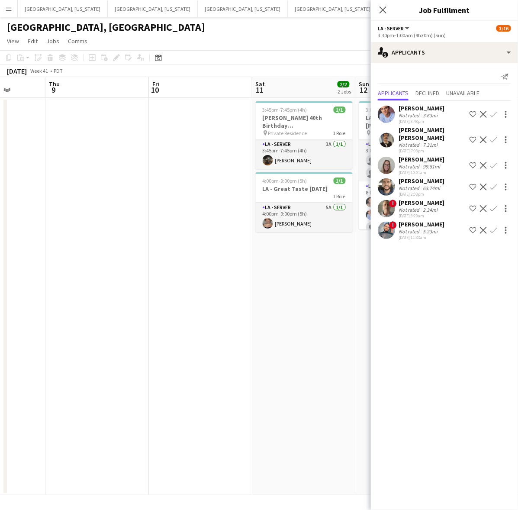
drag, startPoint x: 72, startPoint y: 284, endPoint x: 421, endPoint y: 207, distance: 357.4
click at [421, 207] on body "Menu Boards Boards Boards All jobs Status Workforce Workforce My Workforce Recr…" at bounding box center [259, 255] width 518 height 510
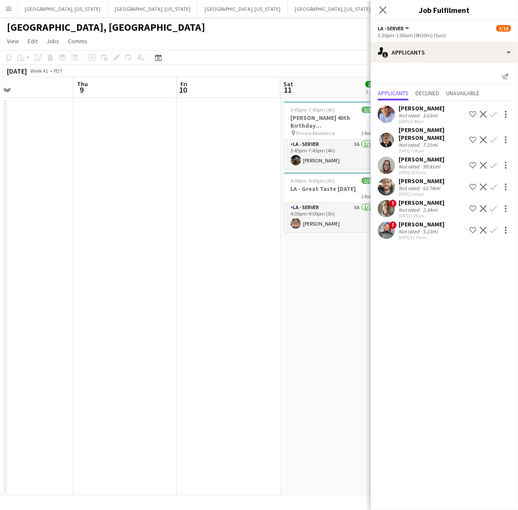
drag, startPoint x: 180, startPoint y: 264, endPoint x: 351, endPoint y: 210, distance: 179.3
click at [390, 191] on body "Menu Boards Boards Boards All jobs Status Workforce Workforce My Workforce Recr…" at bounding box center [259, 255] width 518 height 510
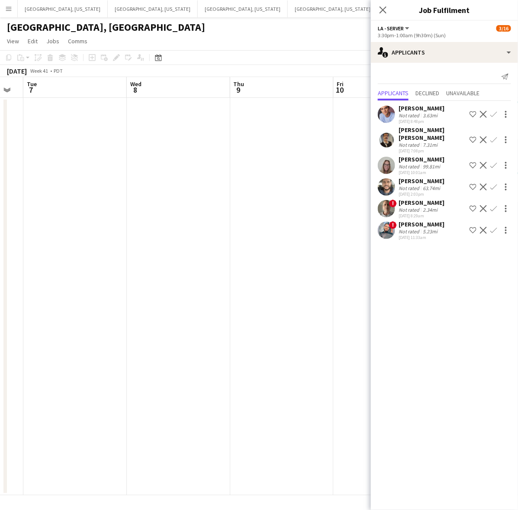
drag, startPoint x: 184, startPoint y: 251, endPoint x: 388, endPoint y: 196, distance: 210.5
click at [388, 196] on body "Menu Boards Boards Boards All jobs Status Workforce Workforce My Workforce Recr…" at bounding box center [259, 255] width 518 height 510
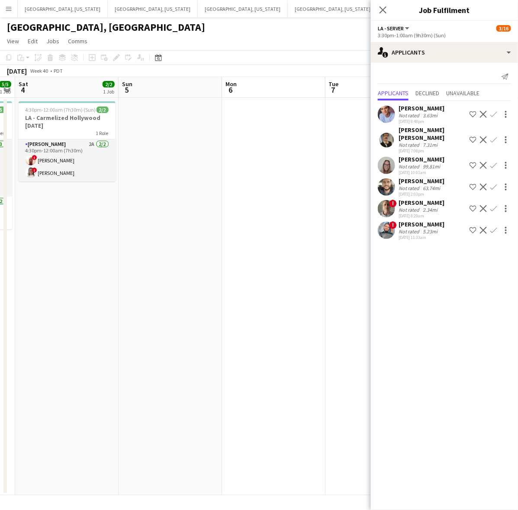
drag, startPoint x: 161, startPoint y: 241, endPoint x: 355, endPoint y: 191, distance: 200.8
click at [356, 191] on app-calendar-viewport "Thu 2 0/4 1 Job Fri 3 5/5 1 Job Sat 4 2/2 1 Job Sun 5 Mon 6 Tue 7 Wed 8 Thu 9 F…" at bounding box center [259, 286] width 518 height 418
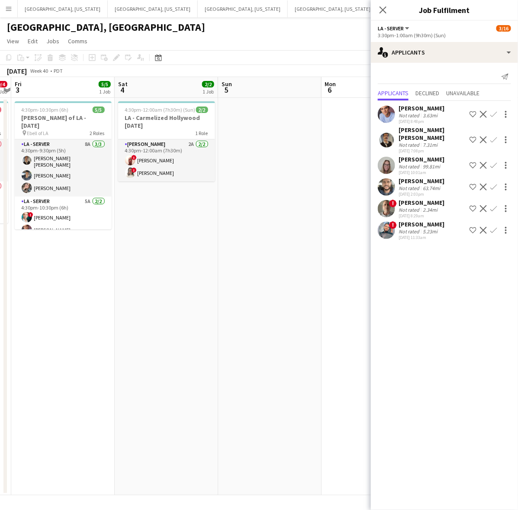
scroll to position [0, 287]
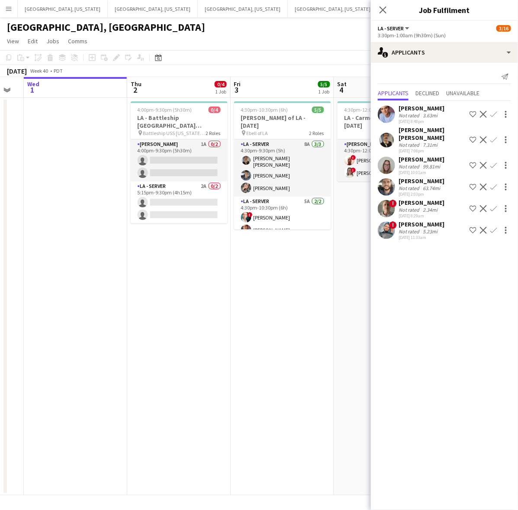
drag, startPoint x: 143, startPoint y: 254, endPoint x: 388, endPoint y: 183, distance: 255.4
click at [440, 170] on body "Menu Boards Boards Boards All jobs Status Workforce Workforce My Workforce Recr…" at bounding box center [259, 255] width 518 height 510
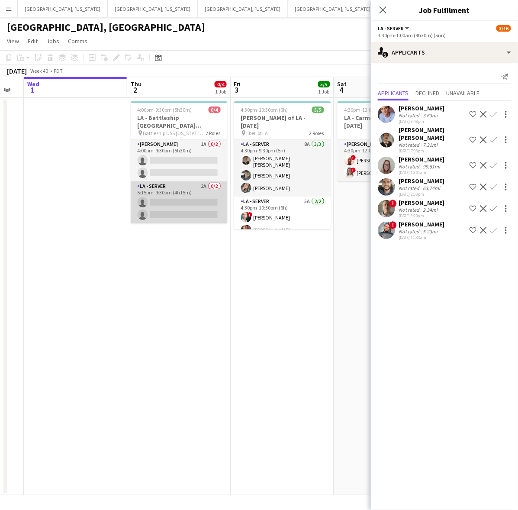
click at [191, 184] on app-card-role "LA - Server 2A 0/2 5:15pm-9:30pm (4h15m) single-neutral-actions single-neutral-…" at bounding box center [179, 202] width 97 height 42
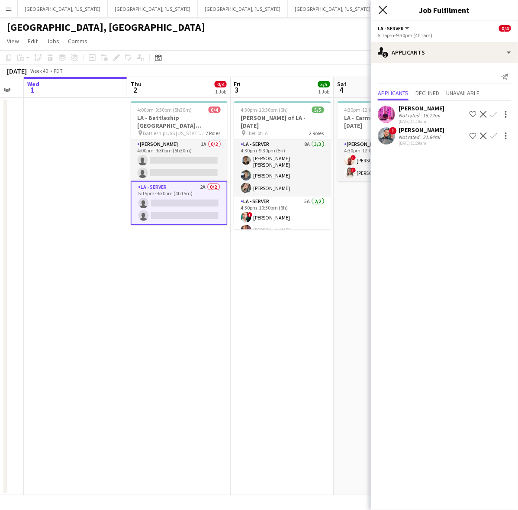
click at [379, 9] on icon "Close pop-in" at bounding box center [383, 10] width 8 height 8
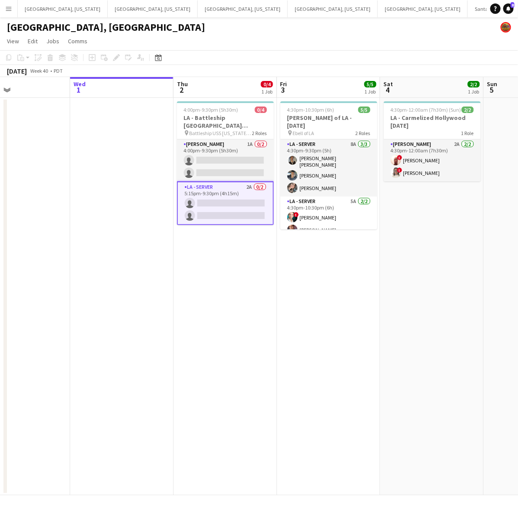
drag, startPoint x: 64, startPoint y: 194, endPoint x: 107, endPoint y: 193, distance: 43.3
click at [108, 193] on app-calendar-viewport "Sun 28 4/4 2 Jobs Mon 29 Tue 30 Wed 1 Thu 2 0/4 1 Job Fri 3 5/5 1 Job Sat 4 2/2…" at bounding box center [259, 286] width 518 height 418
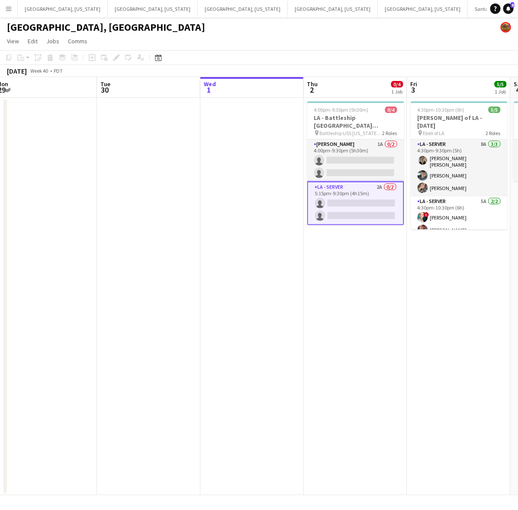
drag, startPoint x: 91, startPoint y: 265, endPoint x: 208, endPoint y: 256, distance: 116.8
click at [220, 263] on app-calendar-viewport "Sat 27 Sun 28 4/4 2 Jobs Mon 29 Tue 30 Wed 1 Thu 2 0/4 1 Job Fri 3 5/5 1 Job Sa…" at bounding box center [259, 286] width 518 height 418
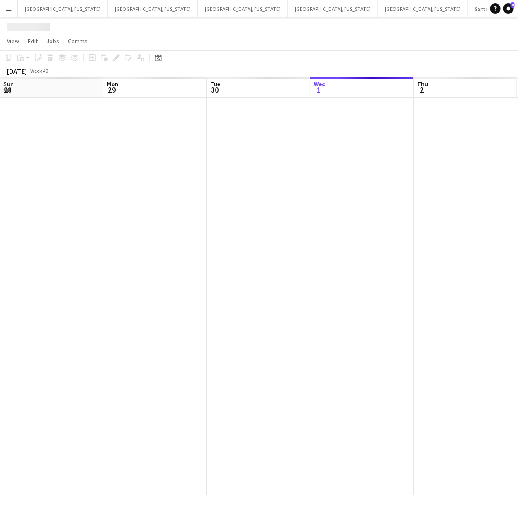
scroll to position [0, 207]
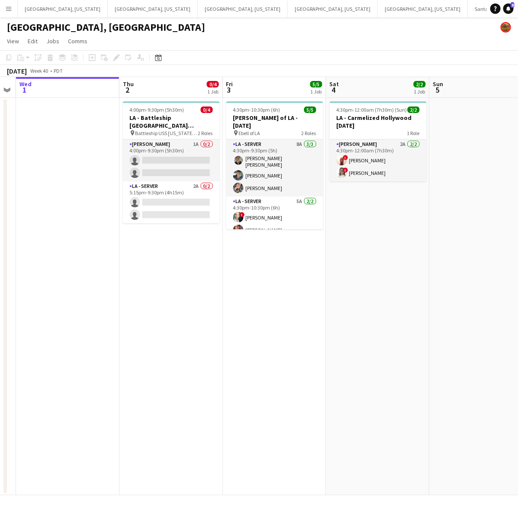
drag, startPoint x: 297, startPoint y: 281, endPoint x: 152, endPoint y: 307, distance: 147.4
click at [152, 307] on app-calendar-viewport "Sun 28 4/4 2 Jobs Mon 29 Tue 30 Wed 1 Thu 2 0/4 1 Job Fri 3 5/5 1 Job Sat 4 2/2…" at bounding box center [259, 286] width 518 height 418
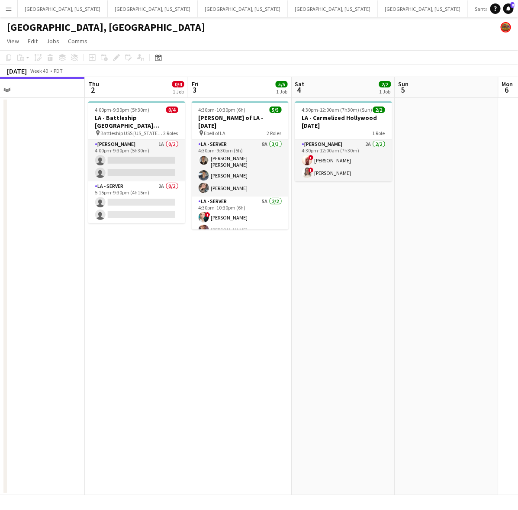
scroll to position [0, 224]
drag, startPoint x: 213, startPoint y: 291, endPoint x: 385, endPoint y: 260, distance: 175.6
click at [385, 260] on app-calendar-viewport "Mon 29 Tue 30 Wed 1 Thu 2 0/4 1 Job Fri 3 5/5 1 Job Sat 4 2/2 1 Job Sun 5 Mon 6…" at bounding box center [259, 286] width 518 height 418
click at [315, 297] on app-date-cell "4:30pm-12:00am (7h30m) (Sun) 2/2 LA - Carmelized Hollywood [DATE] 1 Role [PERSO…" at bounding box center [344, 296] width 103 height 397
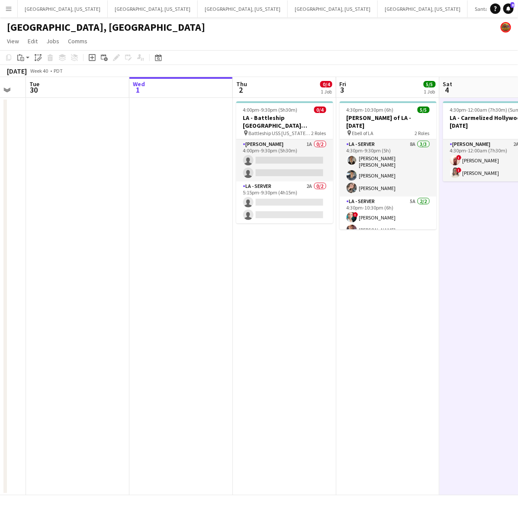
drag, startPoint x: 455, startPoint y: 309, endPoint x: 516, endPoint y: 286, distance: 65.1
click at [510, 286] on app-calendar-viewport "Sun 28 4/4 2 Jobs Mon 29 Tue 30 Wed 1 Thu 2 0/4 1 Job Fri 3 5/5 1 Job Sat 4 2/2…" at bounding box center [259, 286] width 518 height 418
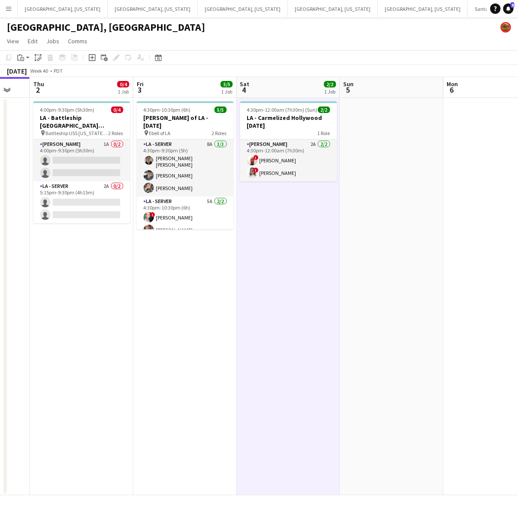
scroll to position [0, 271]
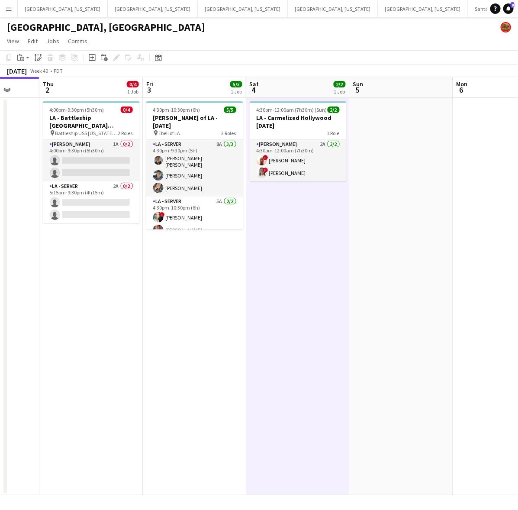
drag, startPoint x: 411, startPoint y: 229, endPoint x: 213, endPoint y: 307, distance: 213.1
click at [213, 307] on app-calendar-viewport "Mon 29 Tue 30 Wed 1 Thu 2 0/4 1 Job Fri 3 5/5 1 Job Sat 4 2/2 1 Job Sun 5 Mon 6…" at bounding box center [259, 286] width 518 height 418
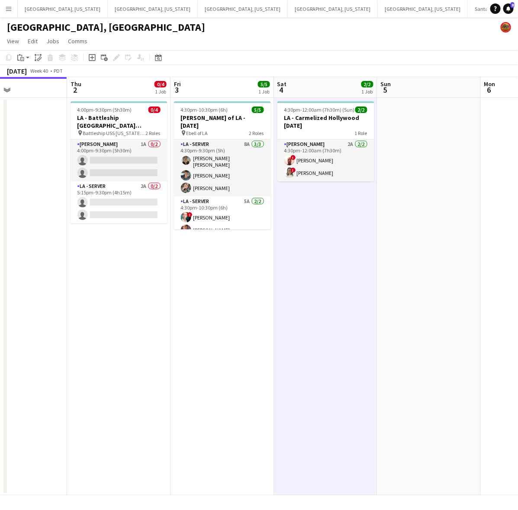
scroll to position [0, 194]
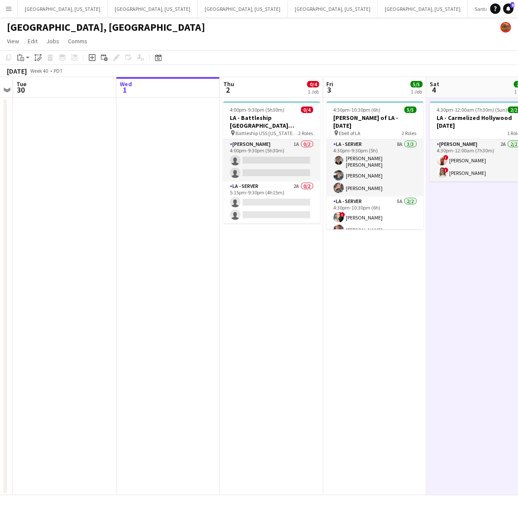
drag, startPoint x: 206, startPoint y: 289, endPoint x: 386, endPoint y: 220, distance: 193.1
click at [386, 220] on app-calendar-viewport "Sun 28 4/4 2 Jobs Mon 29 Tue 30 Wed 1 Thu 2 0/4 1 Job Fri 3 5/5 1 Job Sat 4 2/2…" at bounding box center [259, 286] width 518 height 418
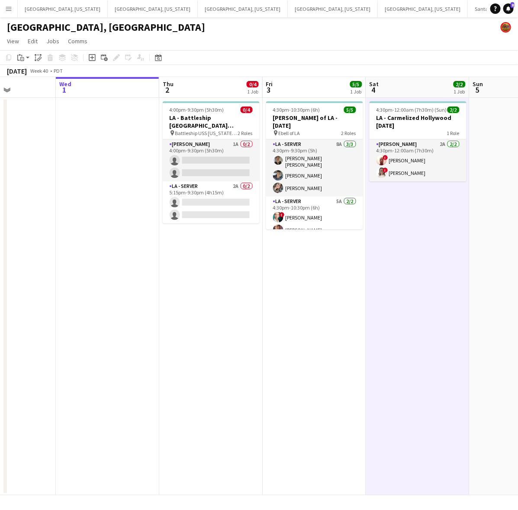
drag, startPoint x: 388, startPoint y: 325, endPoint x: 310, endPoint y: 315, distance: 78.9
click at [320, 323] on app-calendar-viewport "Sun 28 4/4 2 Jobs Mon 29 Tue 30 Wed 1 Thu 2 0/4 1 Job Fri 3 5/5 1 Job Sat 4 2/2…" at bounding box center [259, 286] width 518 height 418
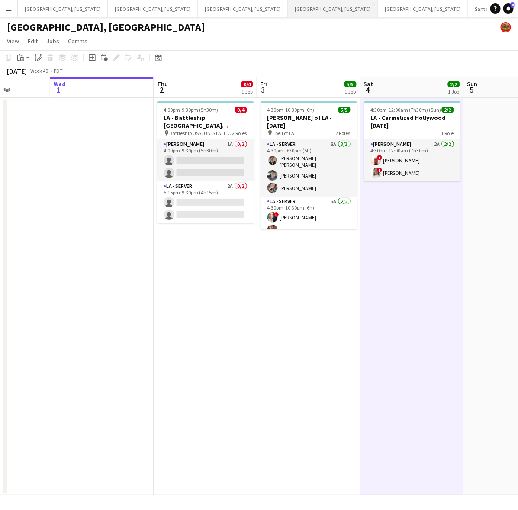
click at [288, 9] on button "[GEOGRAPHIC_DATA], [US_STATE] Close" at bounding box center [333, 8] width 90 height 17
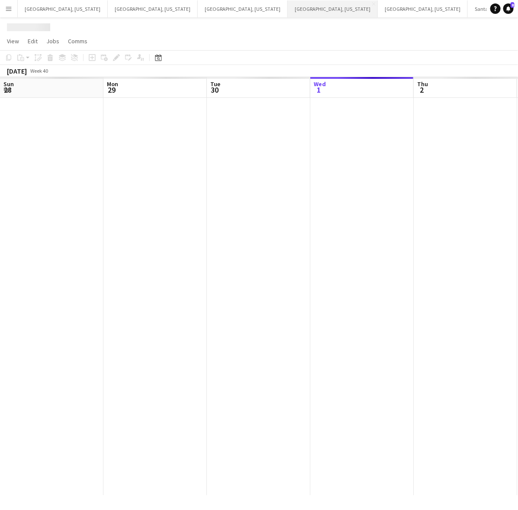
scroll to position [0, 207]
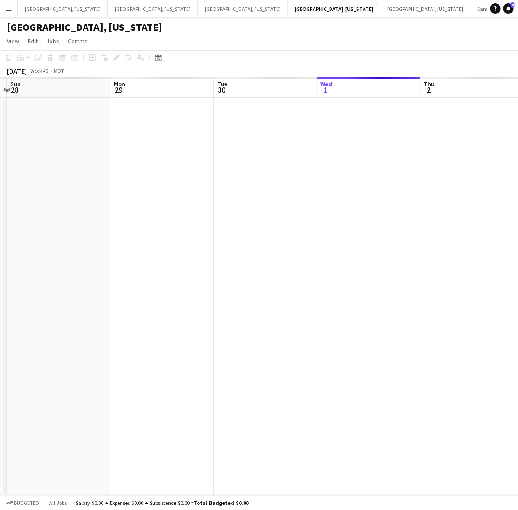
drag, startPoint x: 254, startPoint y: 213, endPoint x: 347, endPoint y: 202, distance: 93.8
click at [350, 203] on app-calendar-viewport "Fri 26 Sat 27 Sun 28 Mon 29 Tue 30 Wed 1 Thu 2 Fri 3 Sat 4 Sun 5" at bounding box center [259, 286] width 518 height 418
drag, startPoint x: 507, startPoint y: 145, endPoint x: 519, endPoint y: 126, distance: 22.2
click at [510, 126] on html "Menu Boards Boards Boards All jobs Status Workforce Workforce My Workforce Recr…" at bounding box center [259, 255] width 518 height 510
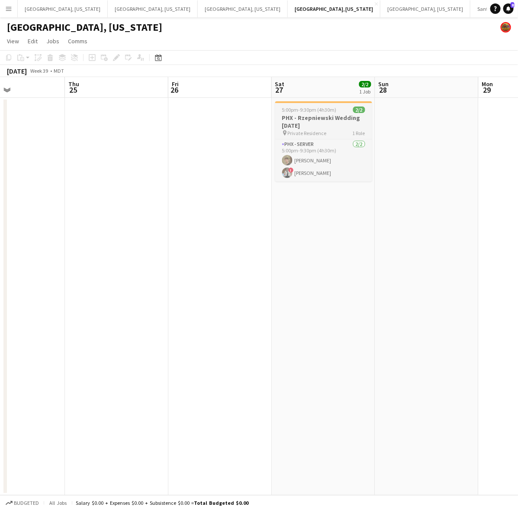
click at [327, 122] on h3 "PHX - Rzepniewski Wedding [DATE]" at bounding box center [323, 122] width 97 height 16
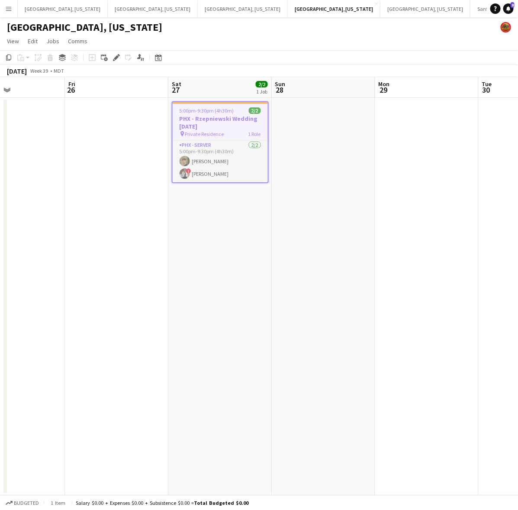
drag, startPoint x: 428, startPoint y: 195, endPoint x: 171, endPoint y: 239, distance: 260.0
click at [208, 232] on app-calendar-viewport "Tue 23 Wed 24 Thu 25 Fri 26 Sat 27 2/2 1 Job Sun 28 Mon 29 Tue 30 Wed 1 Thu 2 5…" at bounding box center [259, 286] width 518 height 418
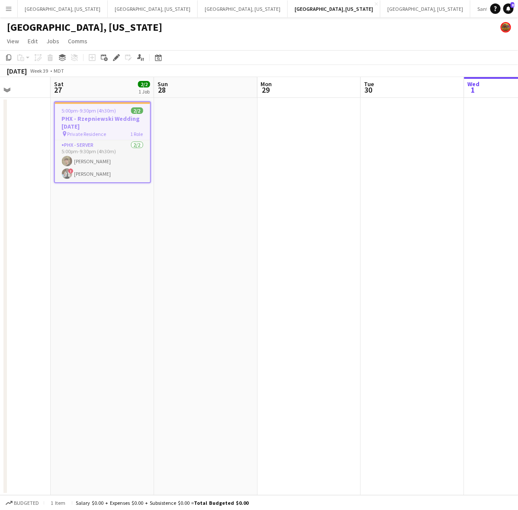
click at [296, 275] on app-calendar-viewport "Wed 24 Thu 25 Fri 26 Sat 27 2/2 1 Job Sun 28 Mon 29 Tue 30 Wed 1 Thu 2 Fri 3 5:…" at bounding box center [259, 286] width 518 height 418
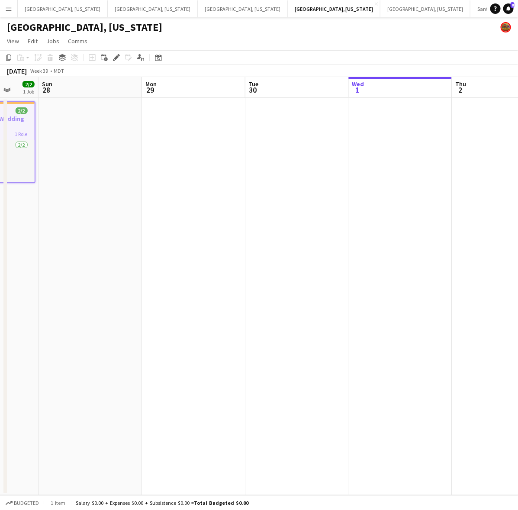
drag, startPoint x: 394, startPoint y: 271, endPoint x: 278, endPoint y: 275, distance: 115.7
click at [251, 271] on app-calendar-viewport "Thu 25 Fri 26 Sat 27 2/2 1 Job Sun 28 Mon 29 Tue 30 Wed 1 Thu 2 Fri 3 Sat 4 5:0…" at bounding box center [259, 286] width 518 height 418
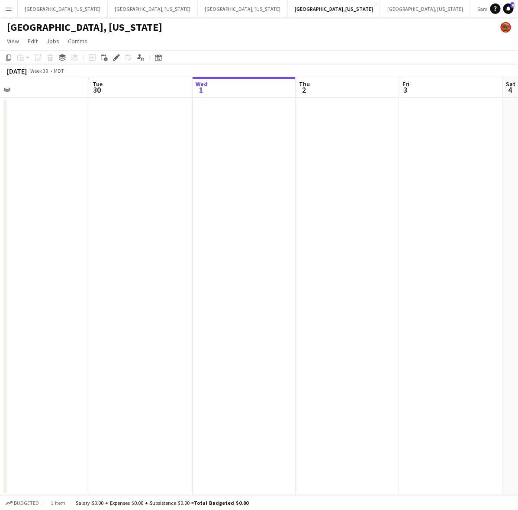
drag, startPoint x: 469, startPoint y: 253, endPoint x: 286, endPoint y: 260, distance: 182.8
click at [311, 258] on app-calendar-viewport "Fri 26 Sat 27 2/2 1 Job Sun 28 Mon 29 Tue 30 Wed 1 Thu 2 Fri 3 Sat 4 Sun 5 5:00…" at bounding box center [259, 286] width 518 height 418
drag, startPoint x: 485, startPoint y: 204, endPoint x: 323, endPoint y: 203, distance: 162.4
click at [344, 202] on app-calendar-viewport "Mon 29 Tue 30 Wed 1 Thu 2 Fri 3 Sat 4 Sun 5 Mon 6 Tue 7 Wed 8" at bounding box center [259, 286] width 518 height 418
click at [289, 215] on app-calendar-viewport "Mon 29 Tue 30 Wed 1 Thu 2 Fri 3 Sat 4 Sun 5 Mon 6 Tue 7 Wed 8" at bounding box center [259, 286] width 518 height 418
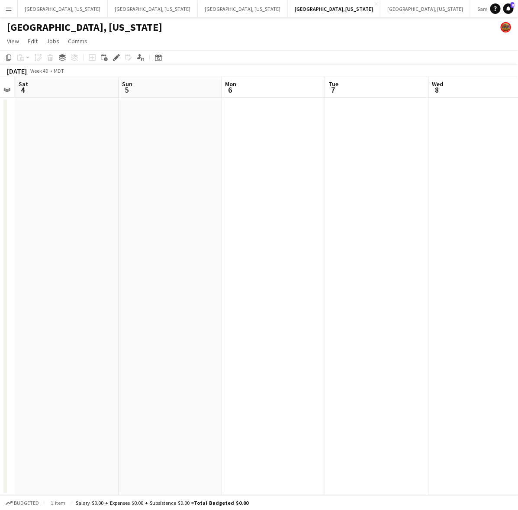
click at [271, 203] on app-calendar-viewport "Wed 1 Thu 2 Fri 3 Sat 4 Sun 5 Mon 6 Tue 7 Wed 8 Thu 9 Fri 10" at bounding box center [259, 286] width 518 height 418
drag, startPoint x: 368, startPoint y: 181, endPoint x: 200, endPoint y: 204, distance: 170.0
click at [185, 210] on app-calendar-viewport "Fri 3 Sat 4 Sun 5 Mon 6 Tue 7 Wed 8 Thu 9 Fri 10 Sat 11 Sun 12" at bounding box center [259, 286] width 518 height 418
drag, startPoint x: 465, startPoint y: 155, endPoint x: 213, endPoint y: 190, distance: 254.4
click at [241, 187] on app-calendar-viewport "Mon 6 Tue 7 Wed 8 Thu 9 Fri 10 Sat 11 Sun 12 Mon 13 Tue 14 Wed 15" at bounding box center [259, 286] width 518 height 418
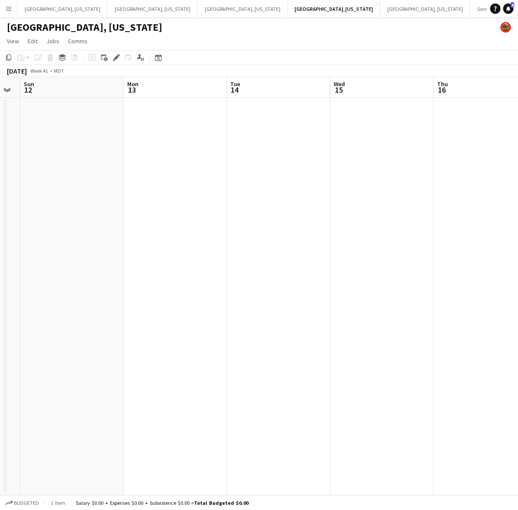
drag, startPoint x: 325, startPoint y: 169, endPoint x: 176, endPoint y: 182, distance: 149.5
click at [179, 184] on app-calendar-viewport "Thu 9 Fri 10 Sat 11 Sun 12 Mon 13 Tue 14 Wed 15 Thu 16 Fri 17 Sat 18" at bounding box center [259, 286] width 518 height 418
drag, startPoint x: 434, startPoint y: 136, endPoint x: 124, endPoint y: 172, distance: 312.6
click at [127, 172] on app-calendar-viewport "Fri 10 Sat 11 Sun 12 Mon 13 Tue 14 Wed 15 Thu 16 Fri 17 Sat 18 Sun 19" at bounding box center [259, 286] width 518 height 418
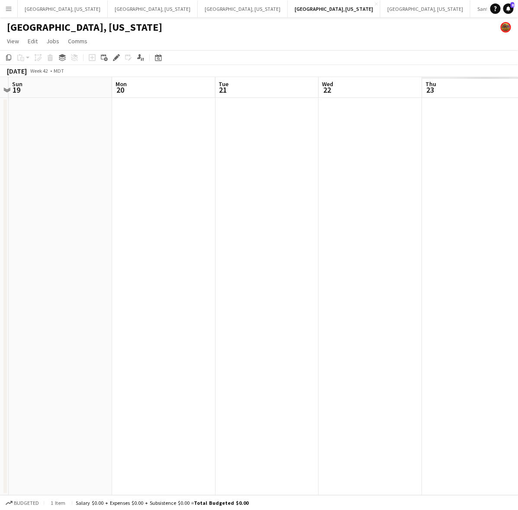
drag, startPoint x: 387, startPoint y: 154, endPoint x: 123, endPoint y: 179, distance: 265.3
click at [123, 179] on app-calendar-viewport "Thu 16 Fri 17 Sat 18 Sun 19 Mon 20 Tue 21 Wed 22 Thu 23 Fri 24 Sat 25" at bounding box center [259, 286] width 518 height 418
click at [265, 129] on app-date-cell at bounding box center [267, 296] width 103 height 397
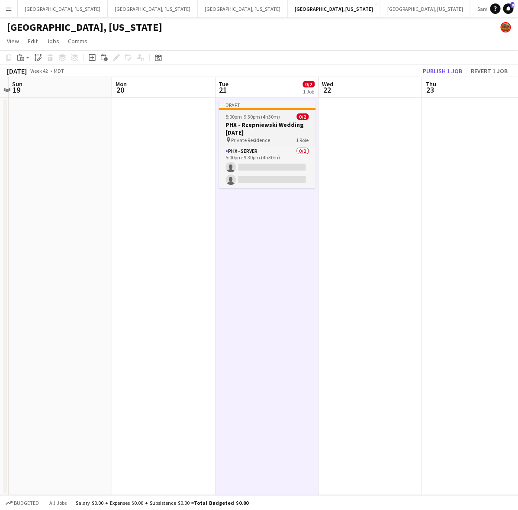
click at [269, 122] on h3 "PHX - Rzepniewski Wedding [DATE]" at bounding box center [267, 129] width 97 height 16
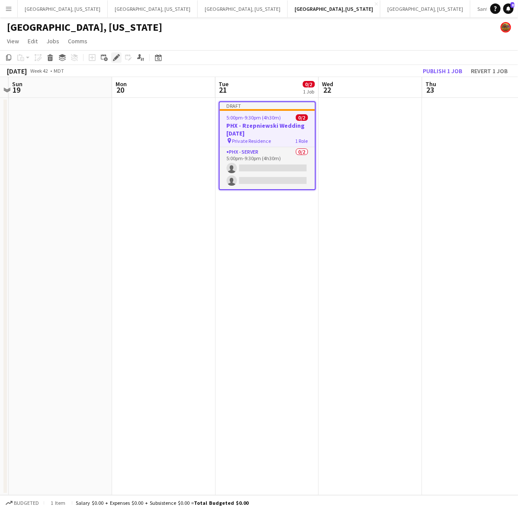
click at [116, 53] on div "Edit" at bounding box center [116, 57] width 10 height 10
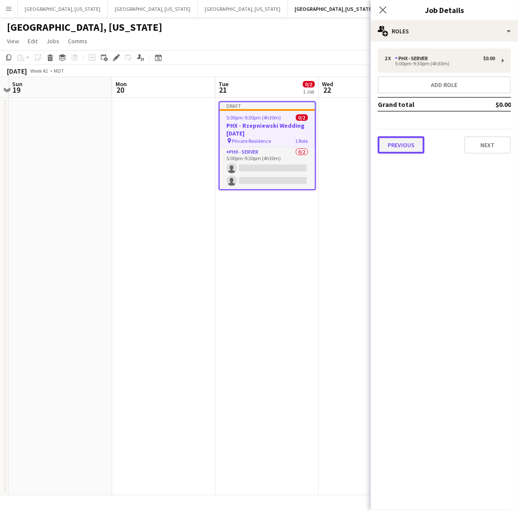
click at [407, 141] on button "Previous" at bounding box center [401, 144] width 47 height 17
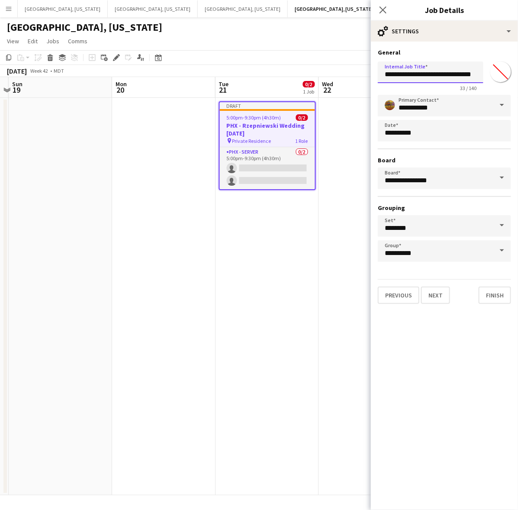
scroll to position [0, 10]
drag, startPoint x: 404, startPoint y: 73, endPoint x: 519, endPoint y: 87, distance: 116.0
click at [510, 87] on html "Menu Boards Boards Boards All jobs Status Workforce Workforce My Workforce Recr…" at bounding box center [259, 255] width 518 height 510
type input "*****"
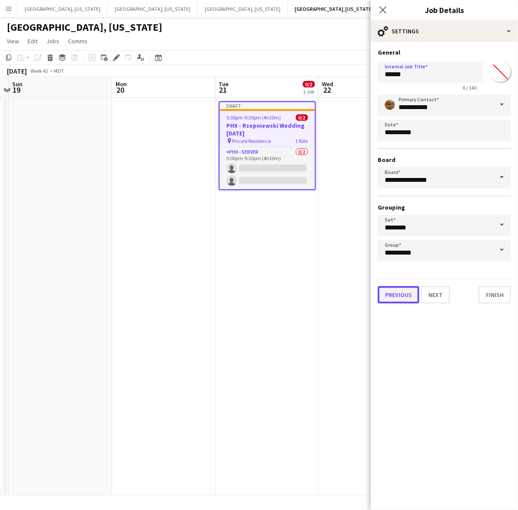
click at [407, 292] on button "Previous" at bounding box center [399, 294] width 42 height 17
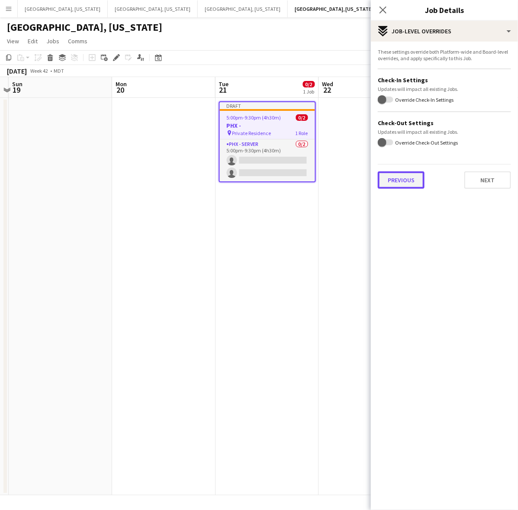
click at [406, 180] on button "Previous" at bounding box center [401, 179] width 47 height 17
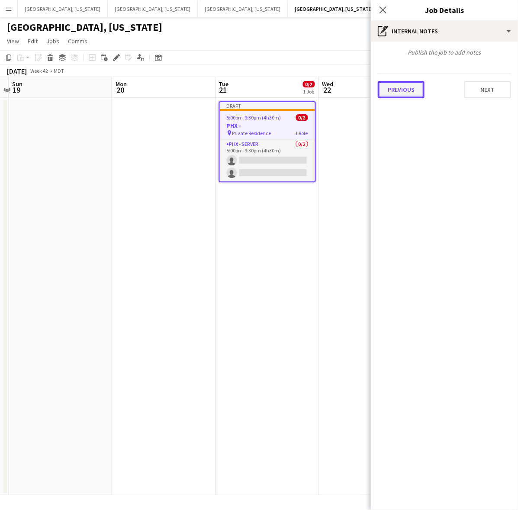
click at [408, 89] on button "Previous" at bounding box center [401, 89] width 47 height 17
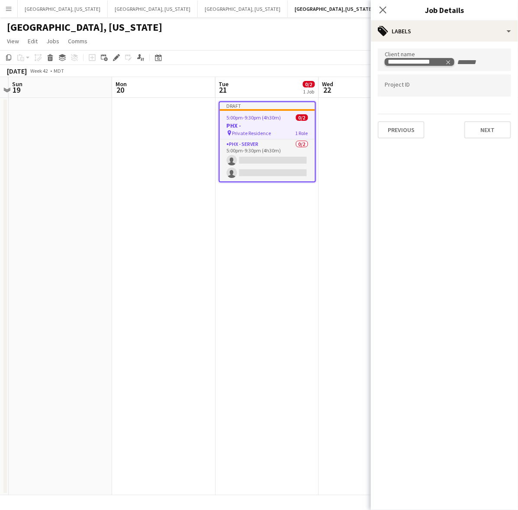
click at [449, 61] on icon "Remove tag" at bounding box center [449, 62] width 6 height 6
click at [455, 58] on form at bounding box center [445, 61] width 120 height 9
type input "**********"
click at [496, 121] on button "Next" at bounding box center [488, 129] width 47 height 17
type input "*******"
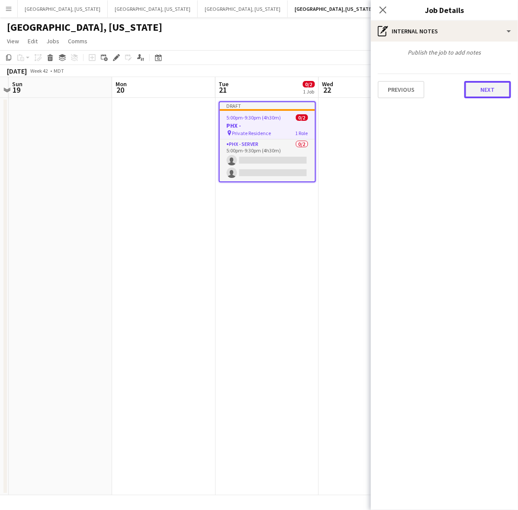
click at [474, 90] on button "Next" at bounding box center [488, 89] width 47 height 17
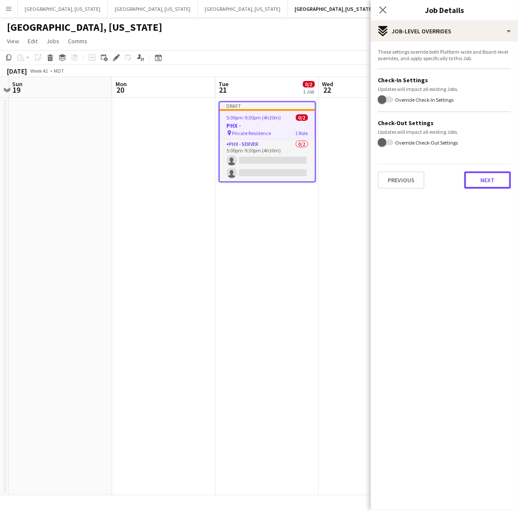
click at [480, 174] on button "Next" at bounding box center [488, 179] width 47 height 17
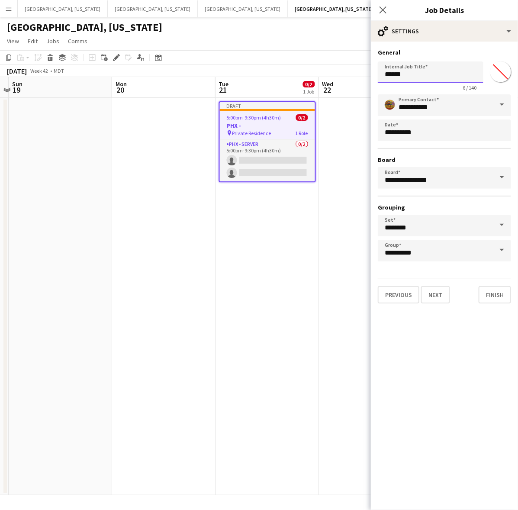
click at [412, 74] on input "*****" at bounding box center [431, 71] width 106 height 21
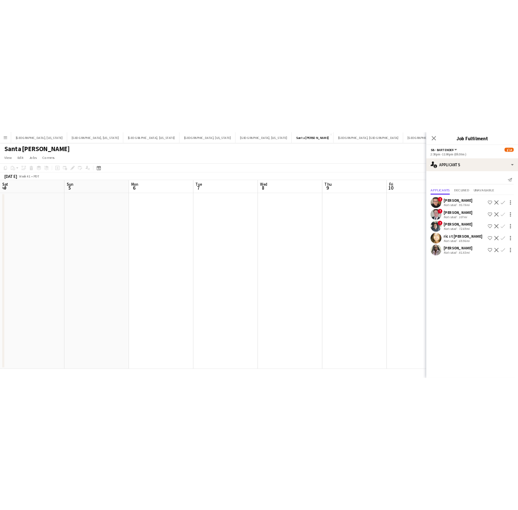
scroll to position [0, 330]
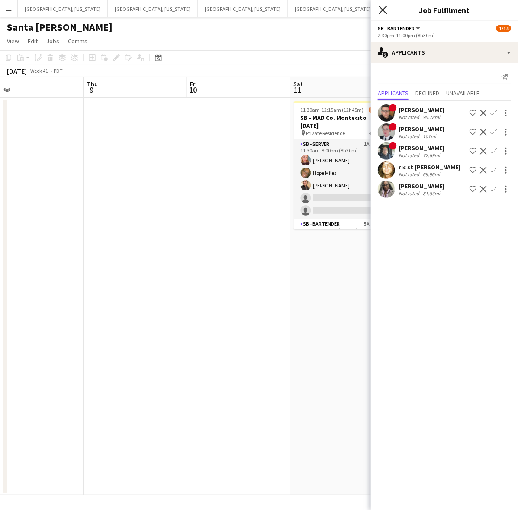
click at [386, 12] on icon "Close pop-in" at bounding box center [383, 10] width 8 height 8
